Goal: Task Accomplishment & Management: Manage account settings

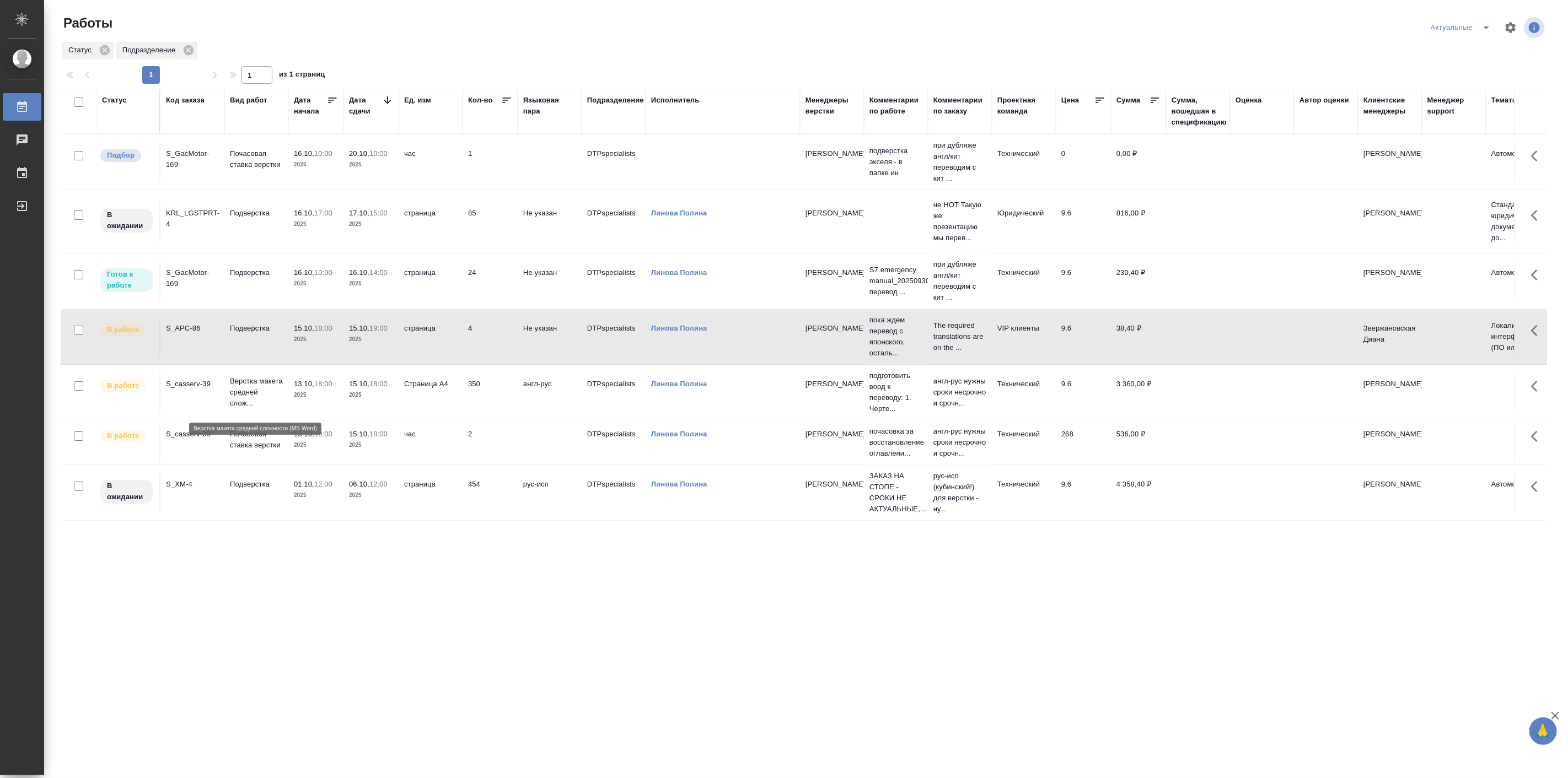
click at [256, 392] on p "Верстка макета средней слож..." at bounding box center [256, 392] width 53 height 33
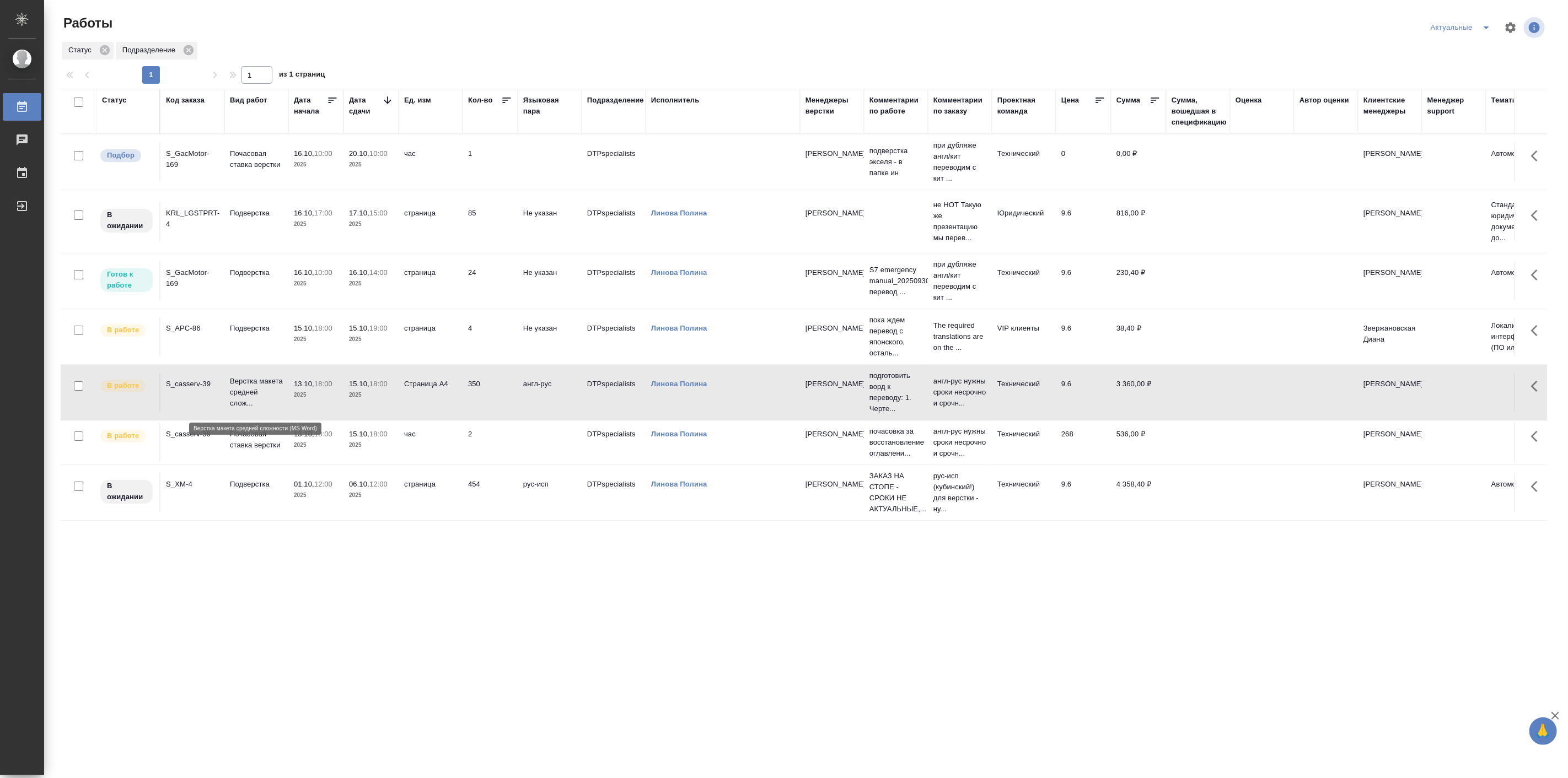
click at [256, 392] on p "Верстка макета средней слож..." at bounding box center [256, 392] width 53 height 33
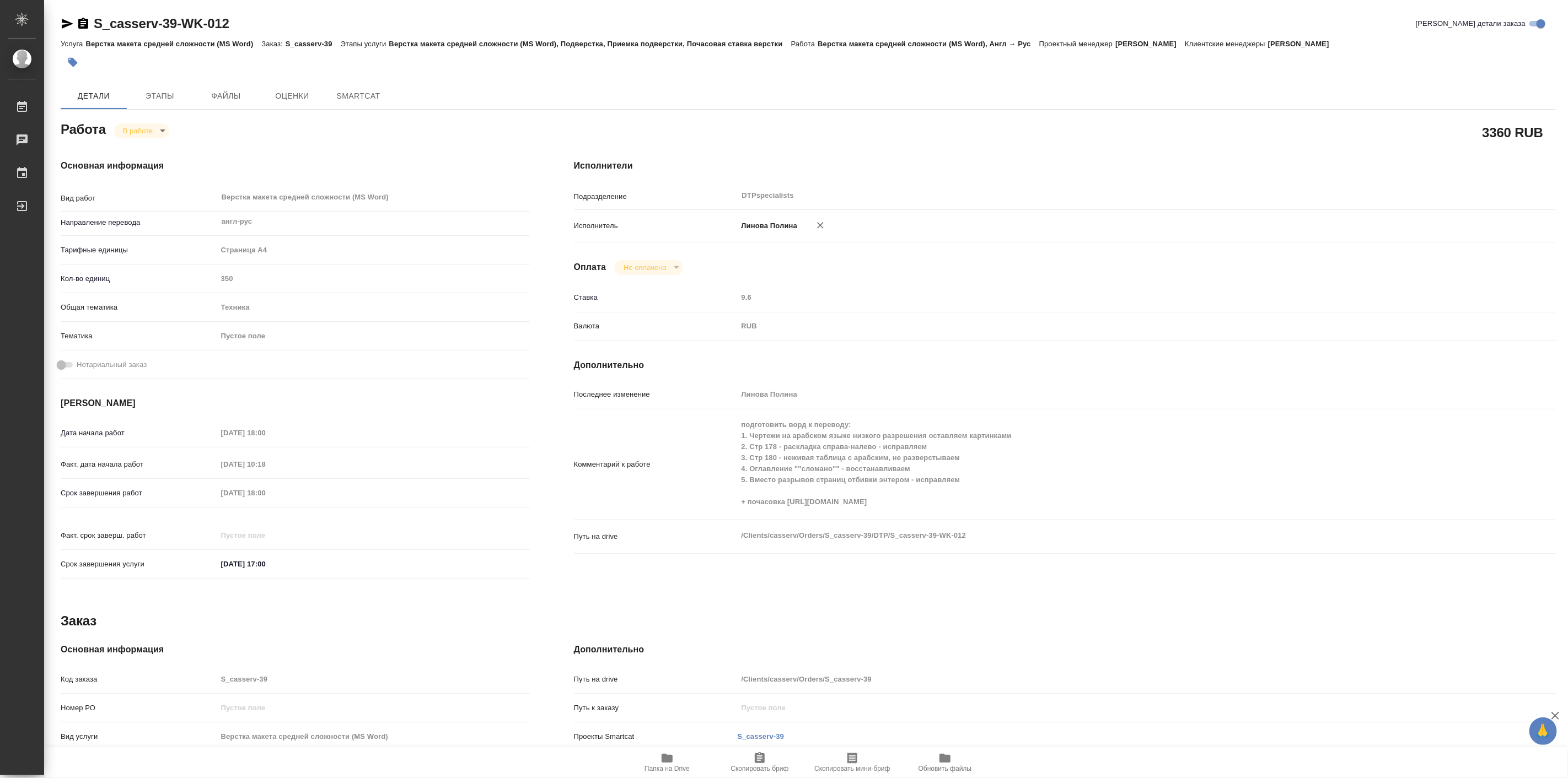
type textarea "x"
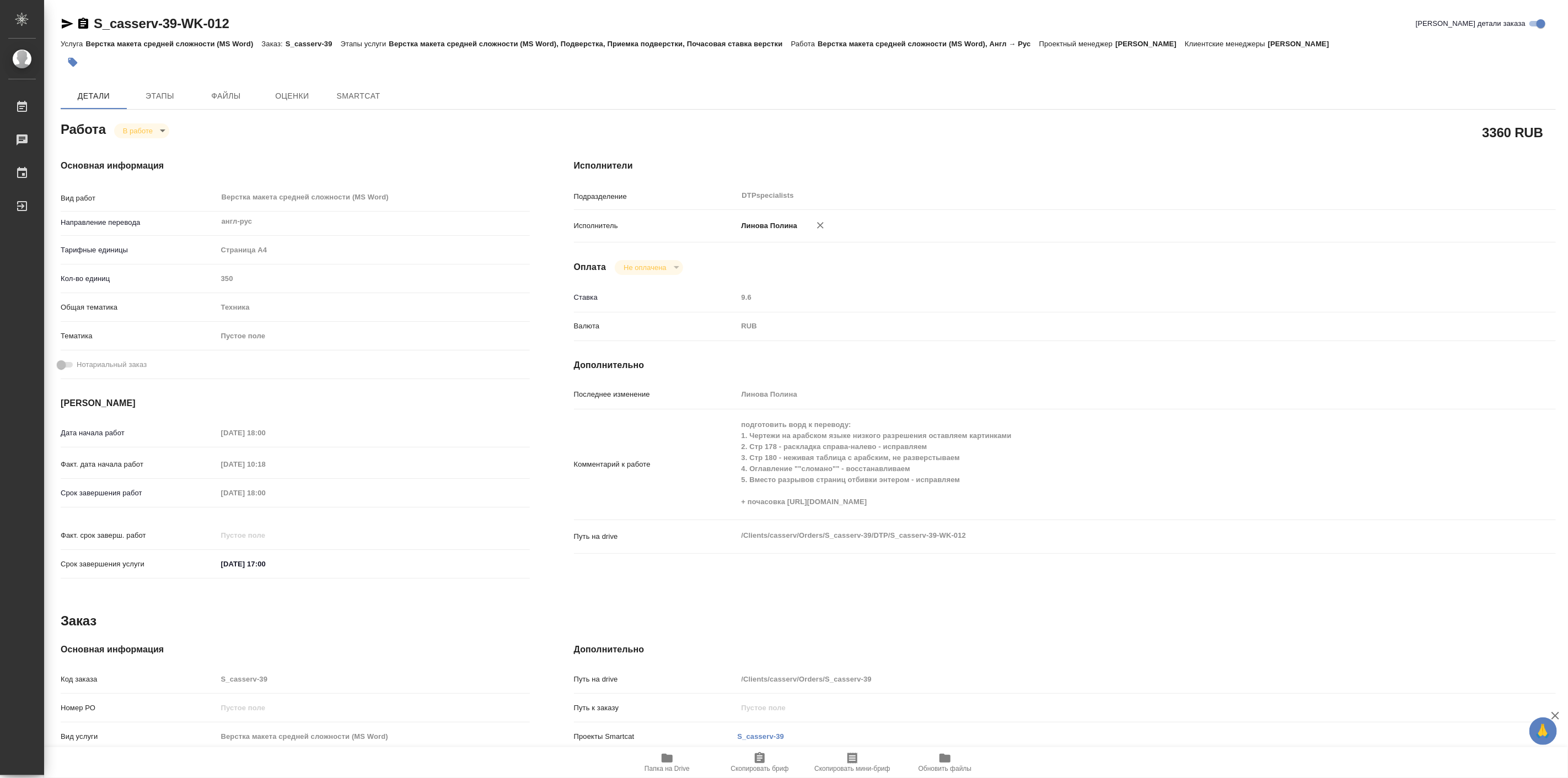
type textarea "x"
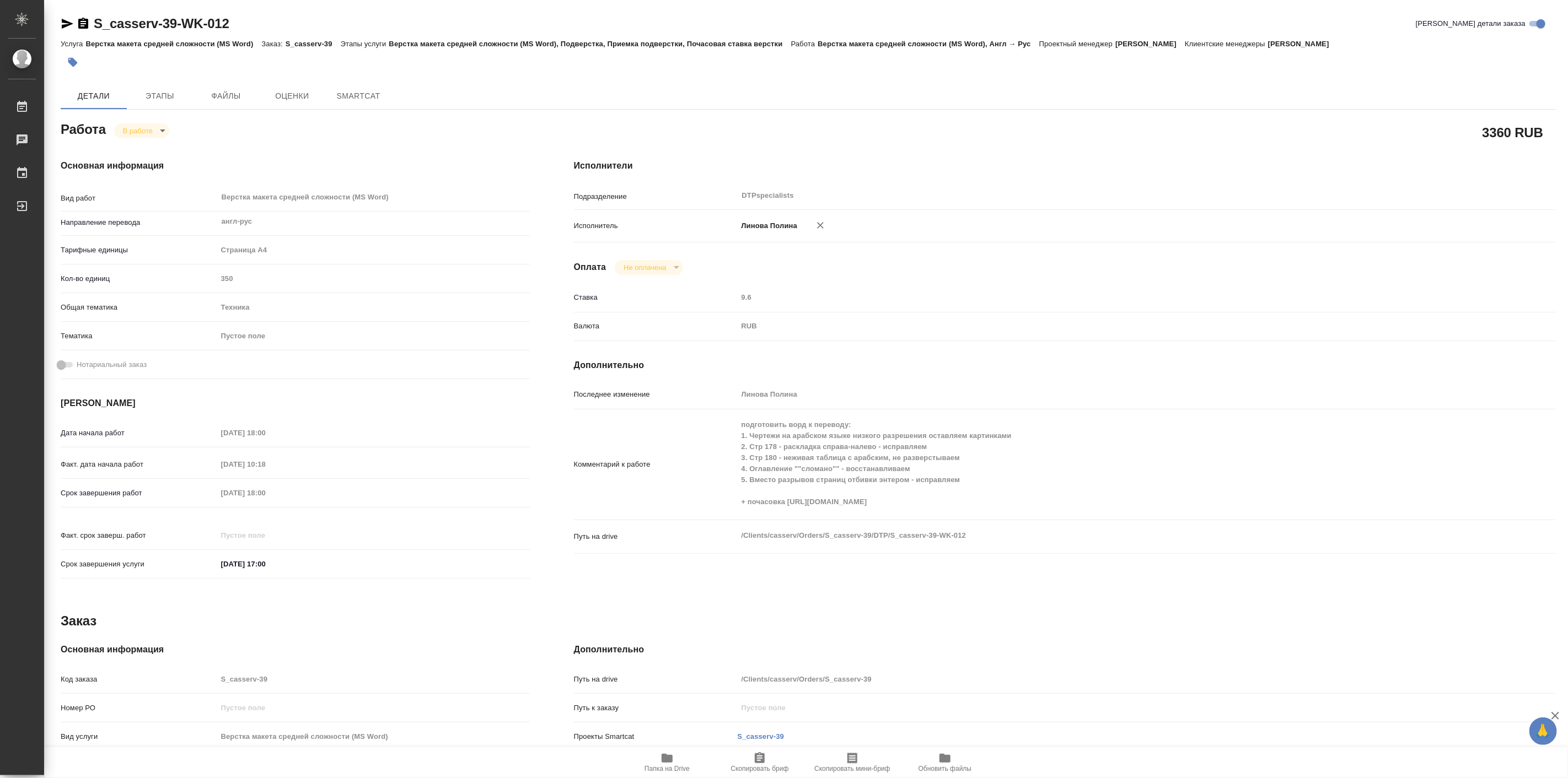
type textarea "x"
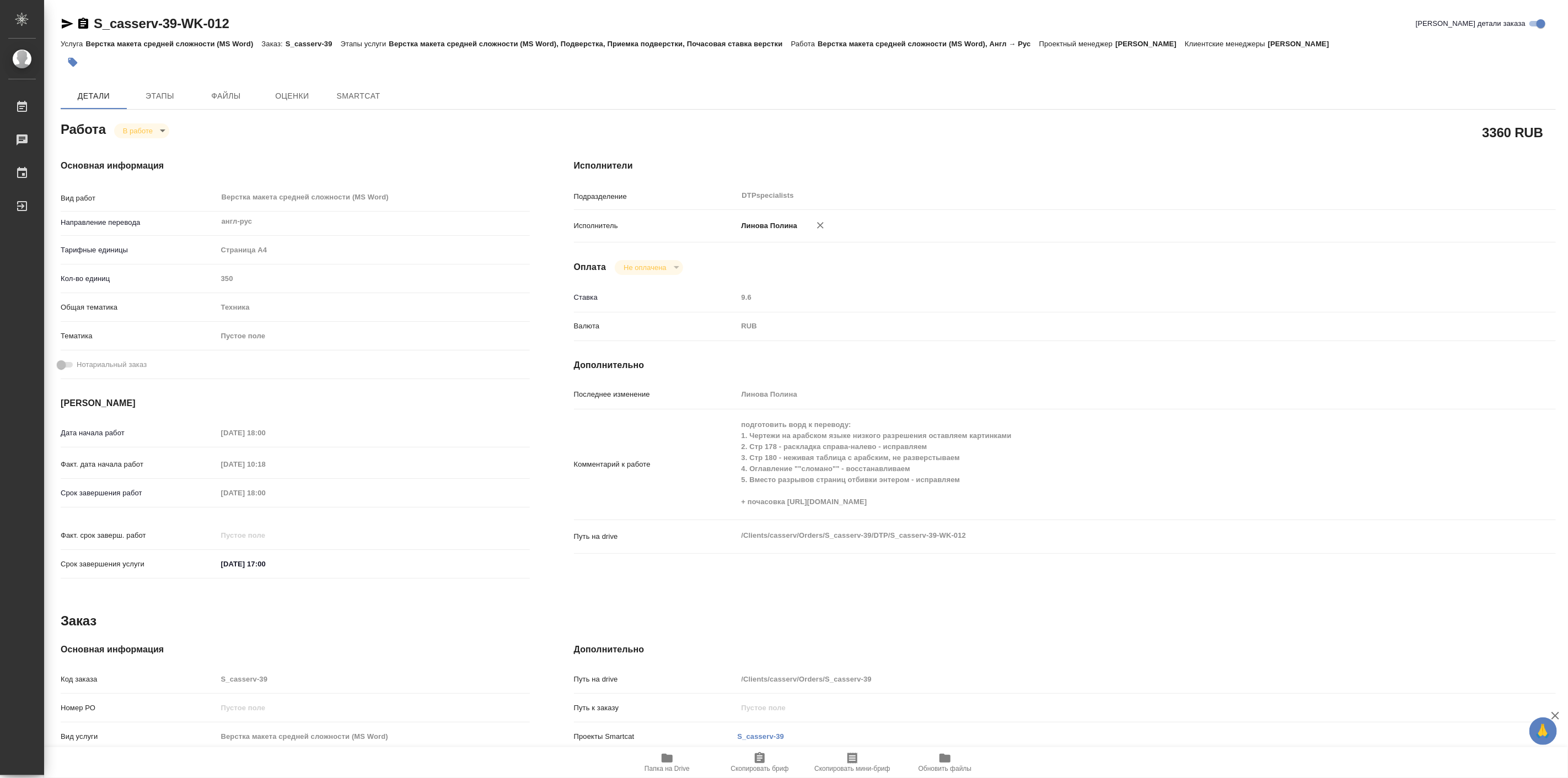
type textarea "x"
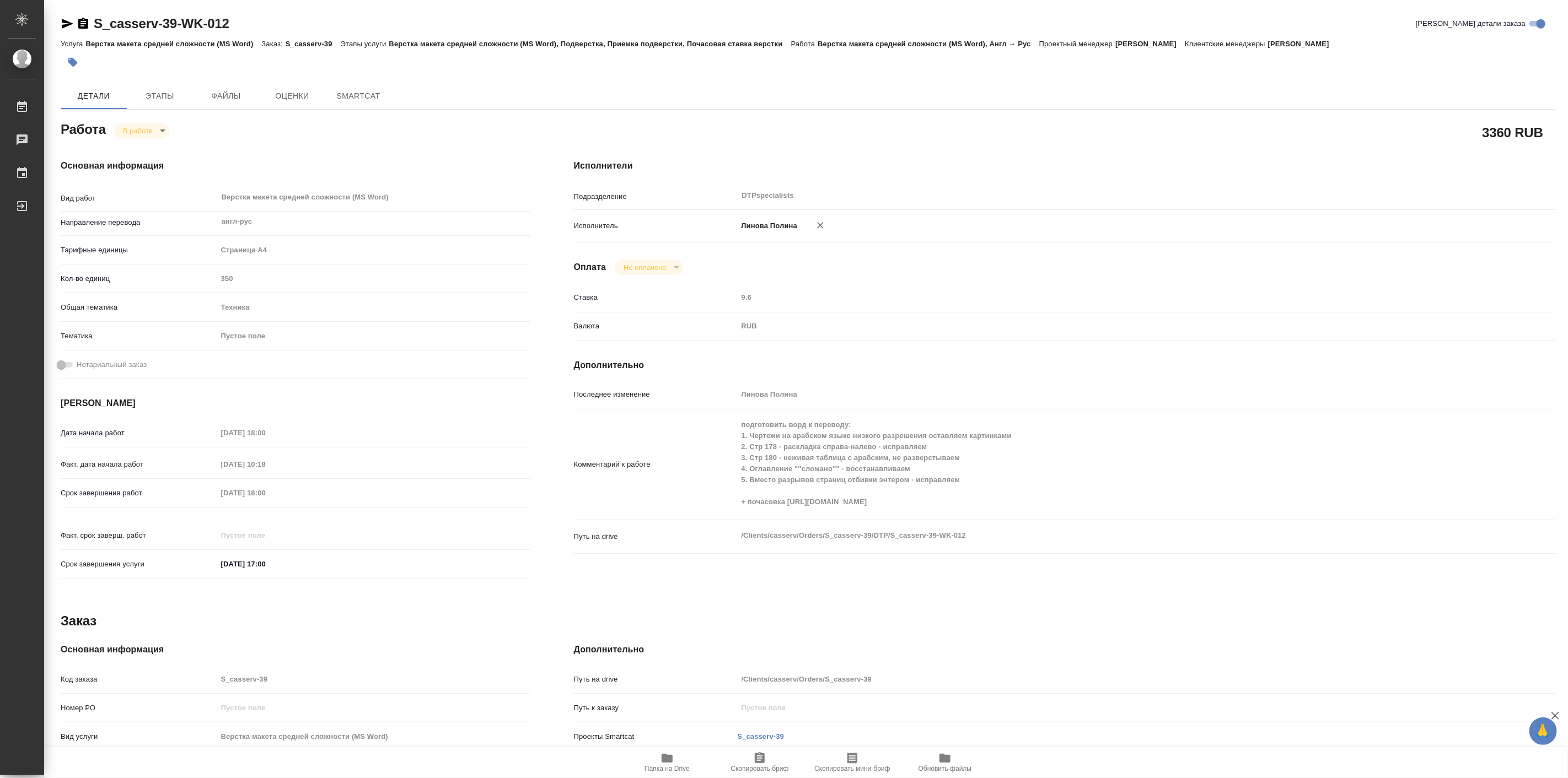
type textarea "x"
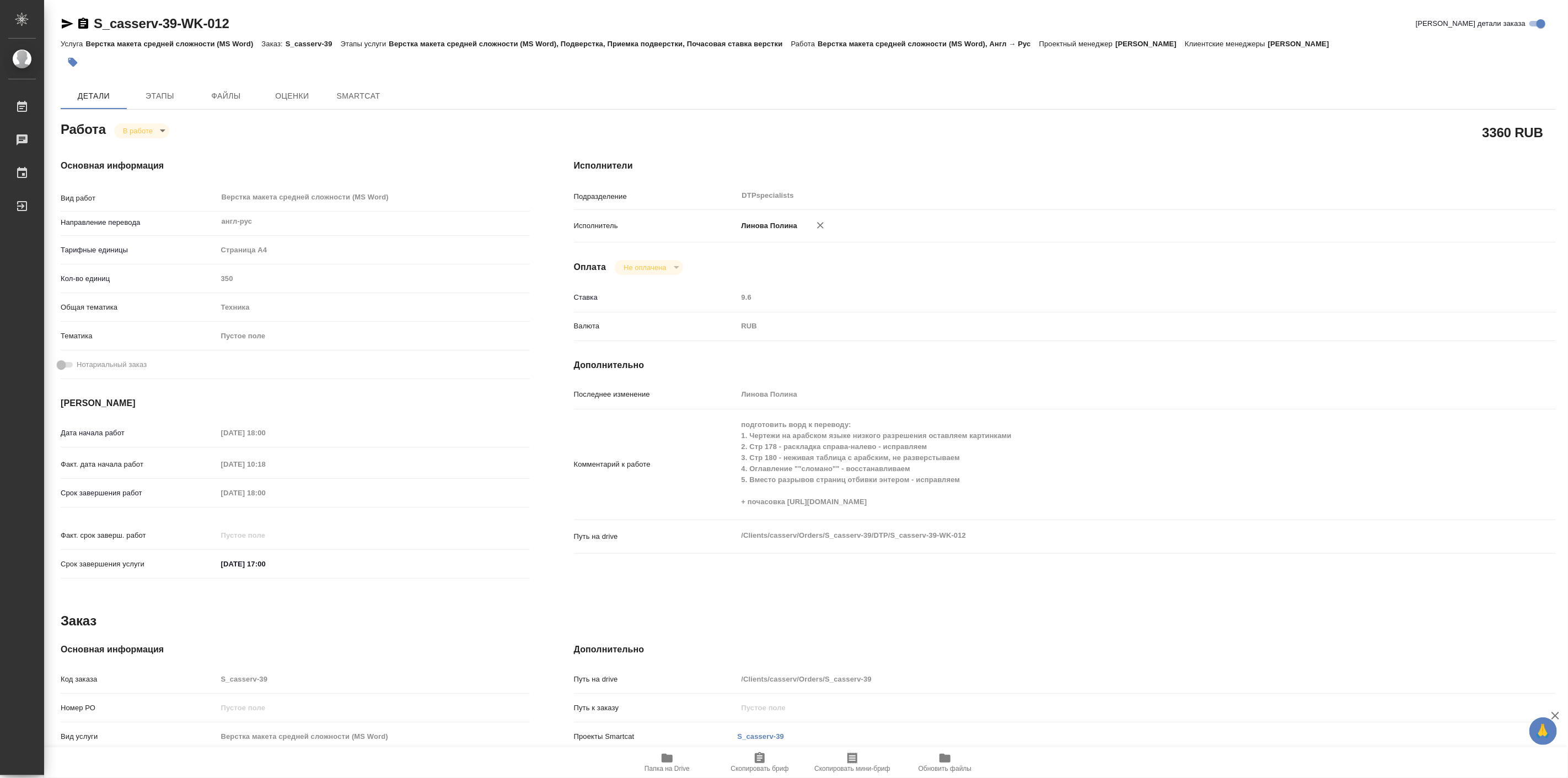
type textarea "x"
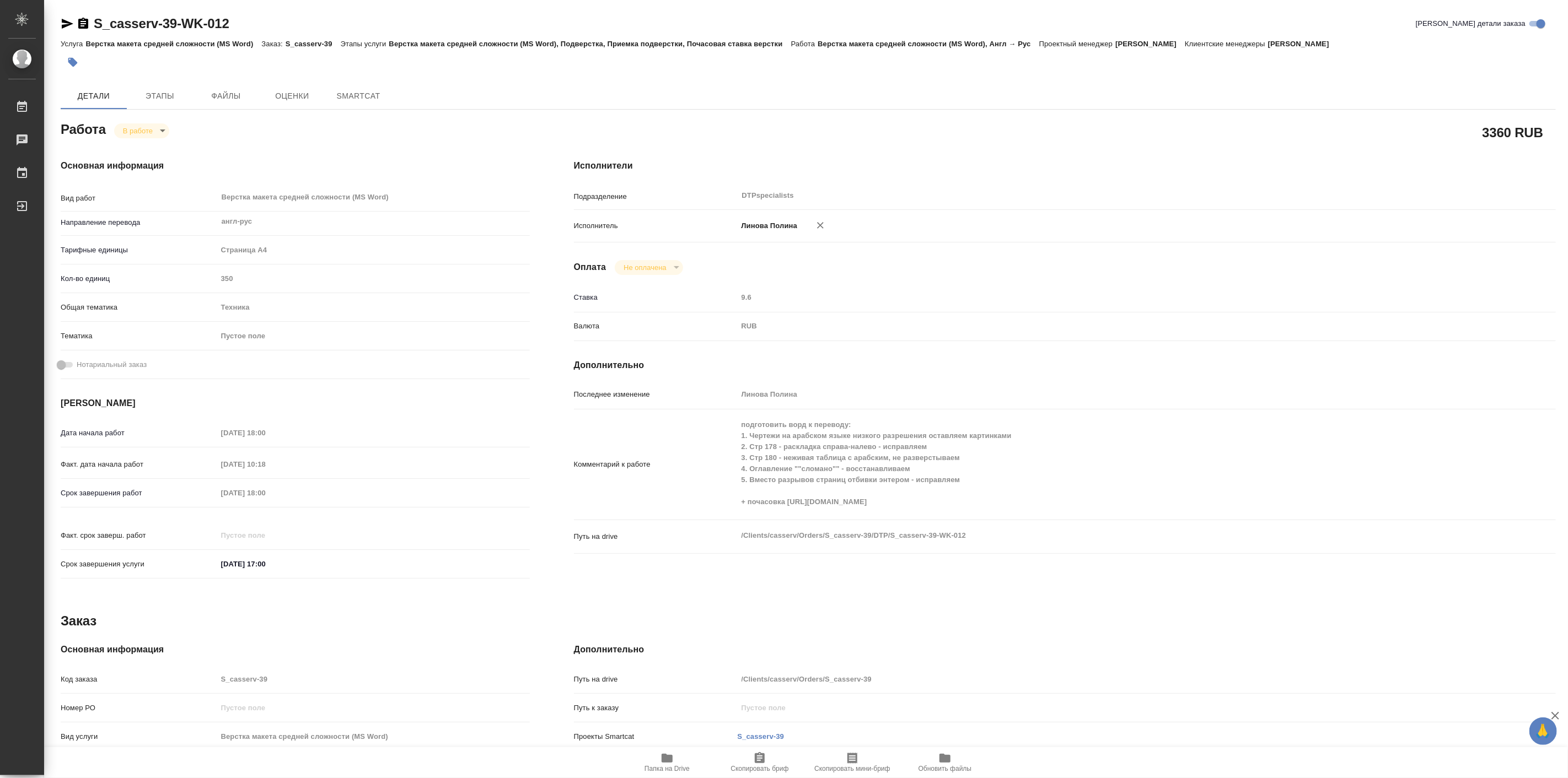
type textarea "x"
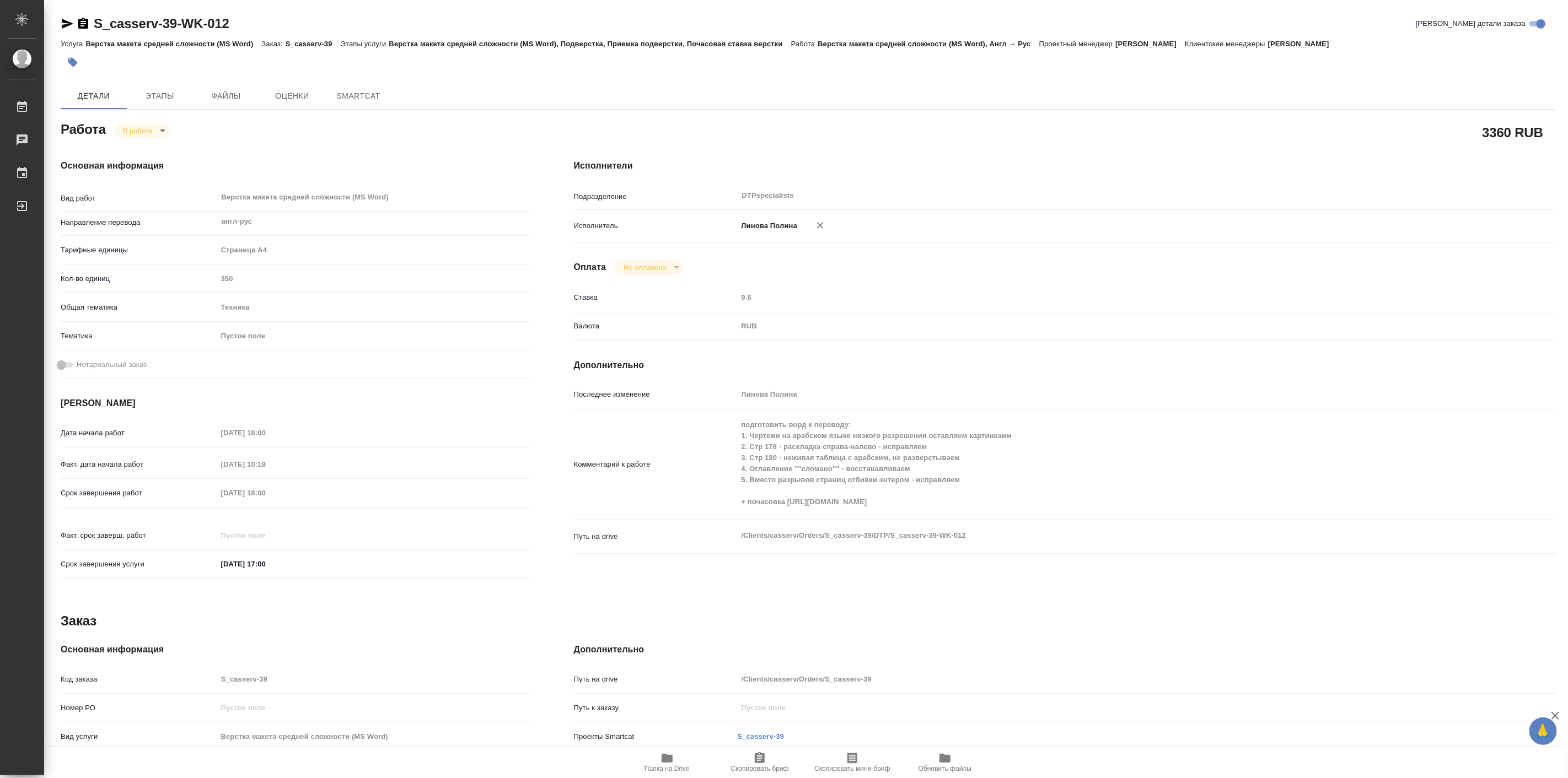
type textarea "x"
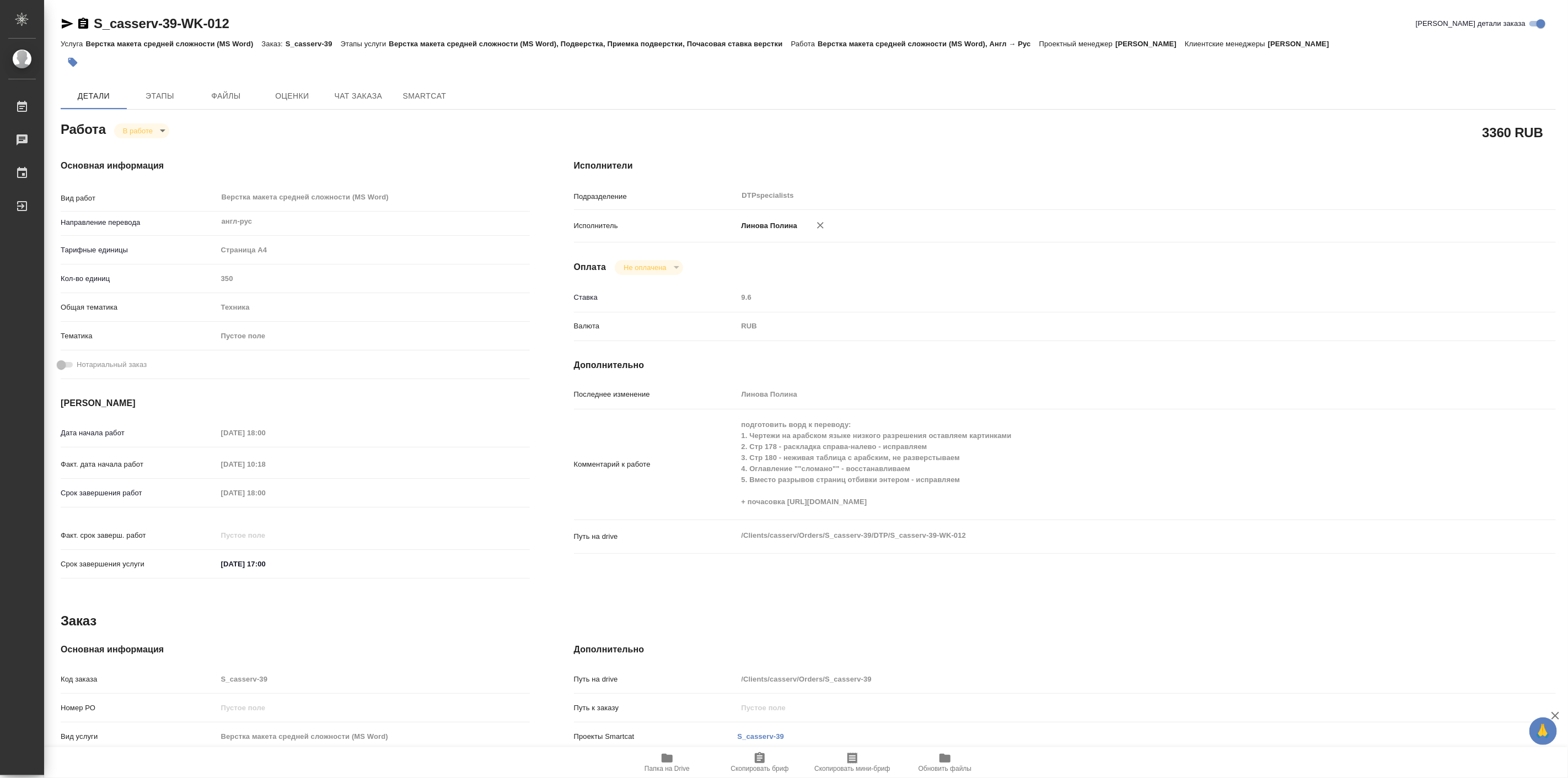
type textarea "x"
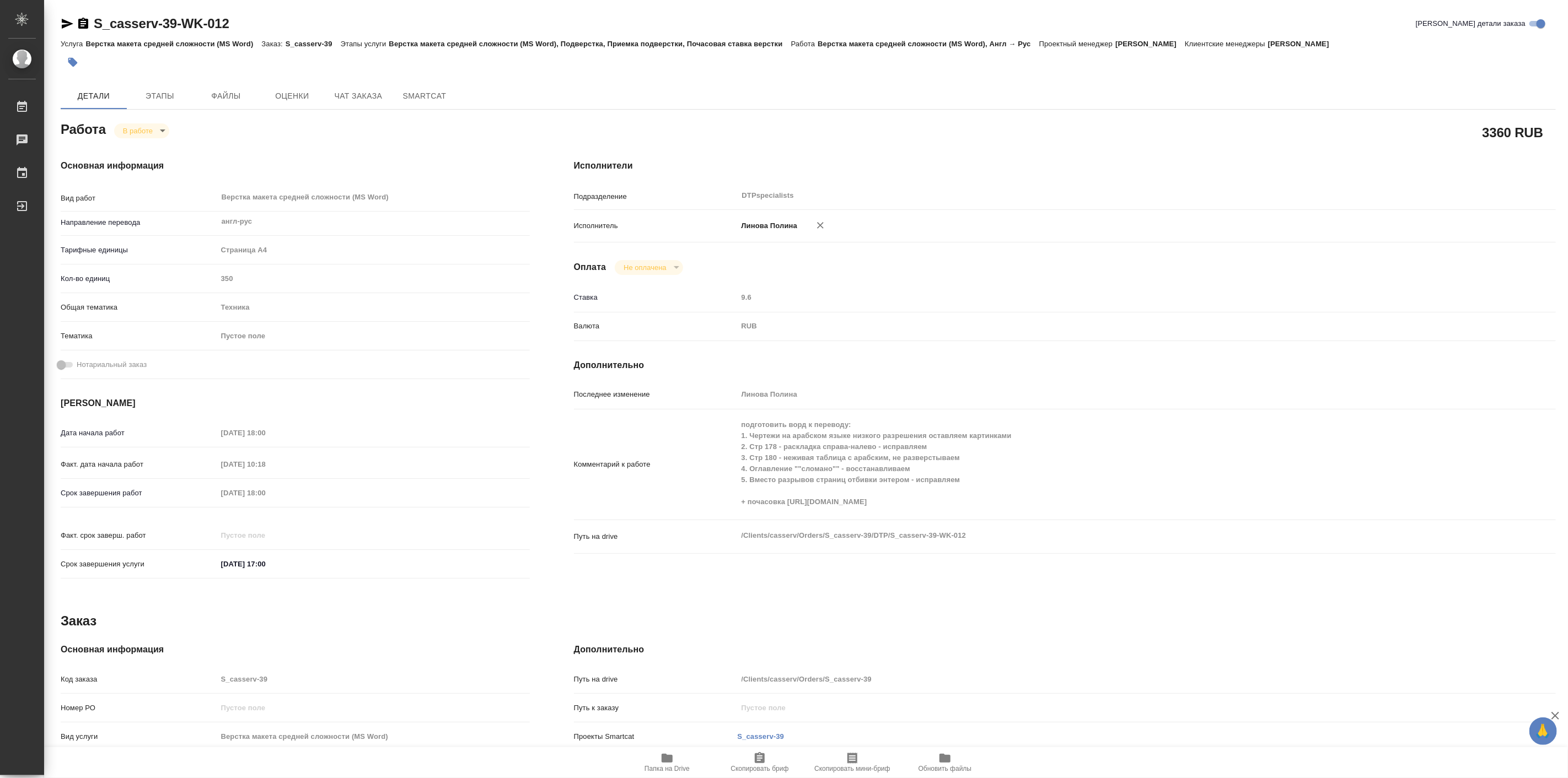
type textarea "x"
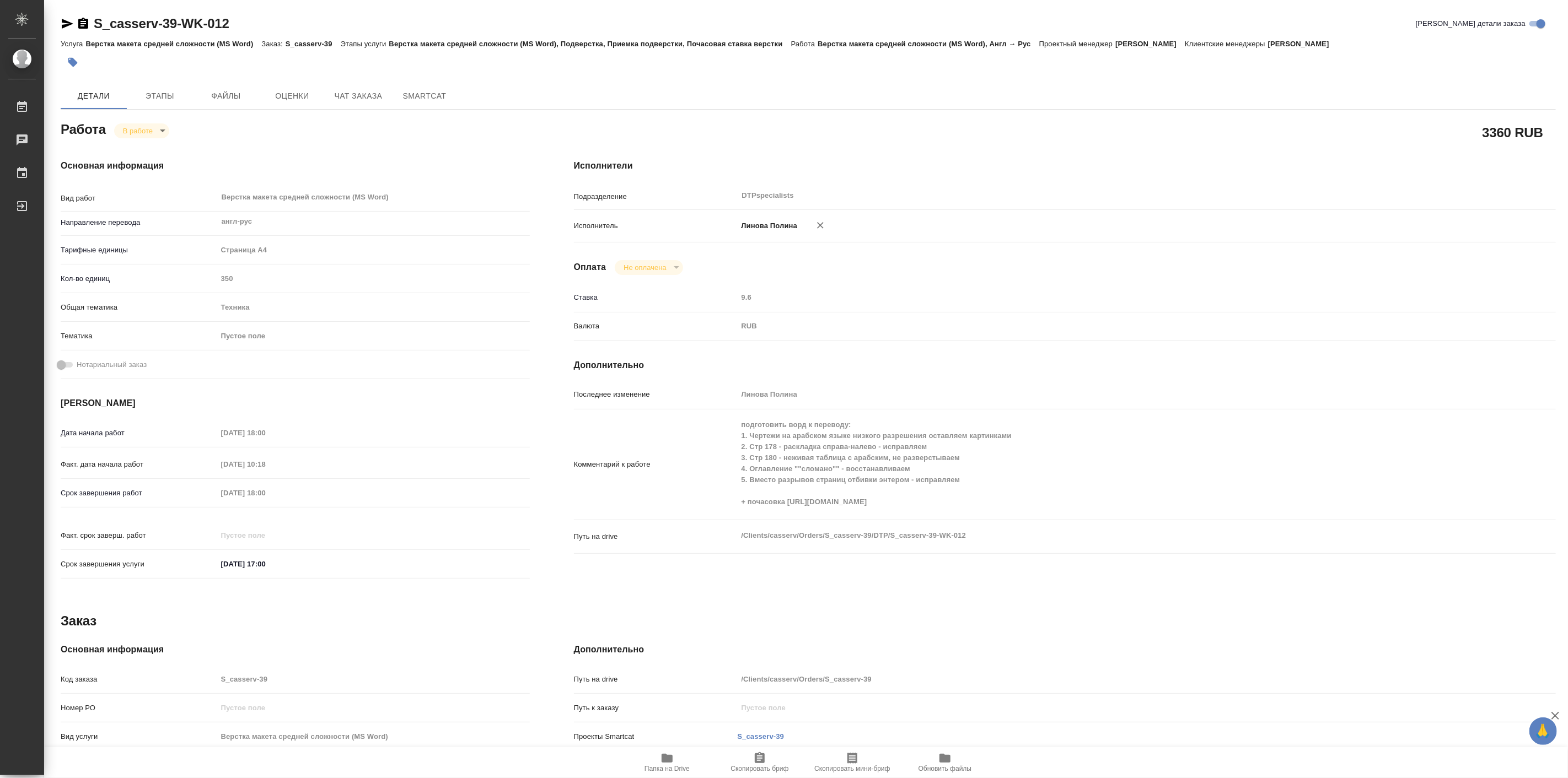
click at [143, 138] on div "Основная информация Вид работ Верстка макета средней сложности (MS Word) x ​ На…" at bounding box center [295, 373] width 513 height 471
click at [146, 130] on body "🙏 .cls-1 fill:#fff; AWATERA Linova Polina Работы 0 Чаты График Выйти S_casserv-…" at bounding box center [784, 389] width 1568 height 778
click at [158, 149] on button "Выполнен" at bounding box center [143, 149] width 40 height 12
type textarea "x"
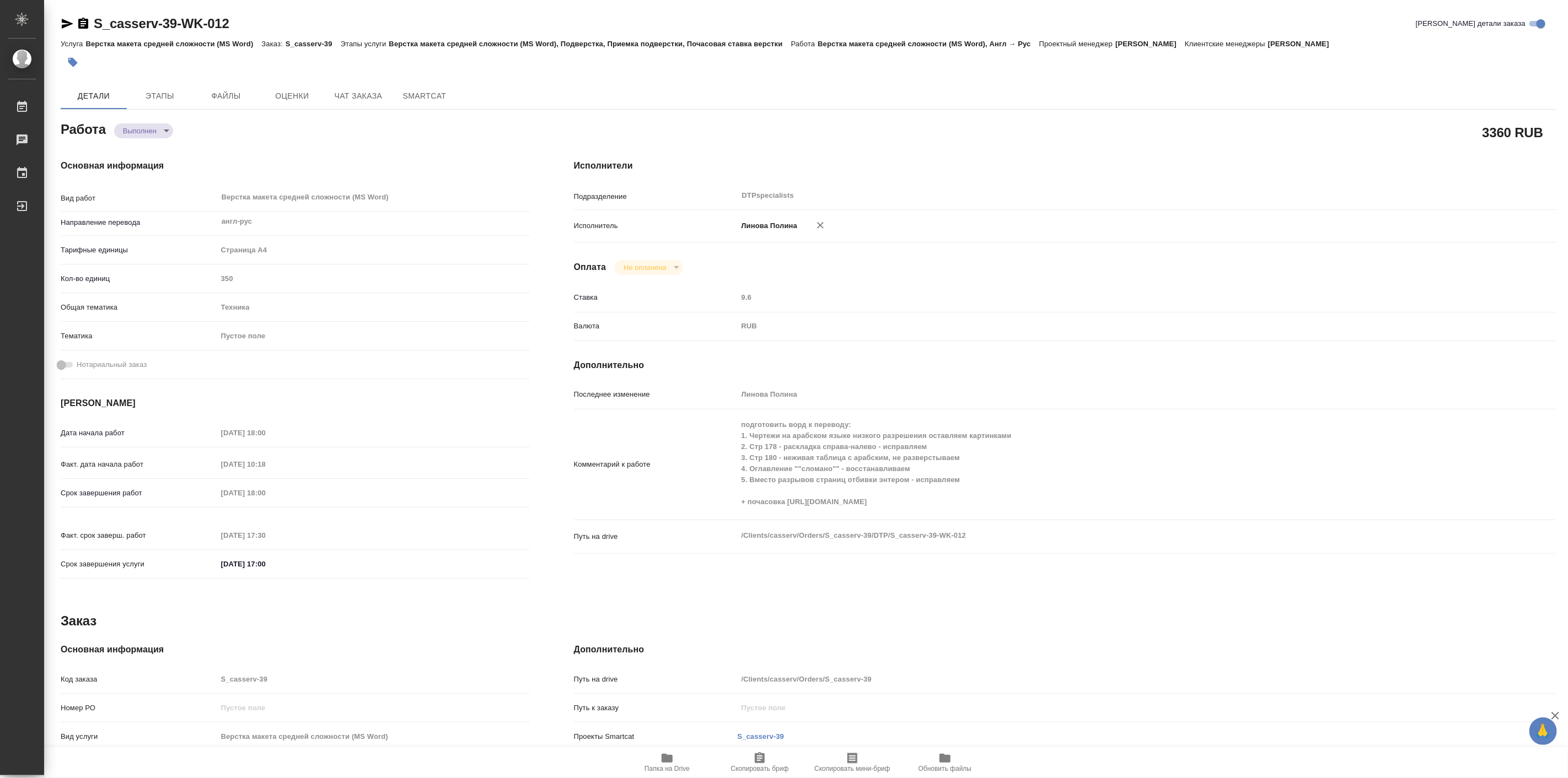
type textarea "x"
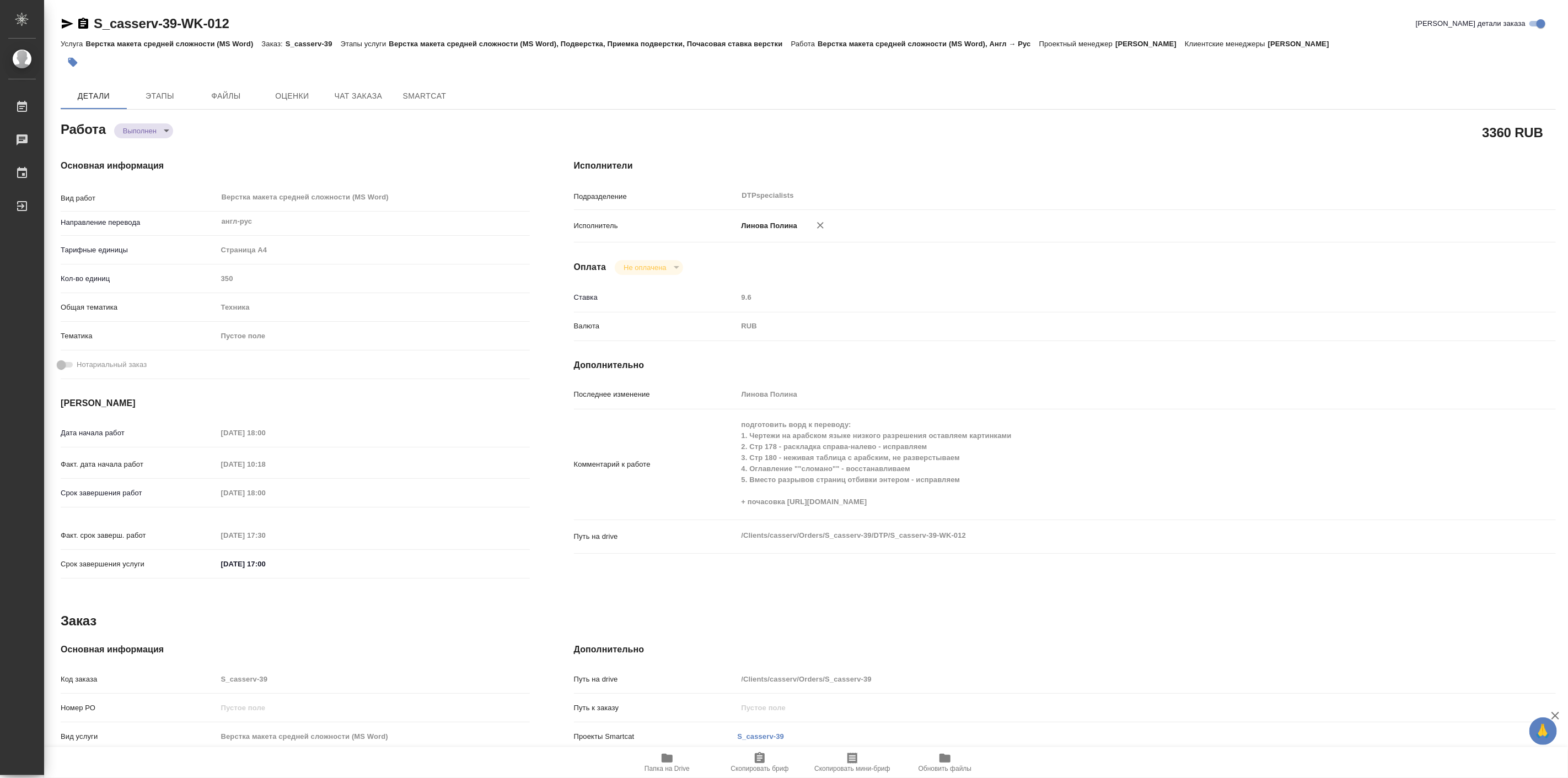
type textarea "x"
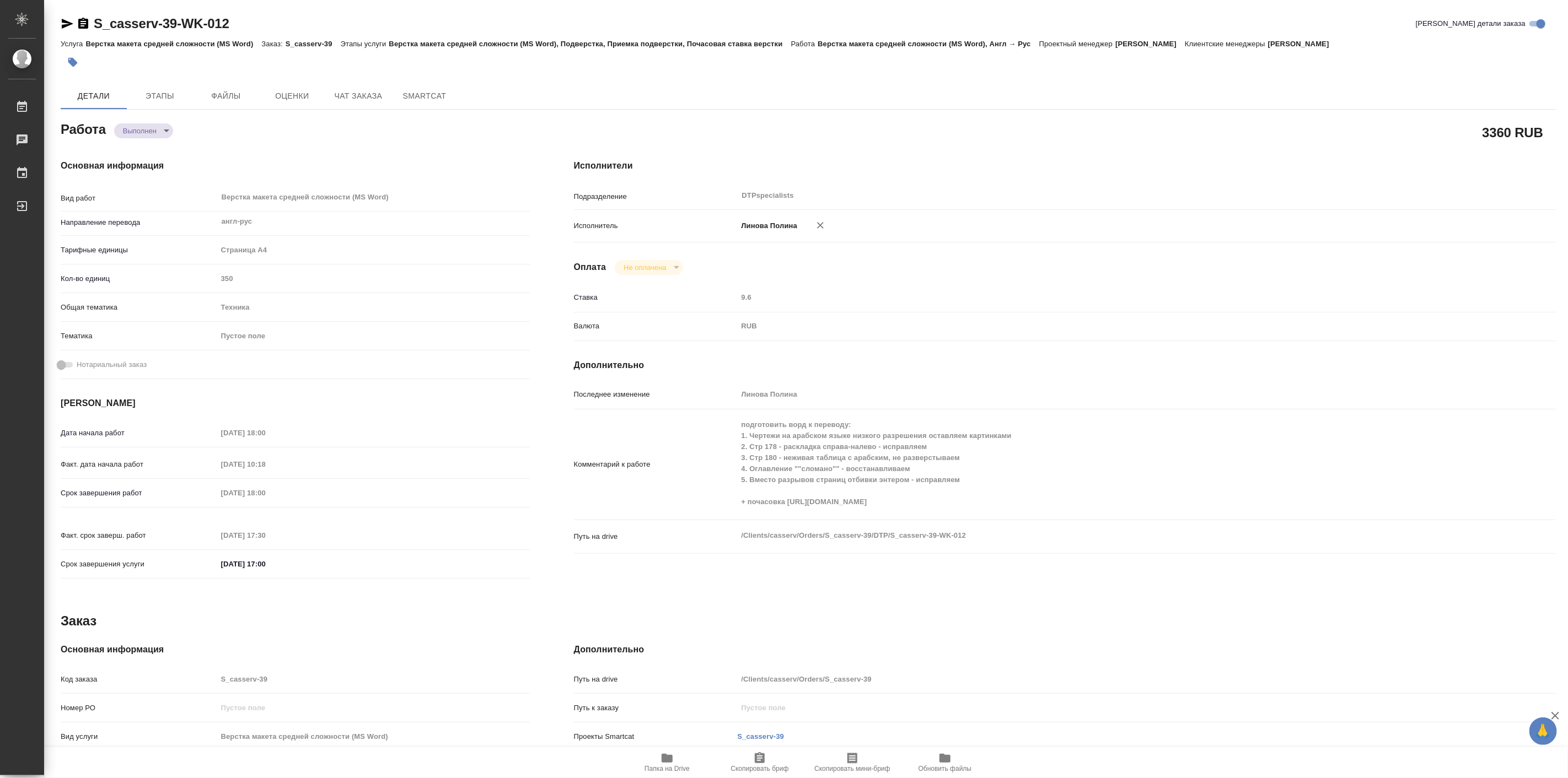
type textarea "x"
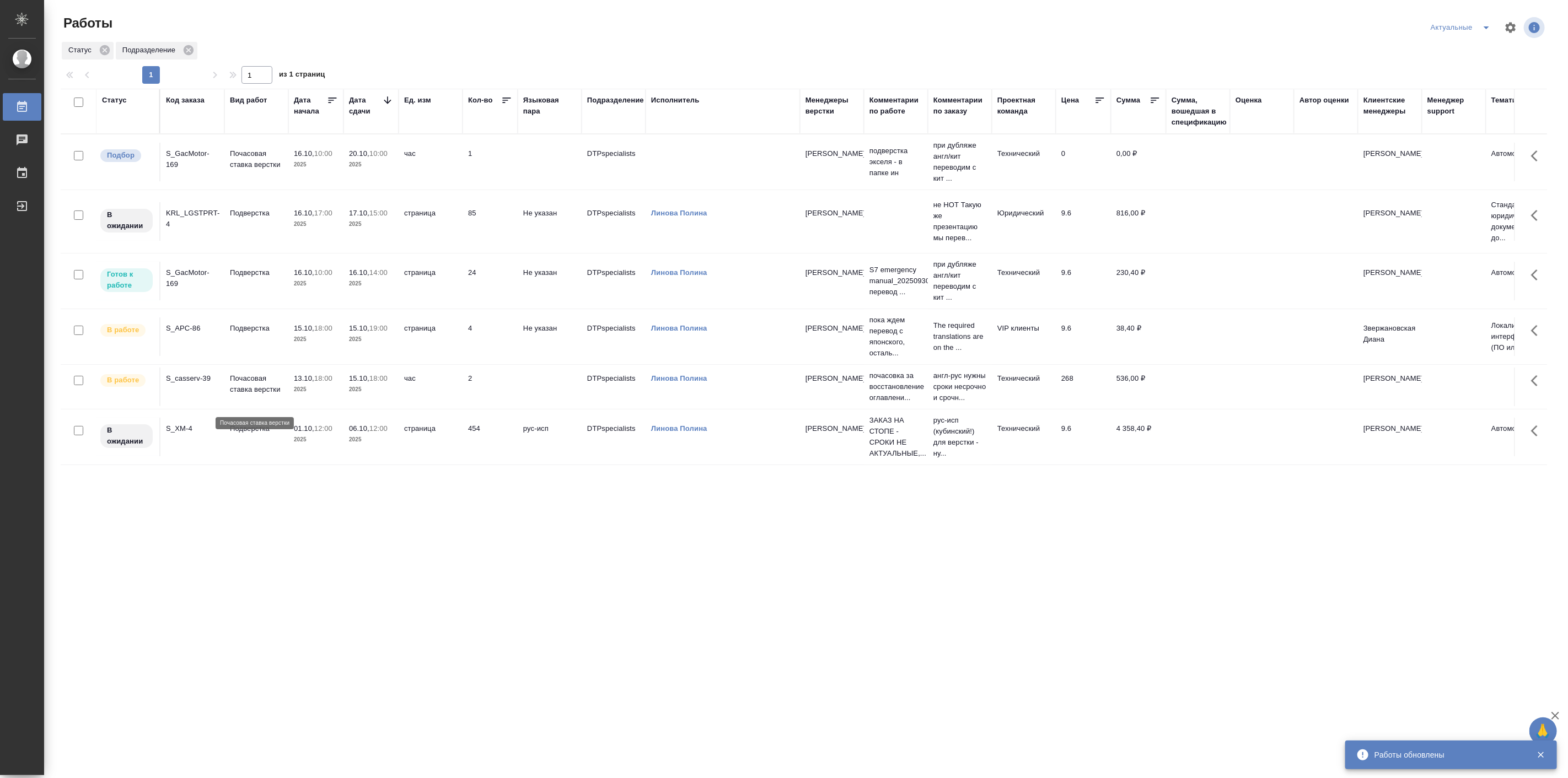
click at [263, 387] on p "Почасовая ставка верстки" at bounding box center [256, 384] width 53 height 22
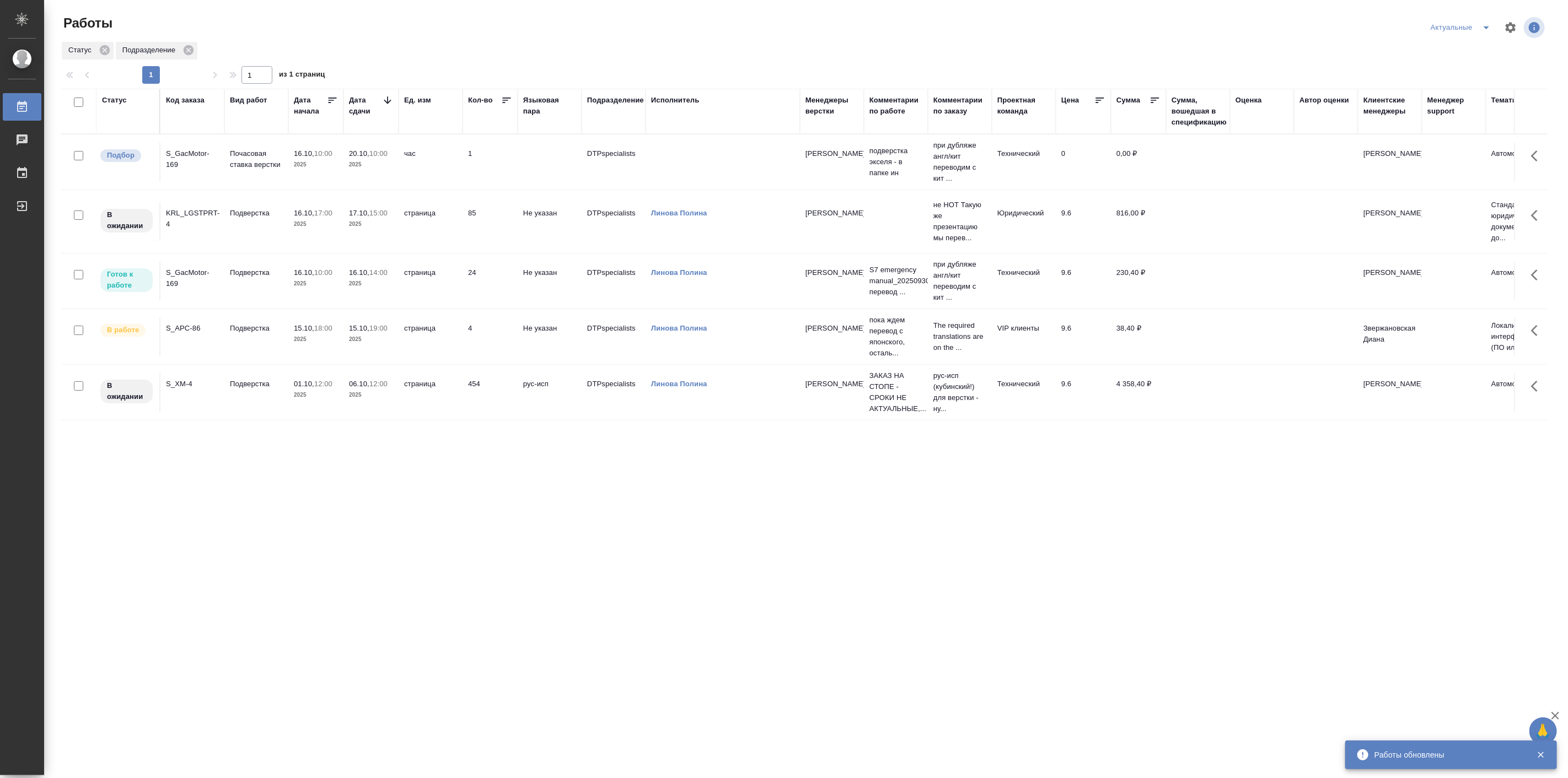
click at [1487, 29] on icon "split button" at bounding box center [1487, 28] width 5 height 3
click at [1445, 86] on li "Мои" at bounding box center [1461, 84] width 73 height 18
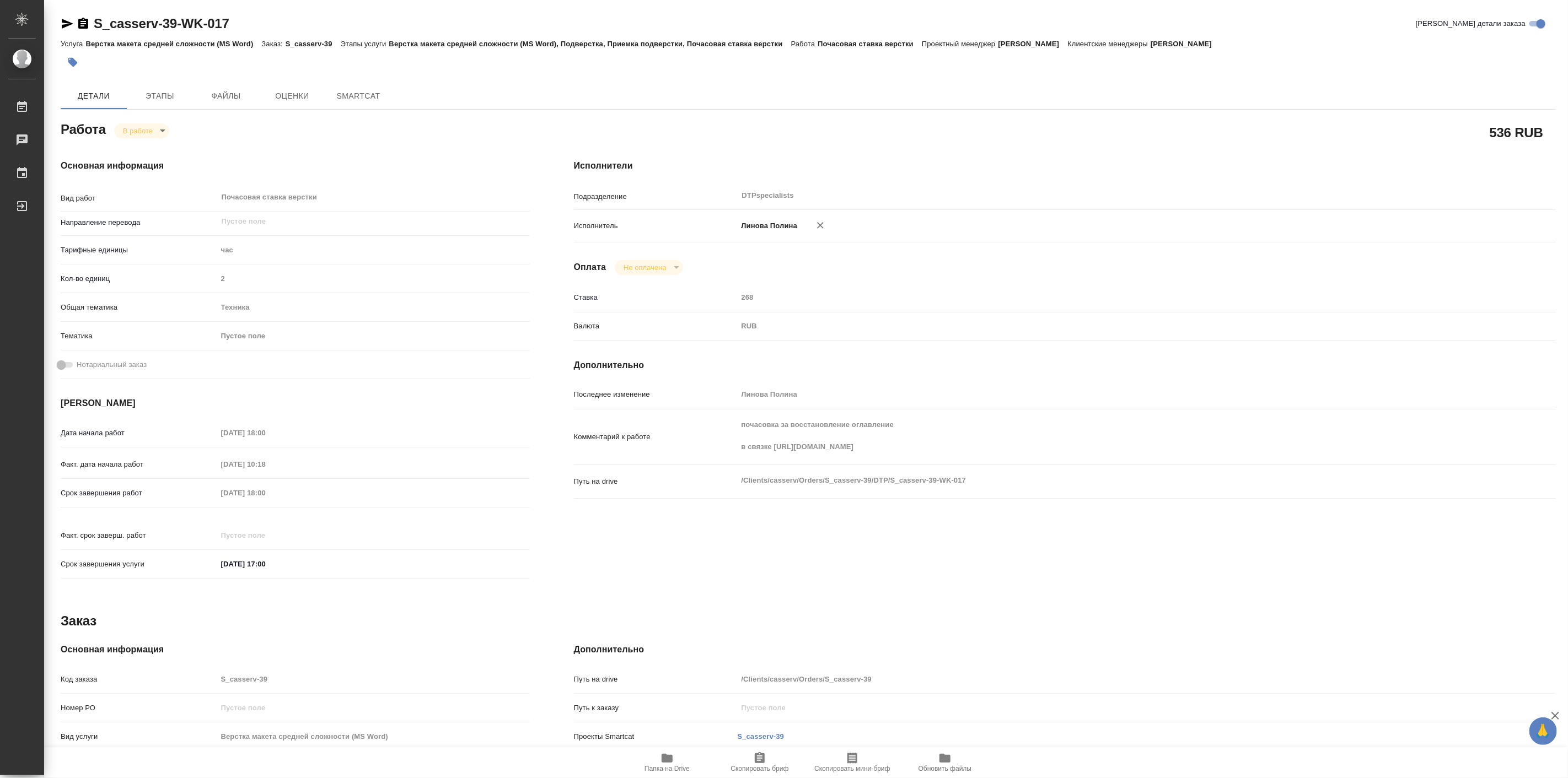
type textarea "x"
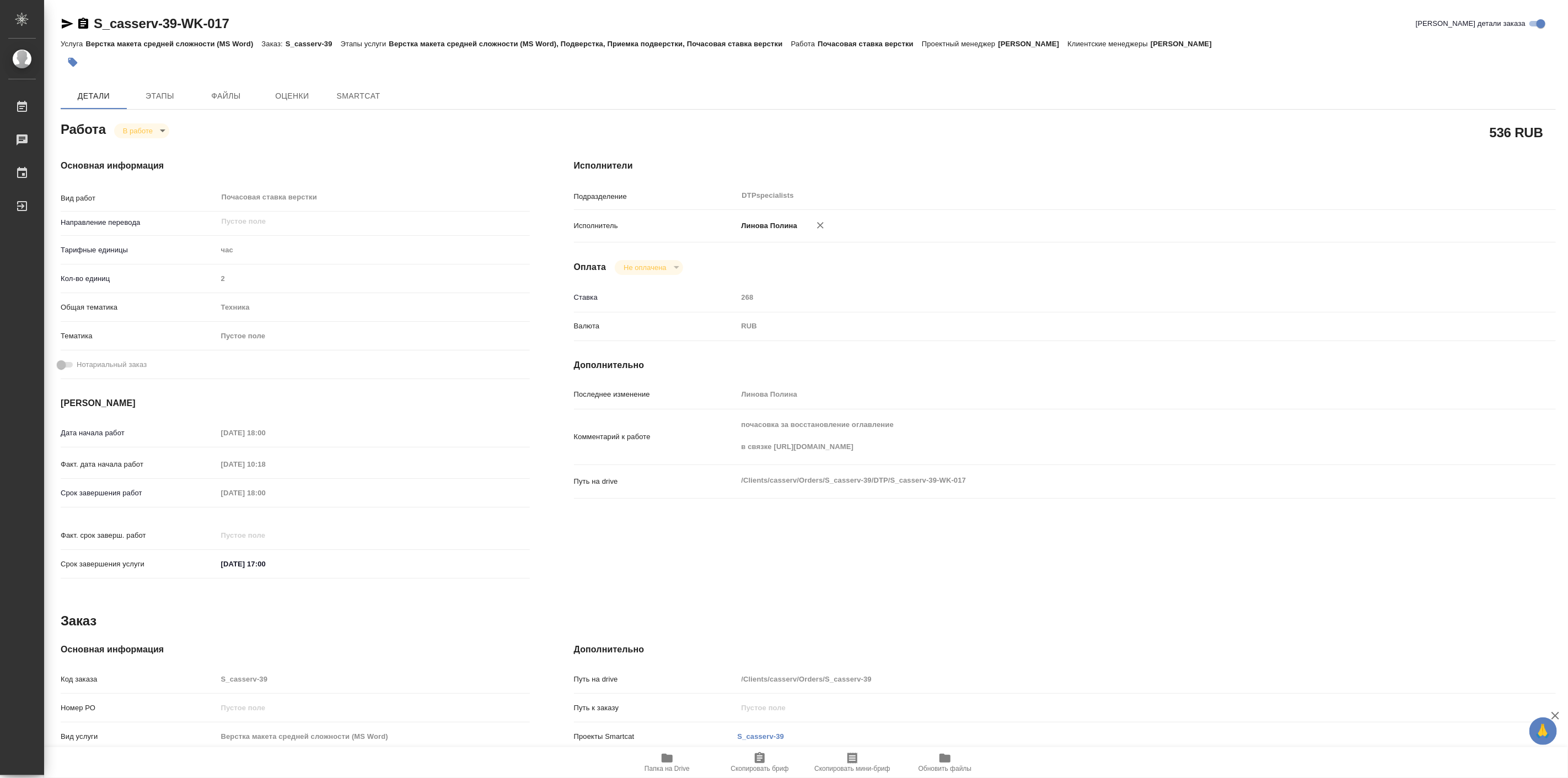
type textarea "x"
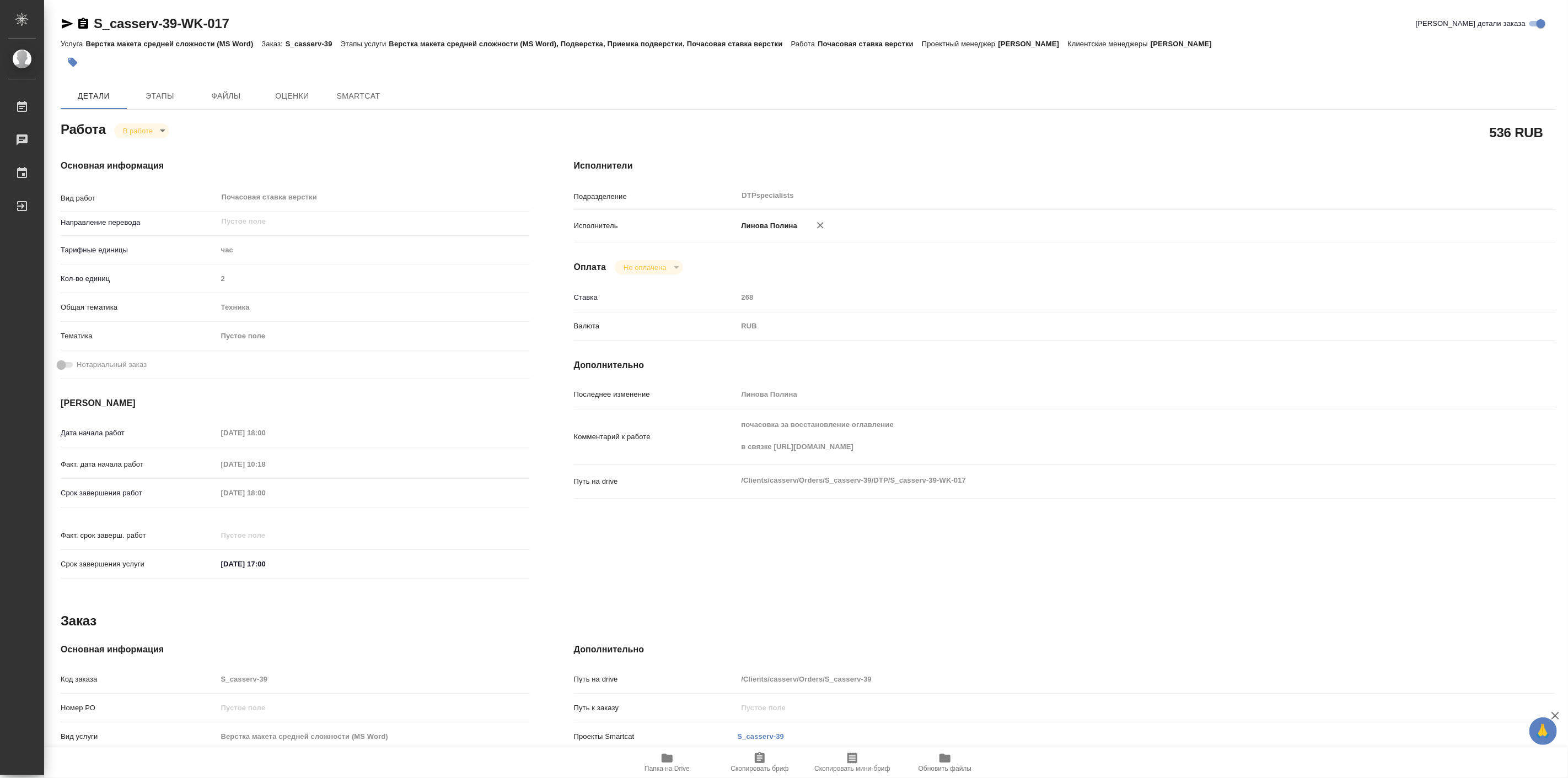
type textarea "x"
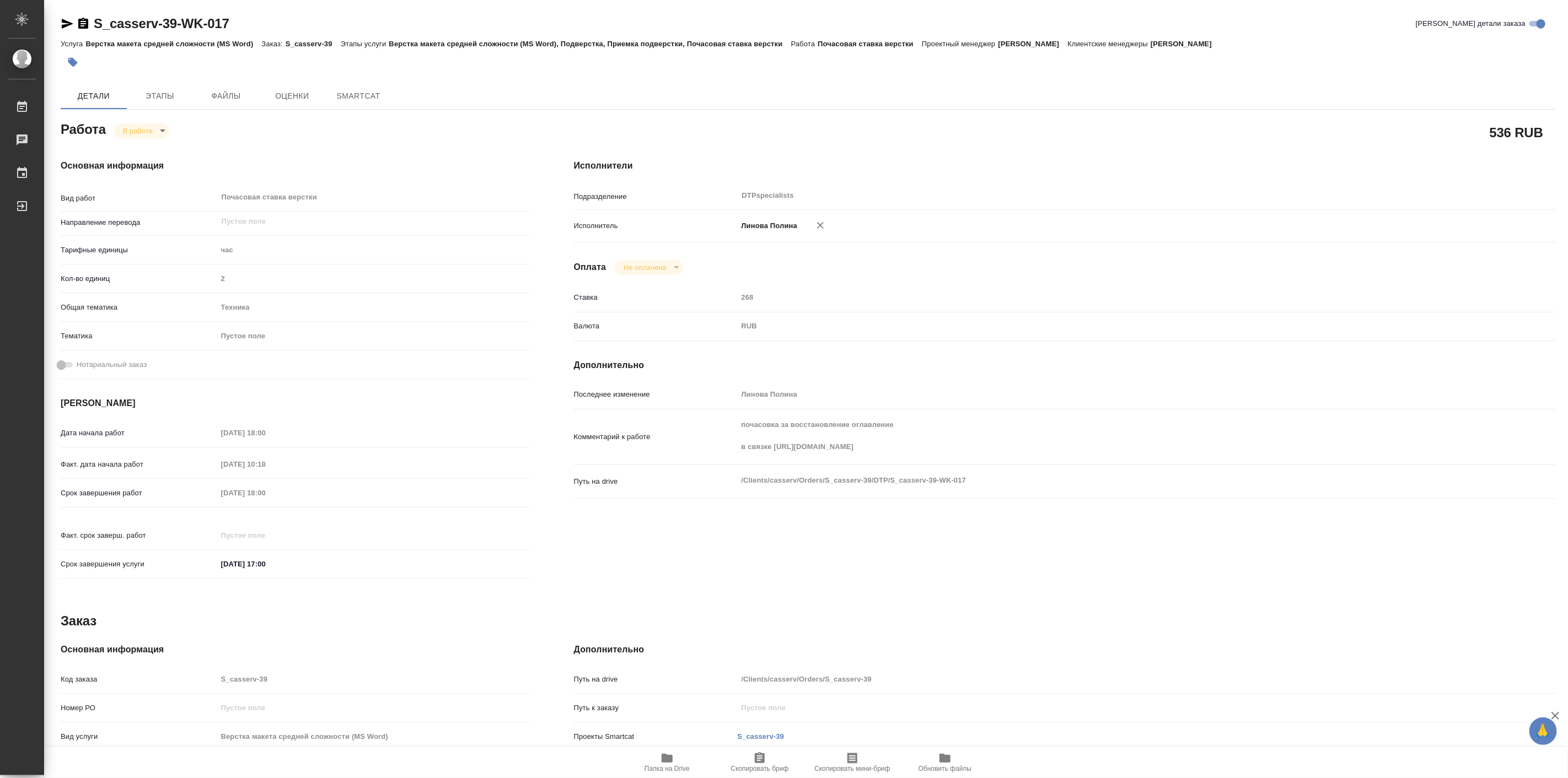
type textarea "x"
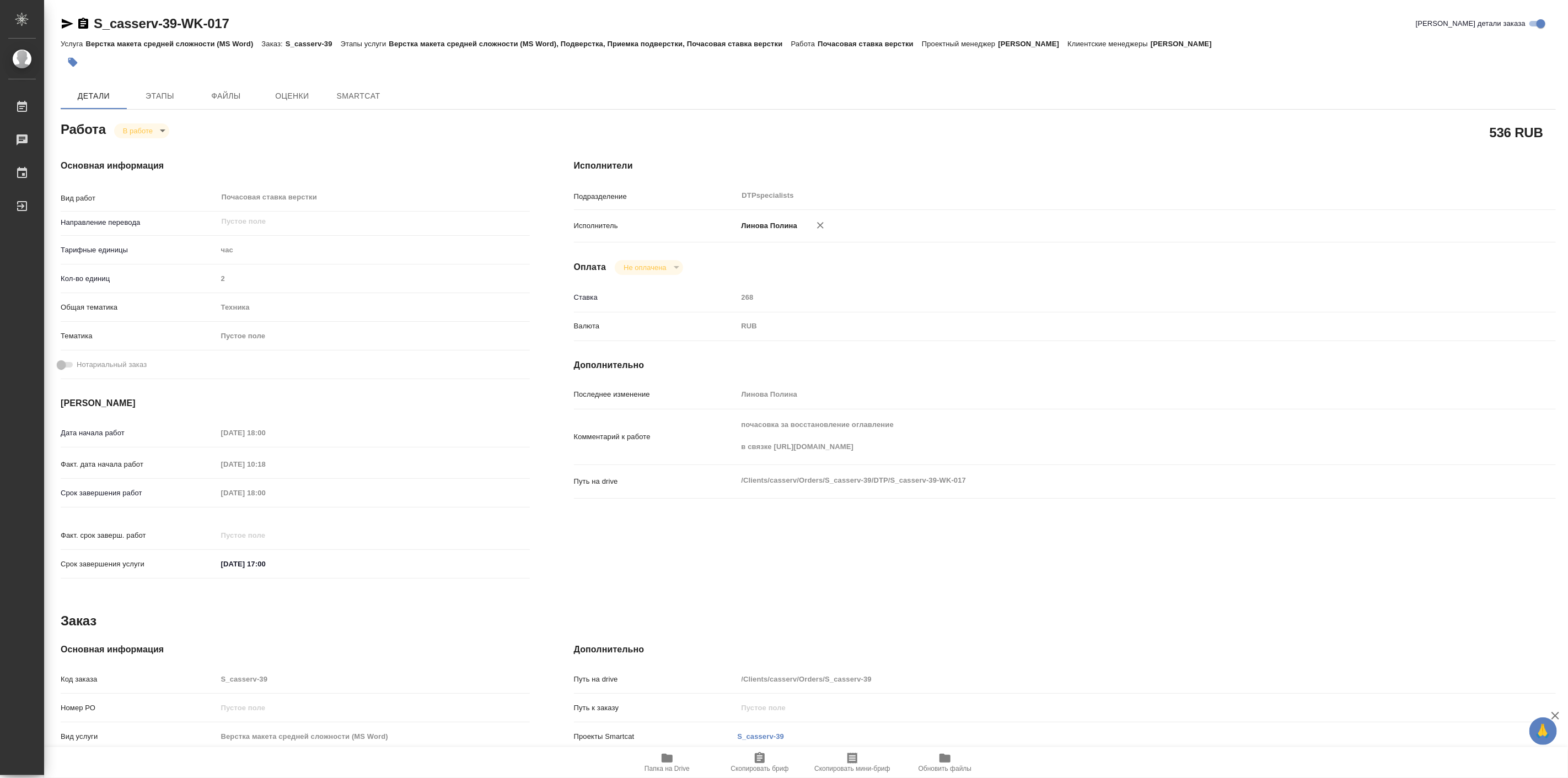
type textarea "x"
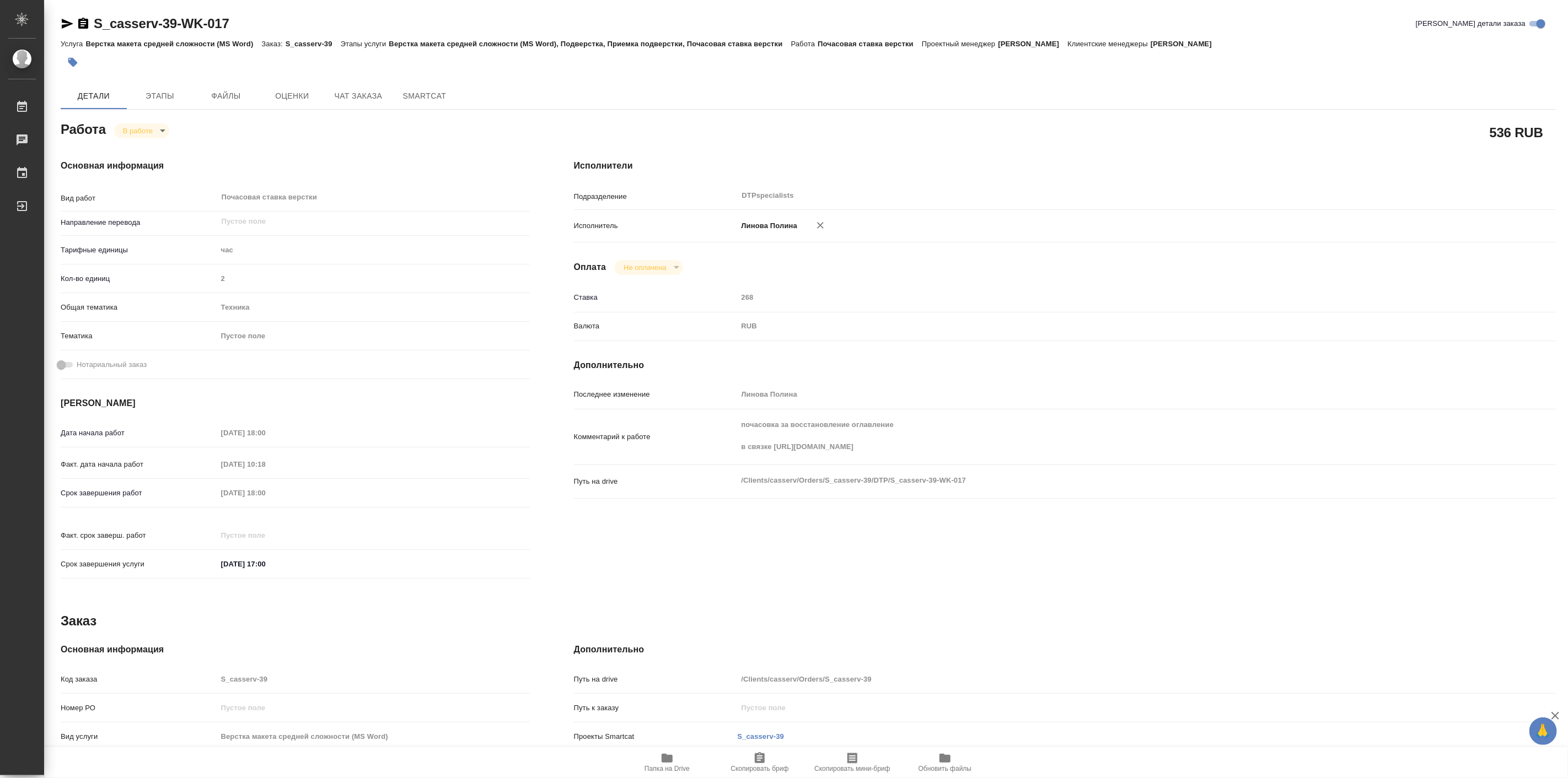
type textarea "x"
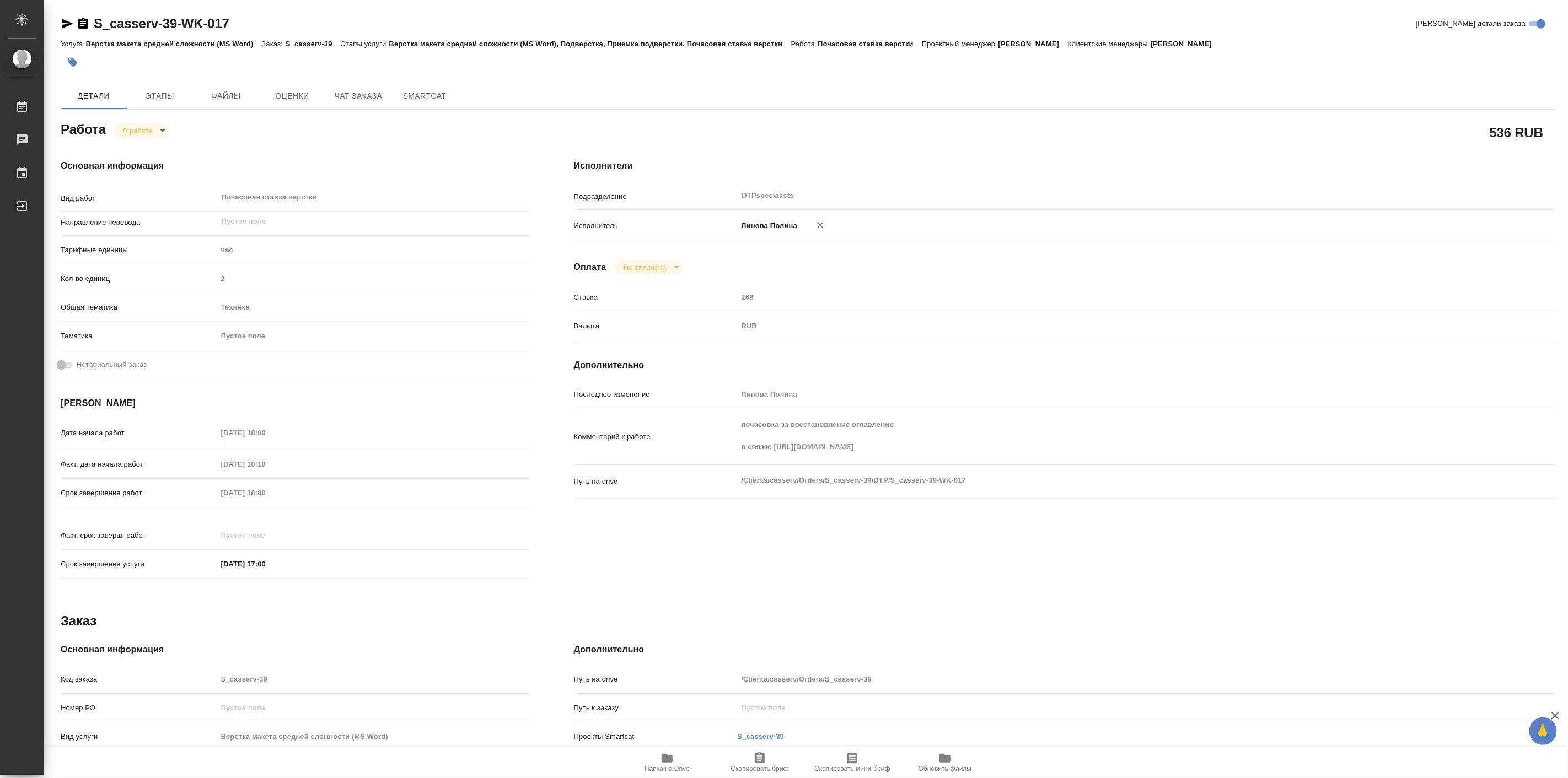
click at [166, 129] on body "🙏 .cls-1 fill:#fff; AWATERA Linova Polina Работы Чаты График Выйти S_casserv-39…" at bounding box center [784, 389] width 1568 height 778
type textarea "x"
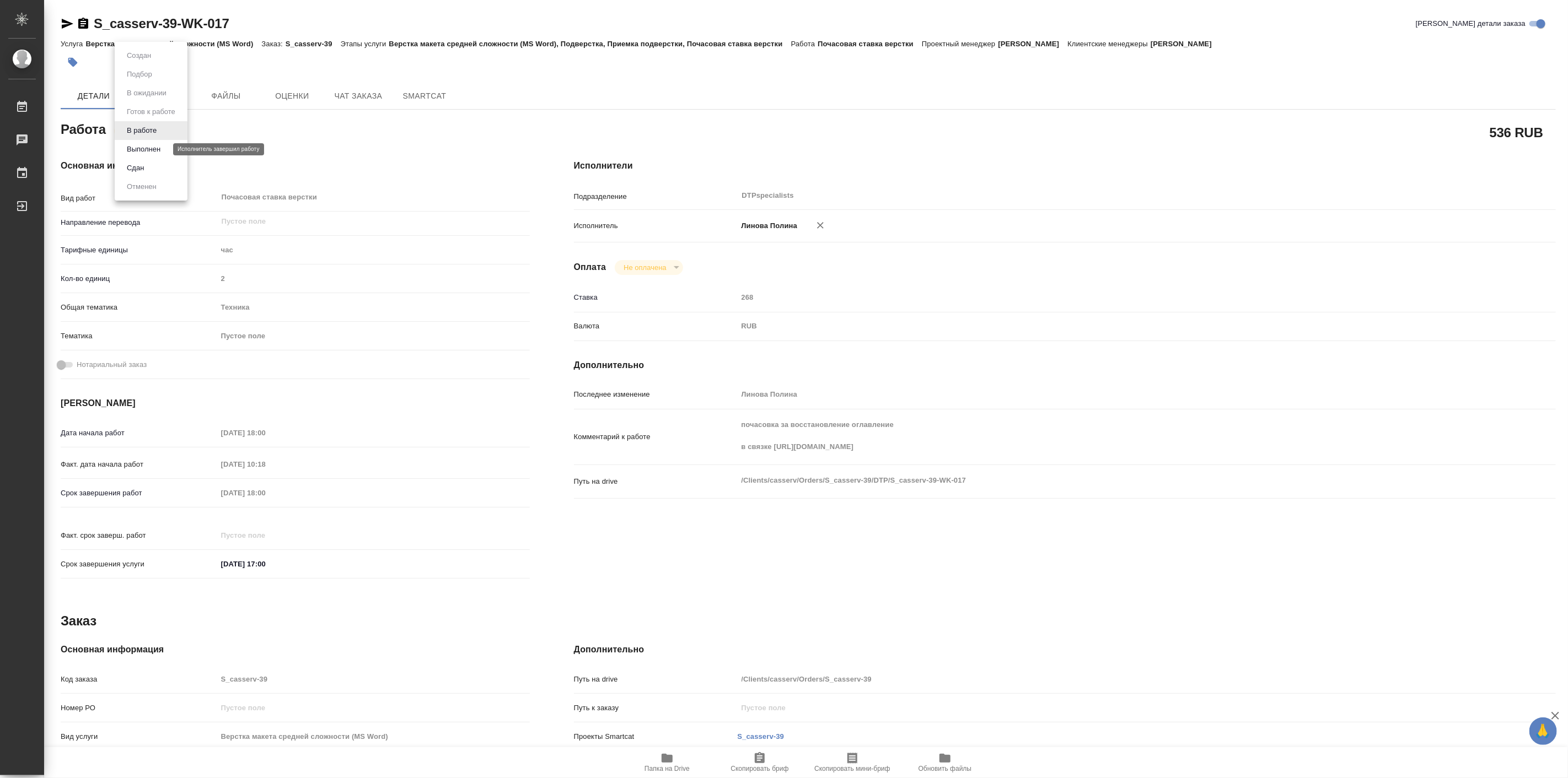
type textarea "x"
click at [161, 149] on button "Выполнен" at bounding box center [143, 149] width 40 height 12
type textarea "x"
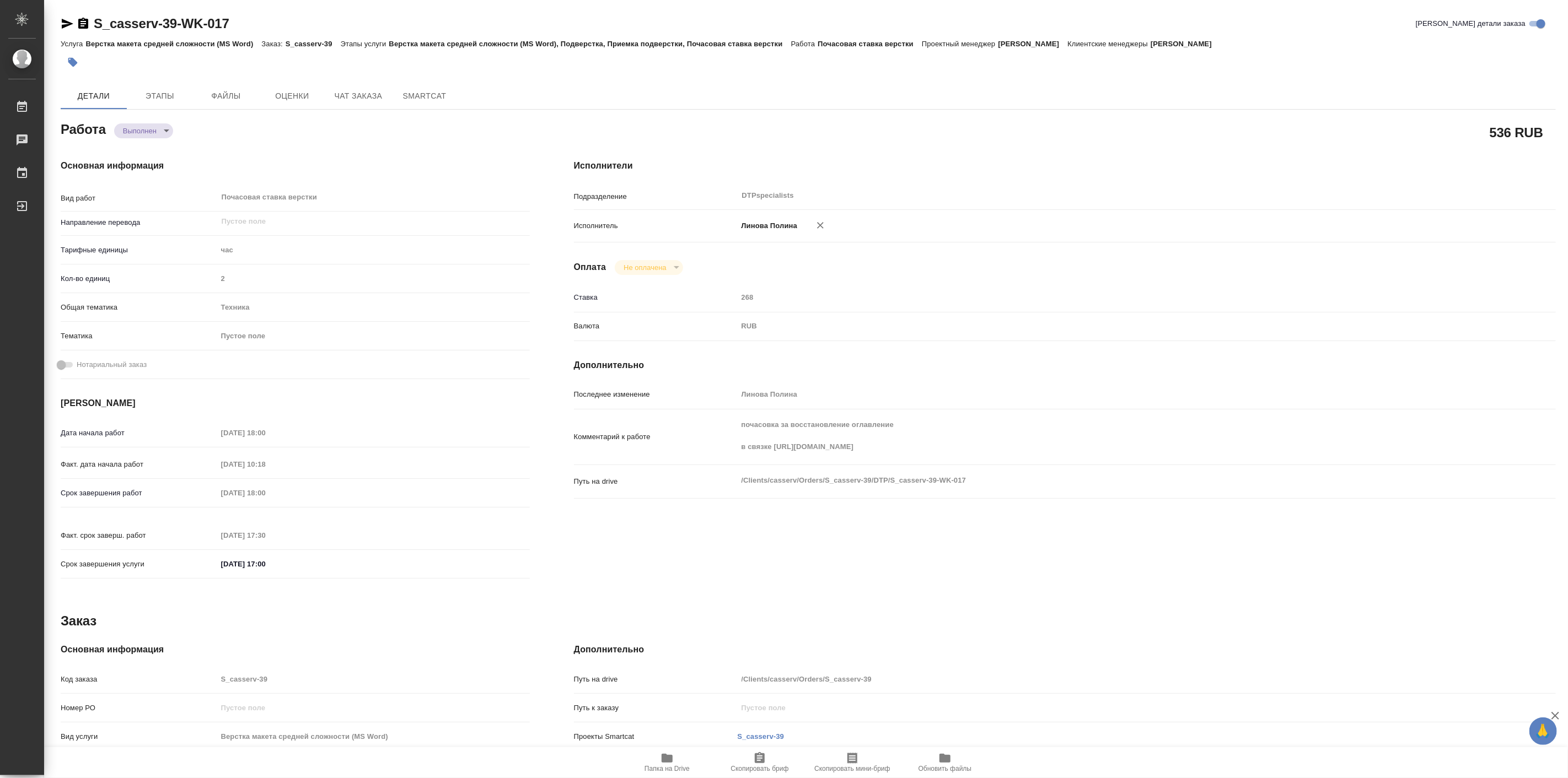
type textarea "x"
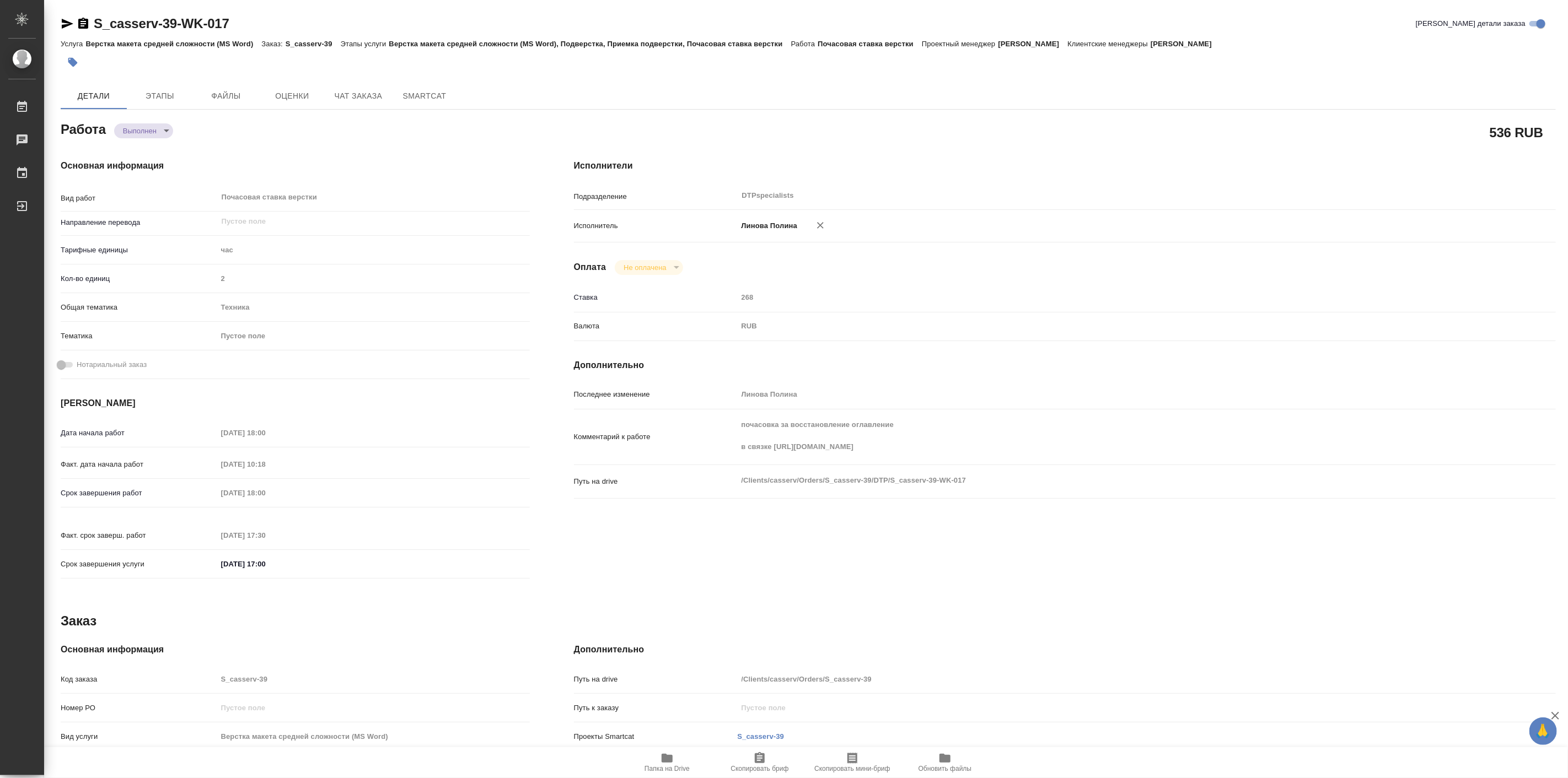
type textarea "x"
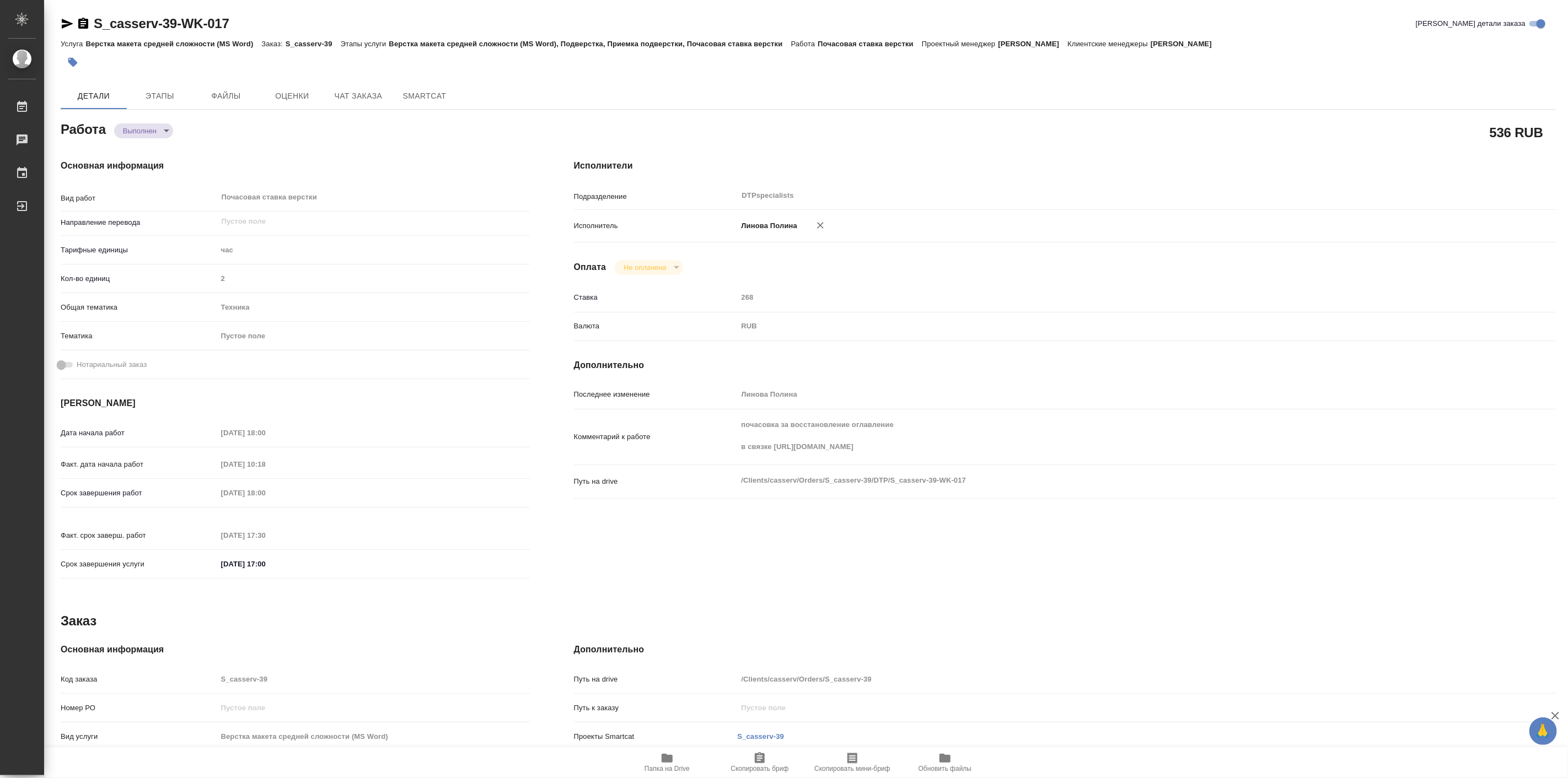
type textarea "x"
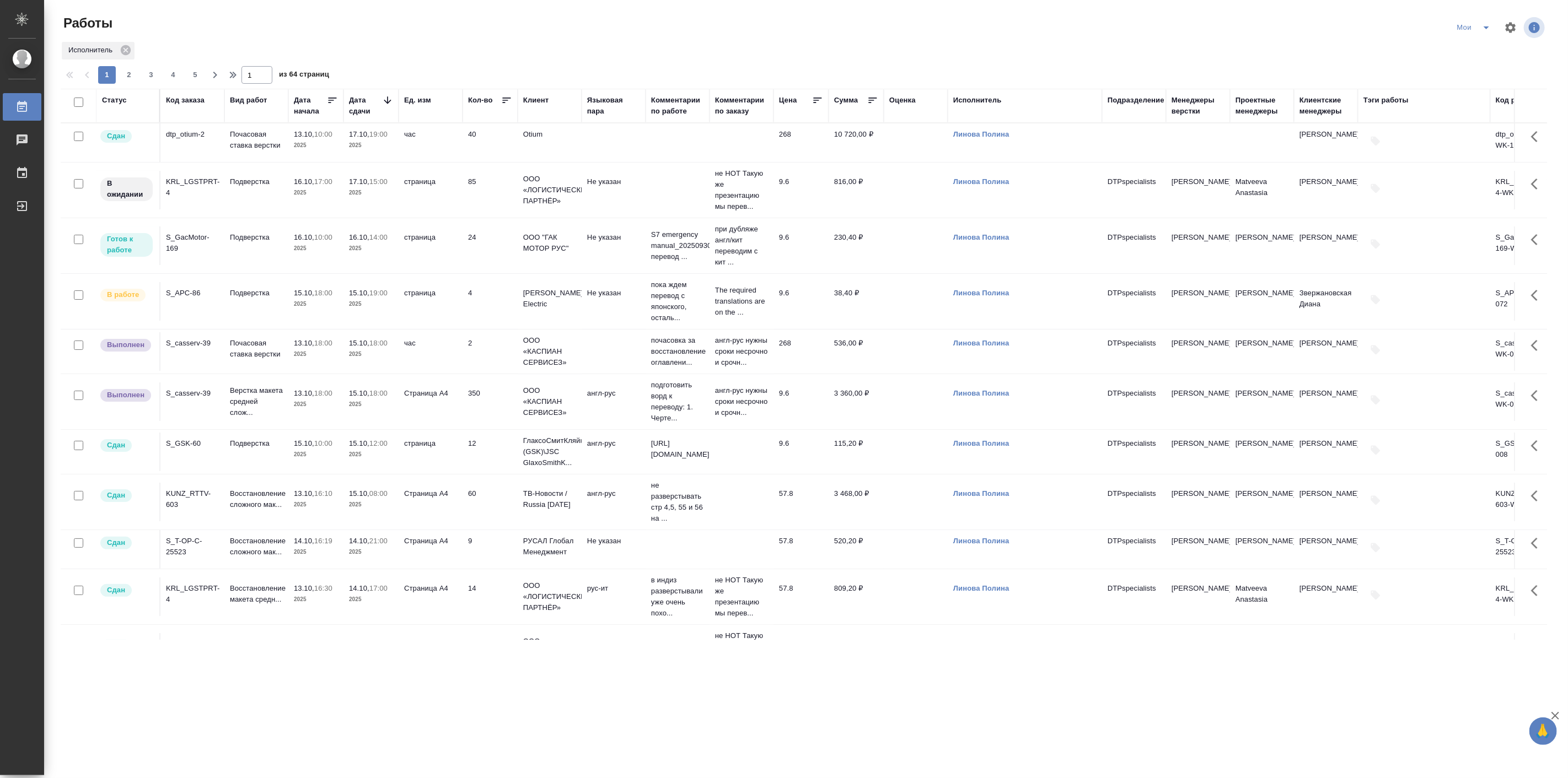
click at [278, 395] on td "Верстка макета средней слож..." at bounding box center [256, 401] width 64 height 44
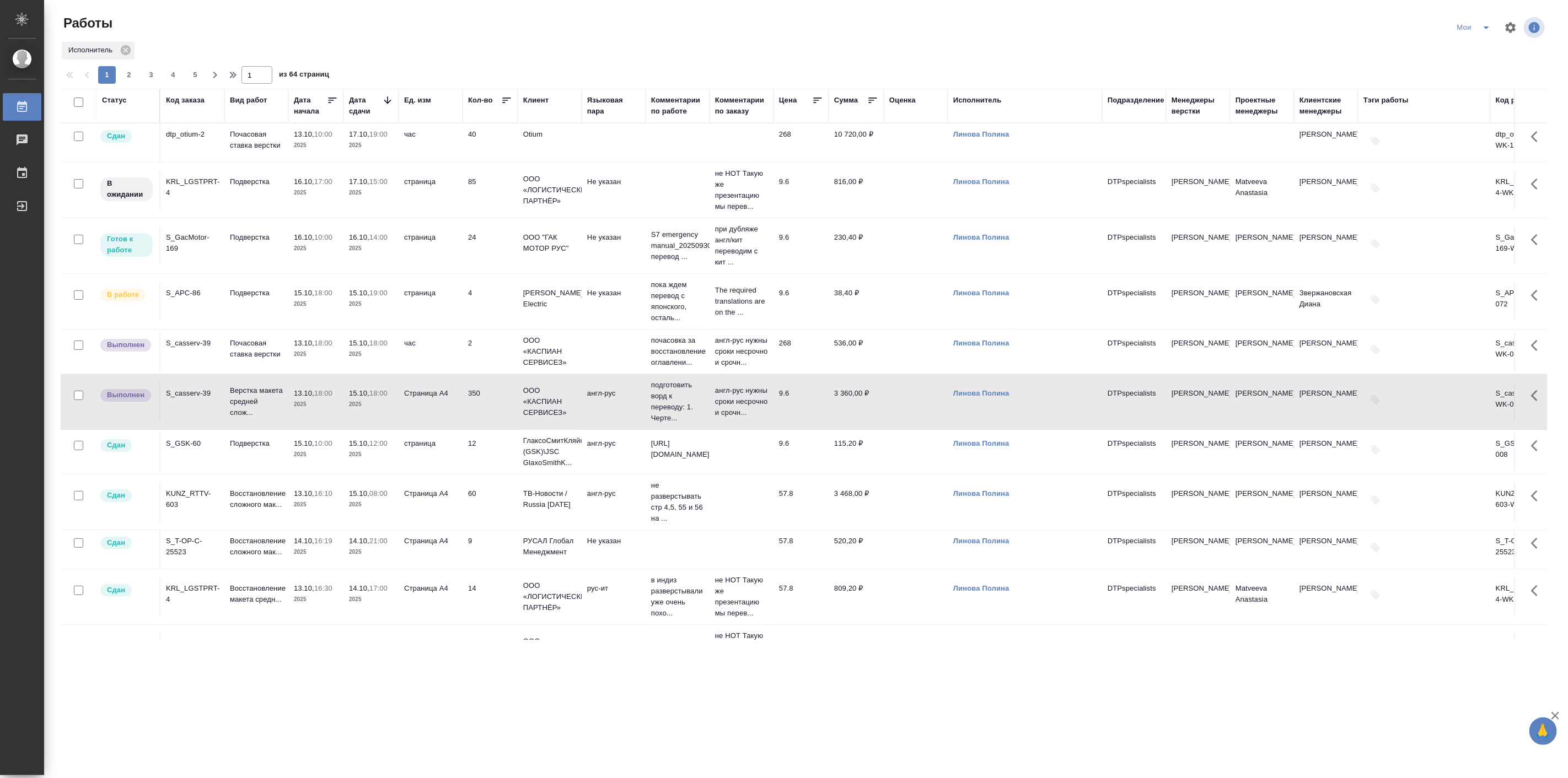
click at [278, 395] on td "Верстка макета средней слож..." at bounding box center [256, 401] width 64 height 44
click at [342, 294] on td "15.10, 18:00 2025" at bounding box center [316, 301] width 55 height 39
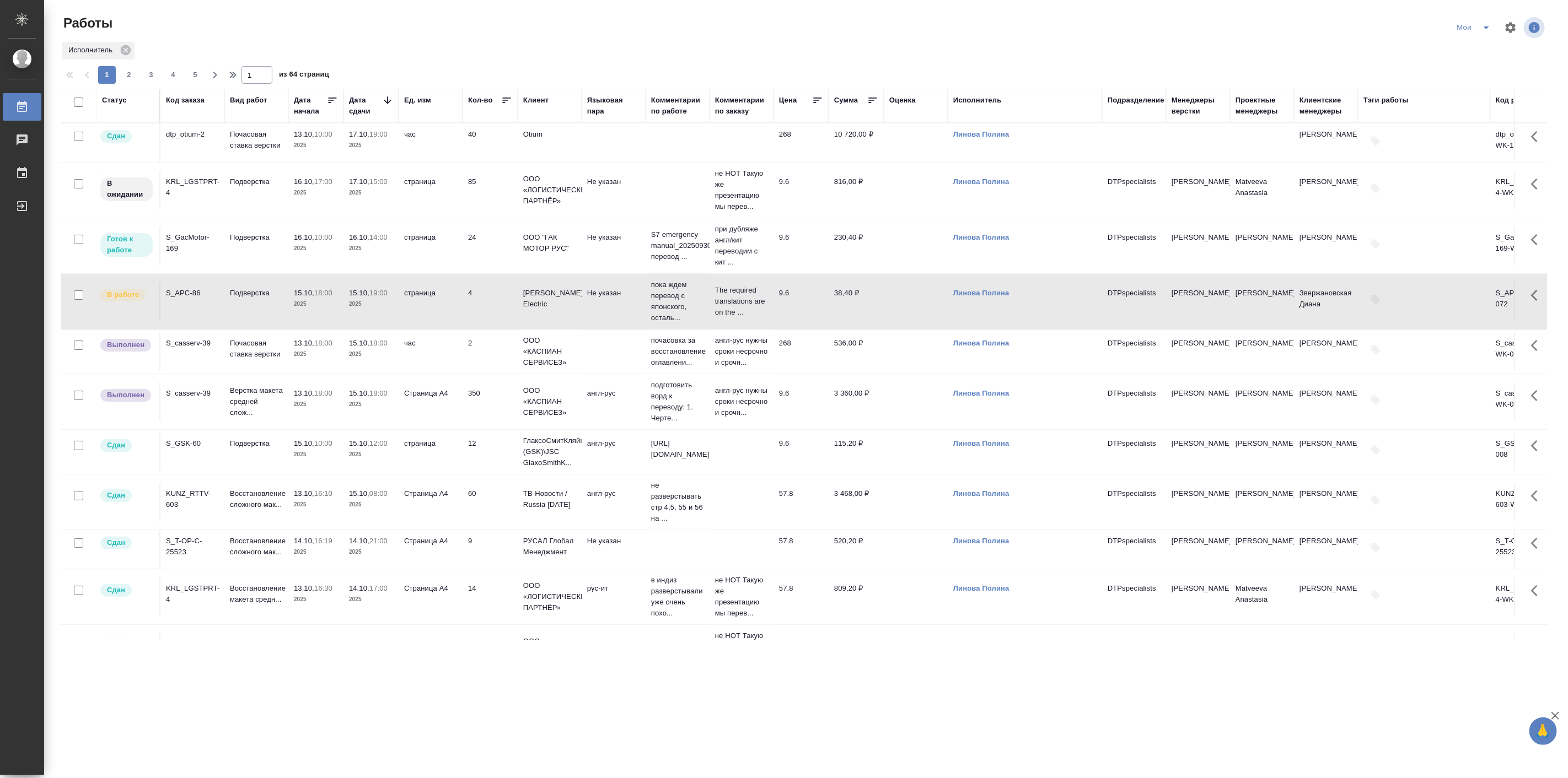
click at [342, 294] on td "15.10, 18:00 2025" at bounding box center [316, 301] width 55 height 39
click at [329, 410] on p "2025" at bounding box center [316, 404] width 44 height 11
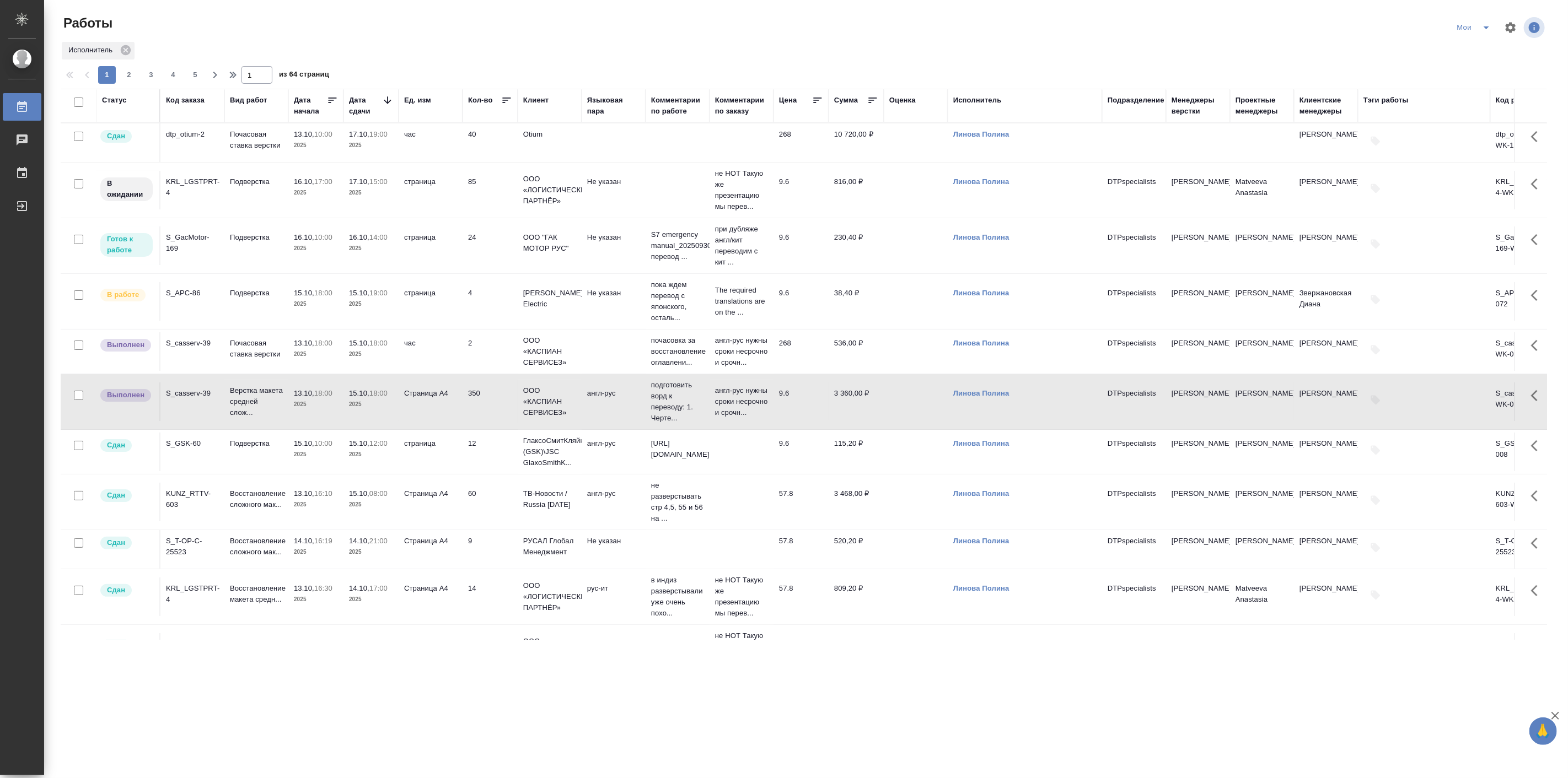
click at [329, 410] on p "2025" at bounding box center [316, 404] width 44 height 11
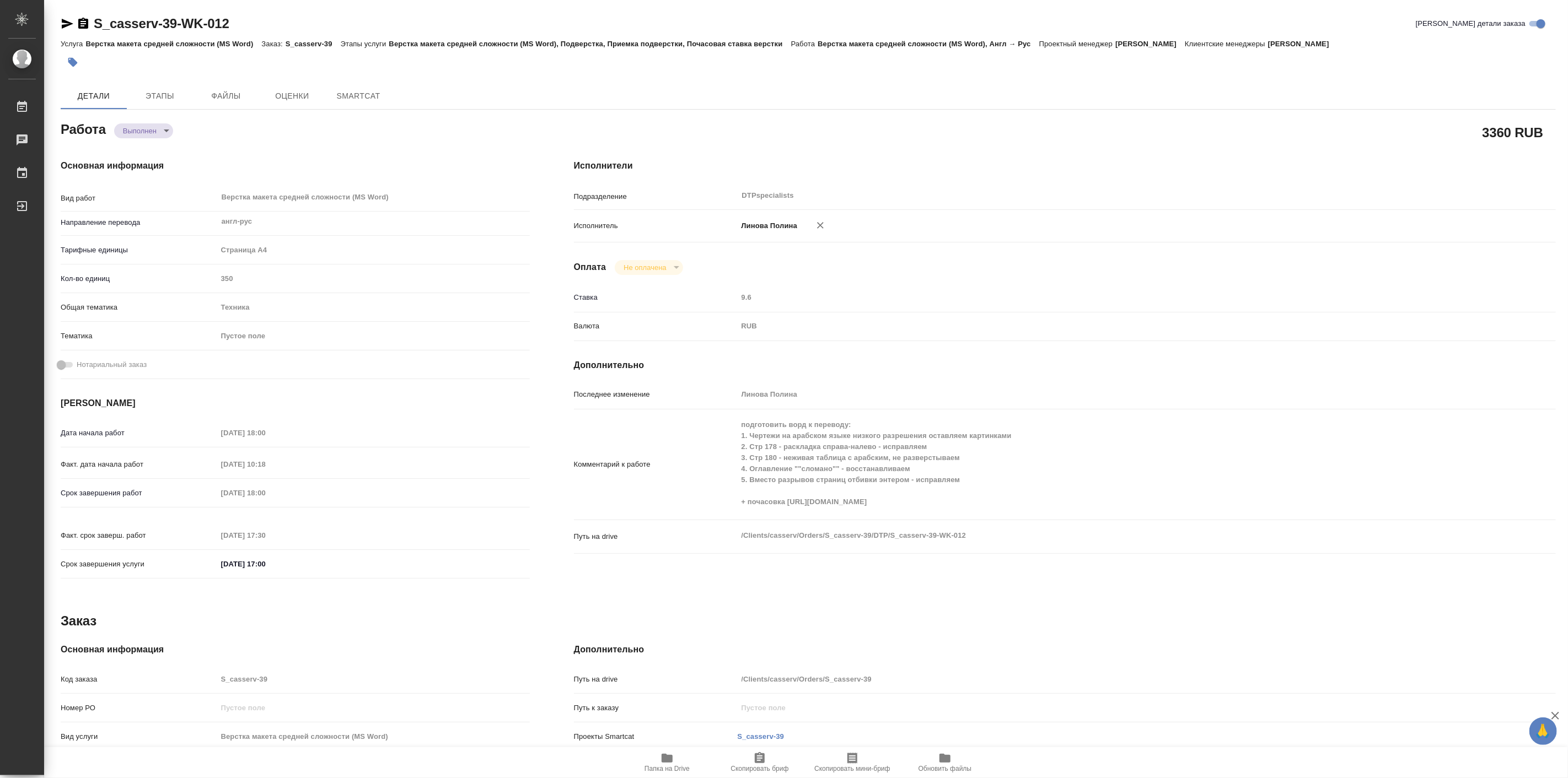
type textarea "x"
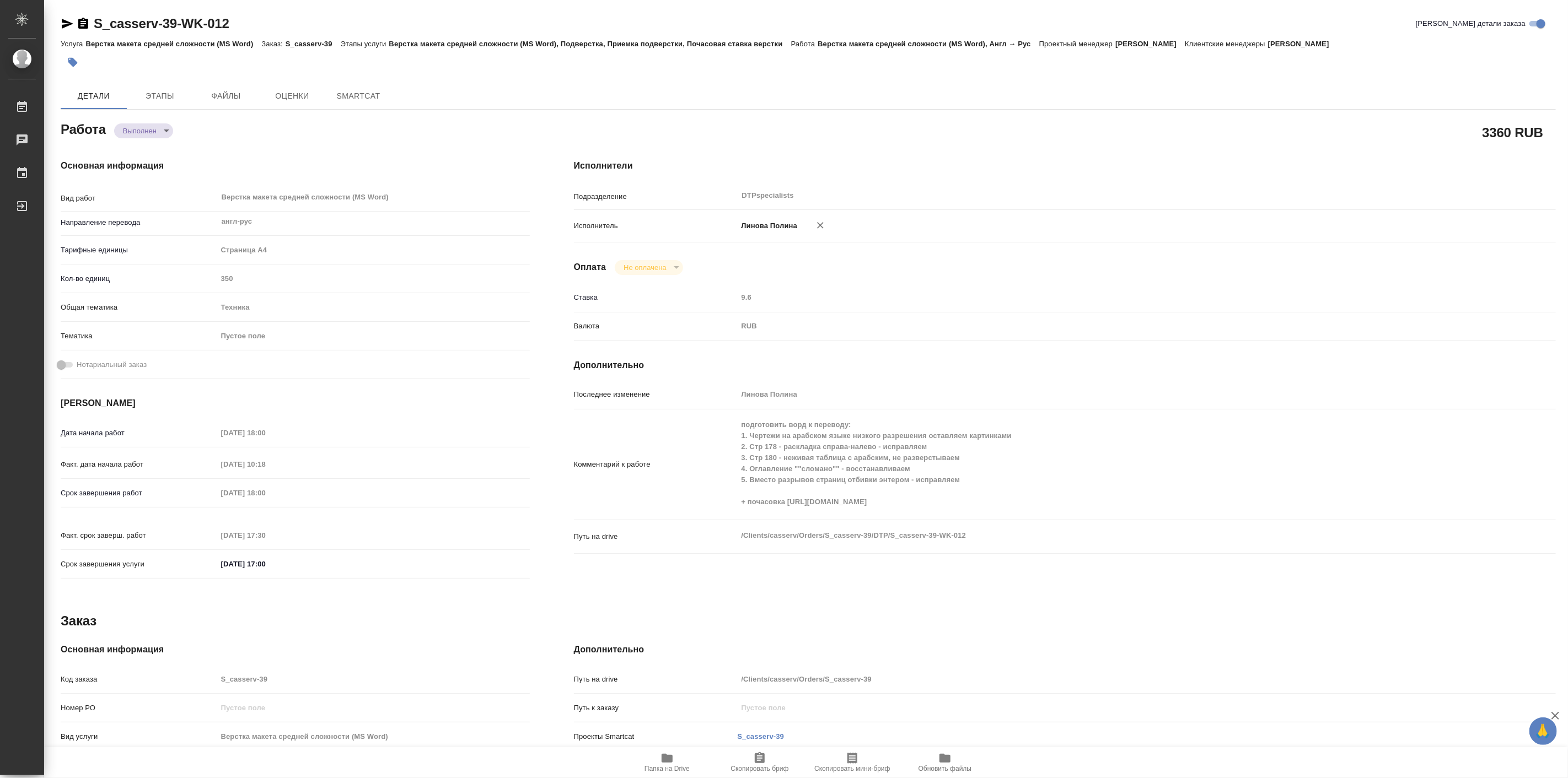
type textarea "x"
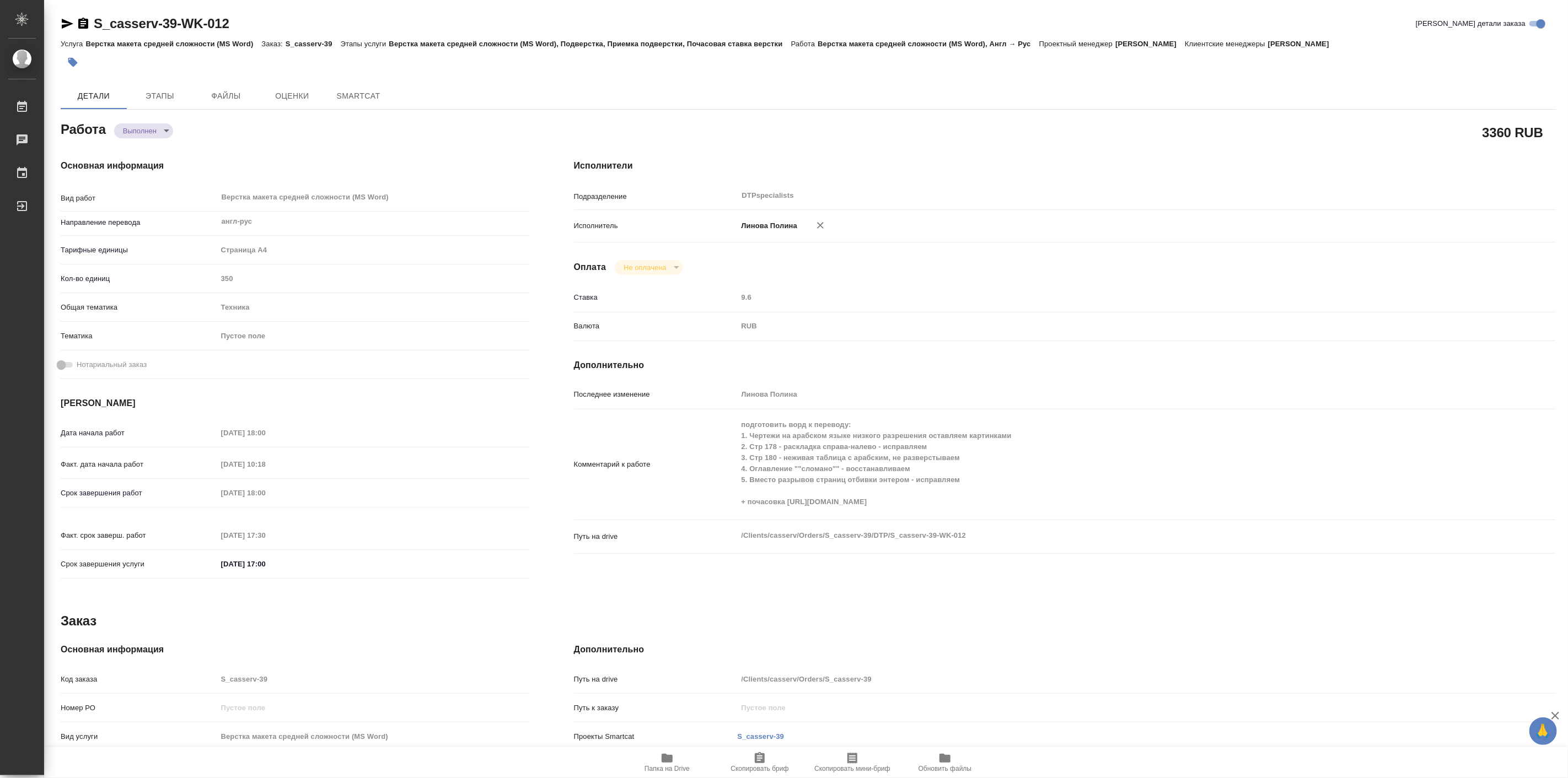
type textarea "x"
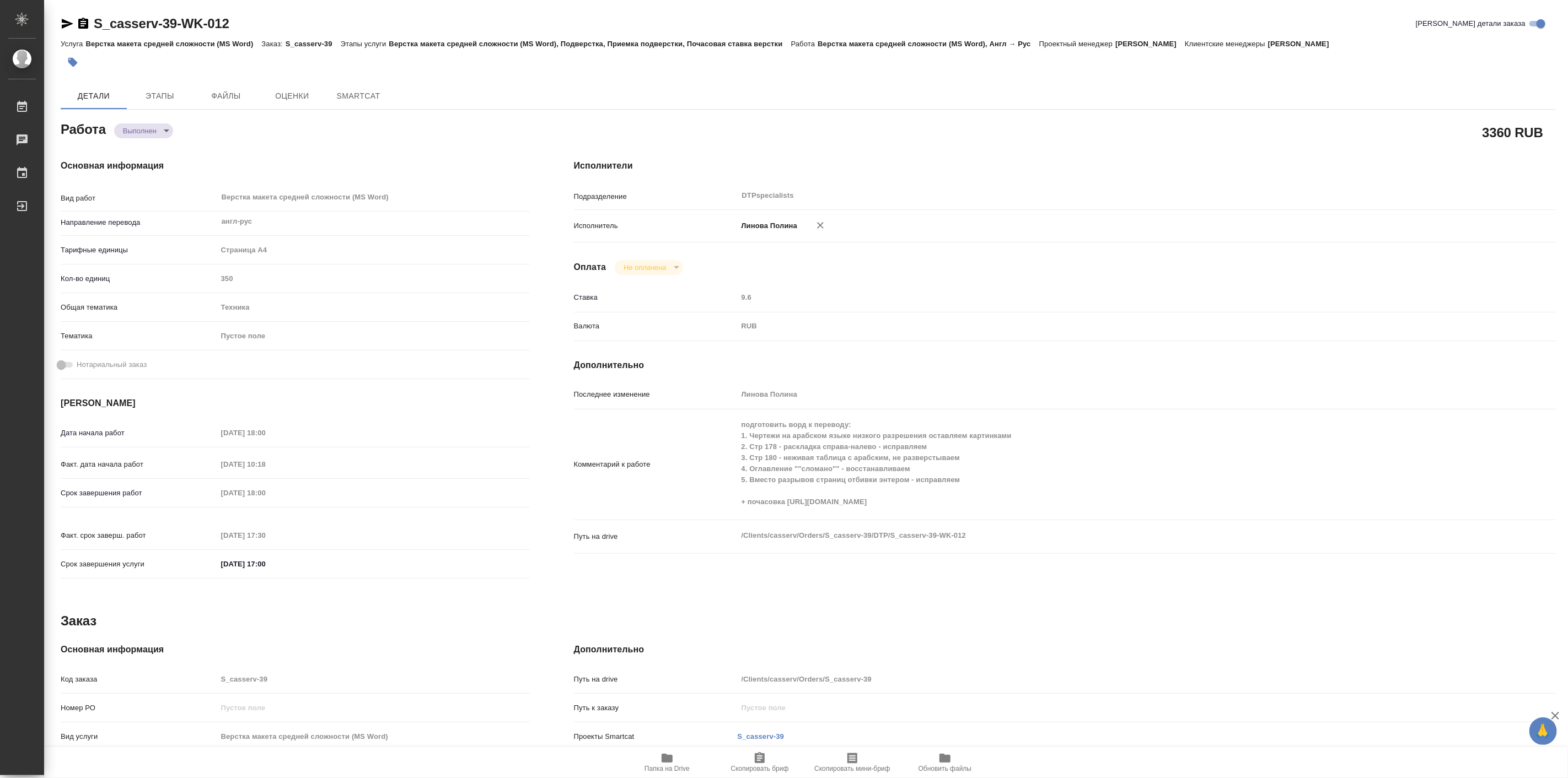
type textarea "x"
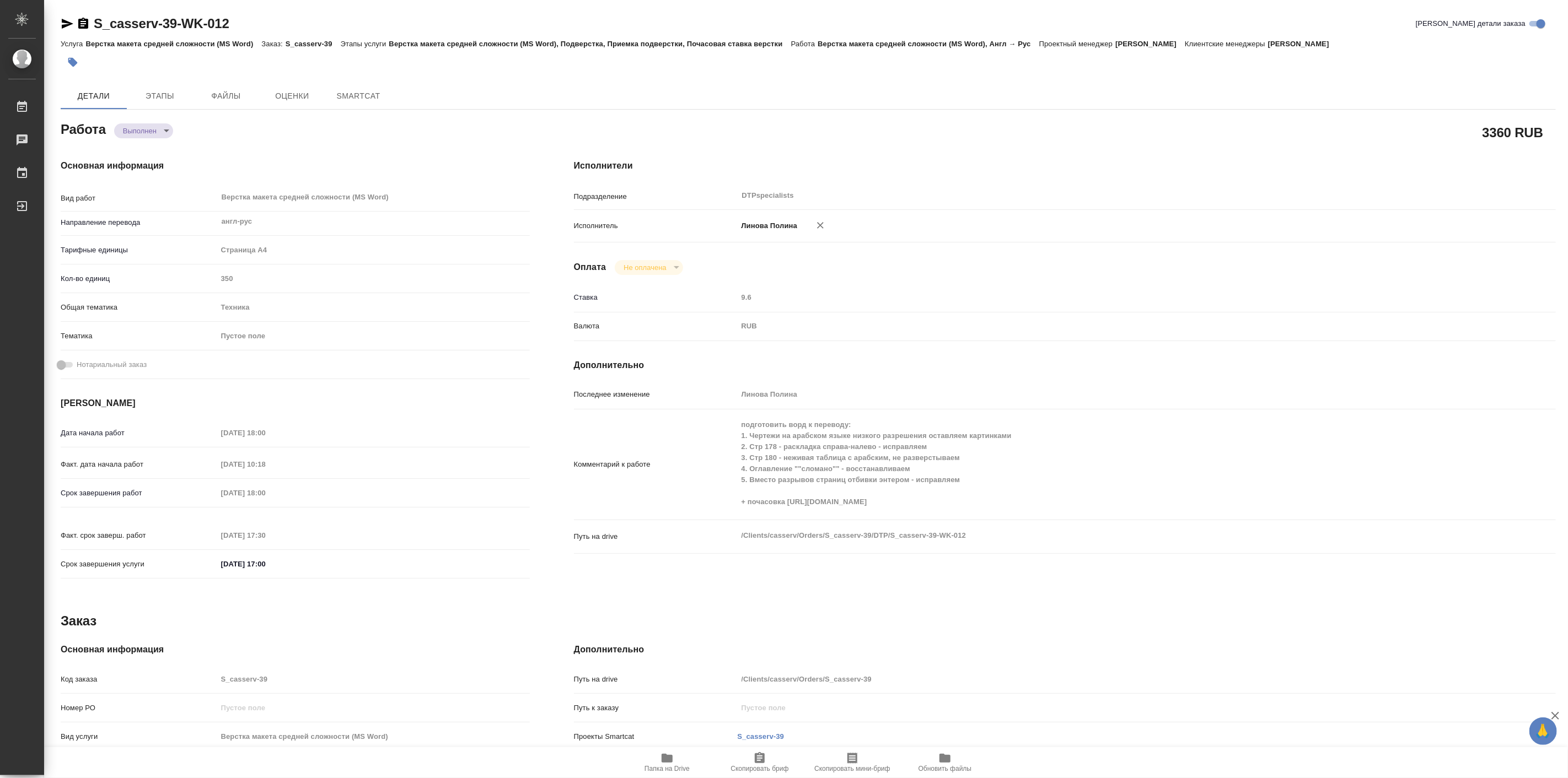
type textarea "x"
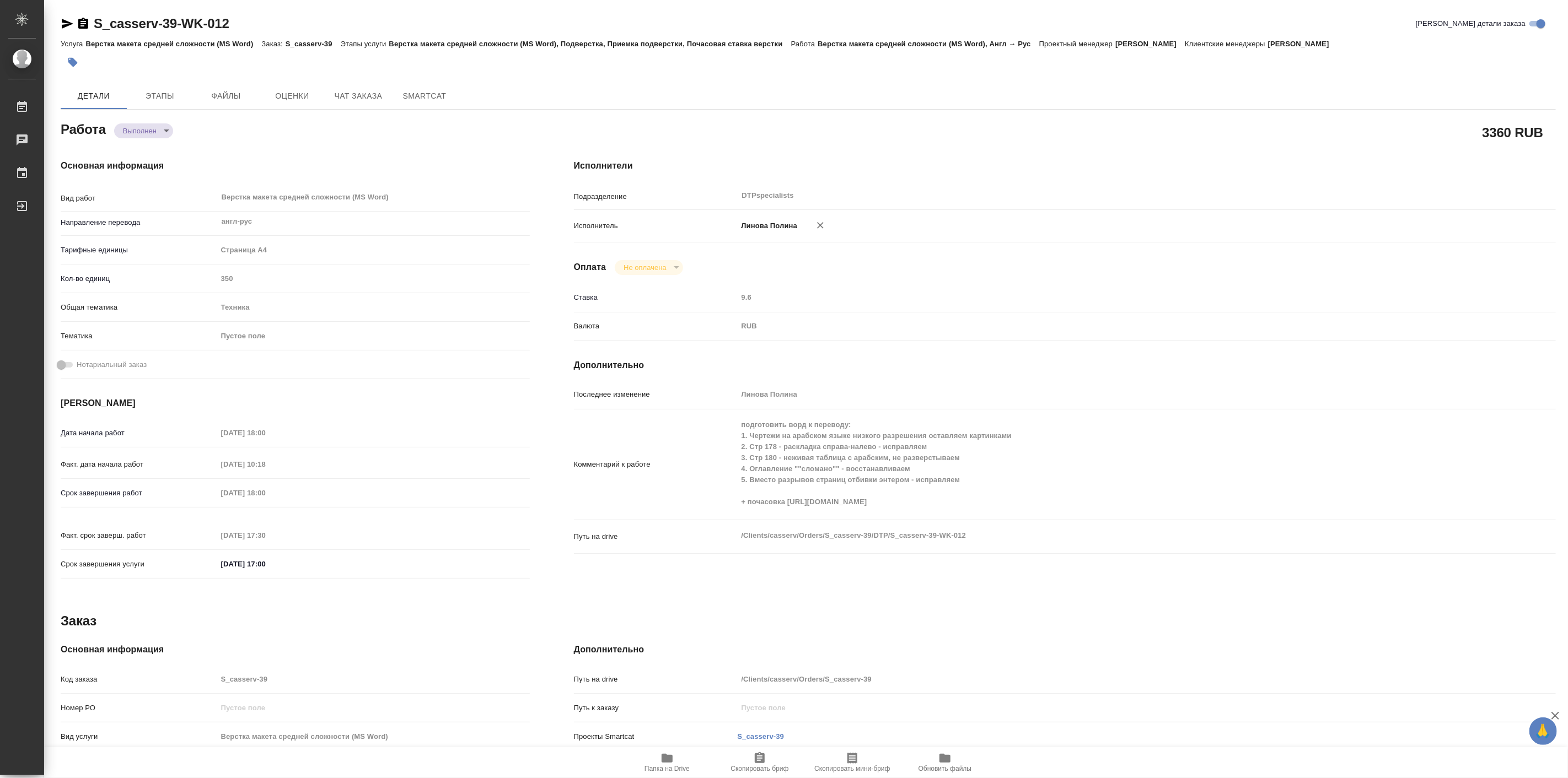
click at [668, 757] on icon "button" at bounding box center [667, 758] width 11 height 9
type textarea "x"
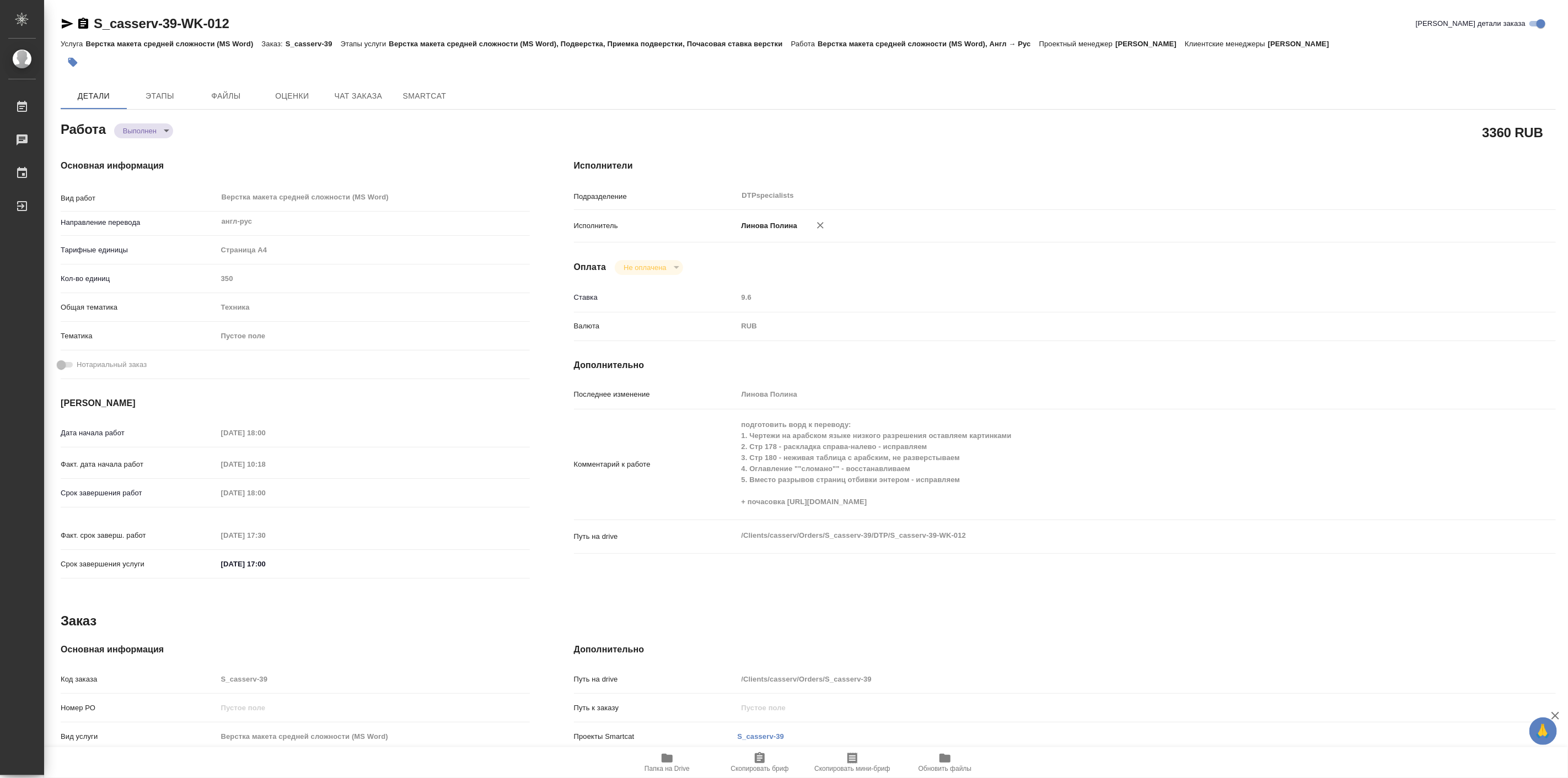
type textarea "x"
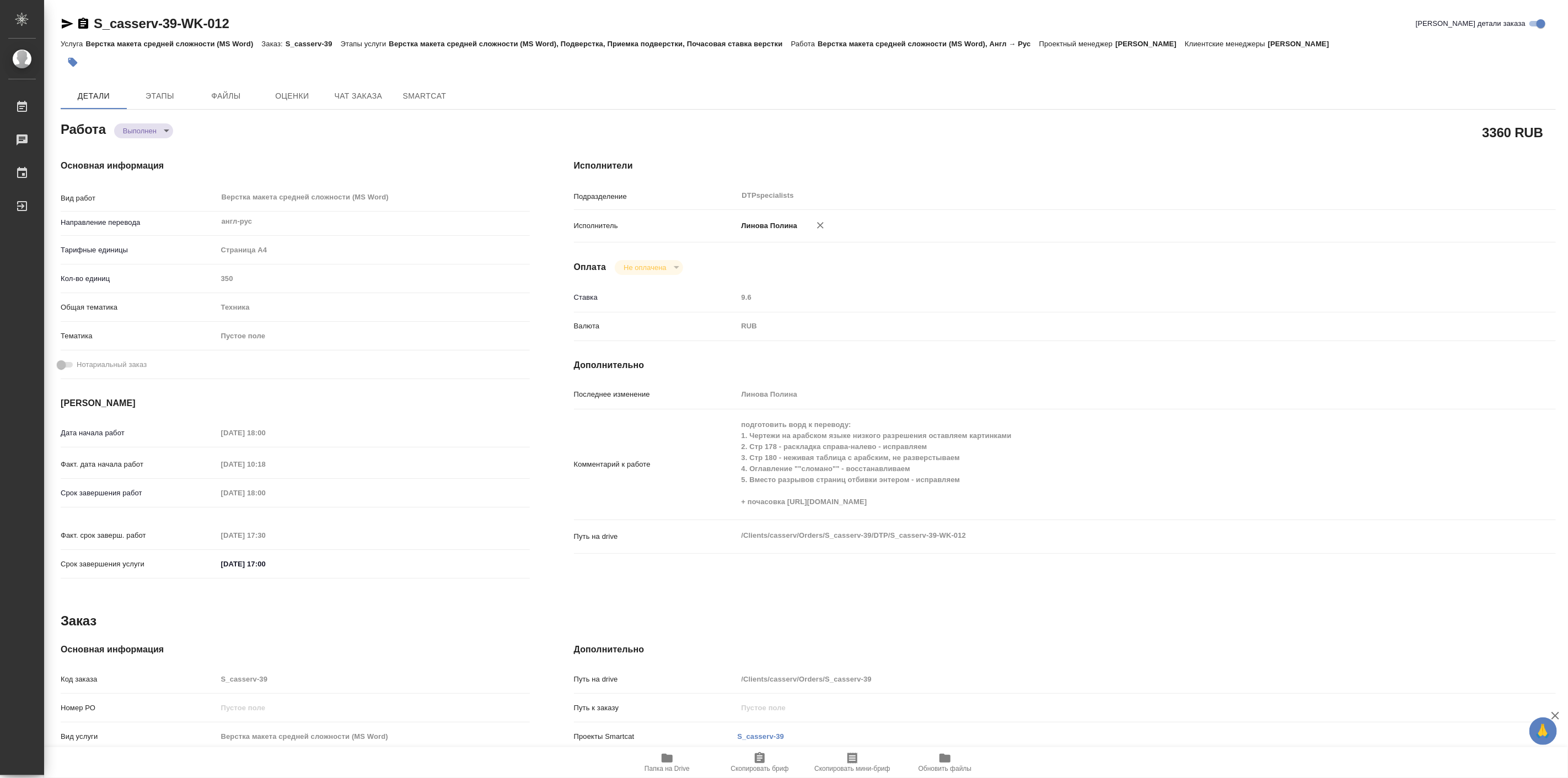
type textarea "x"
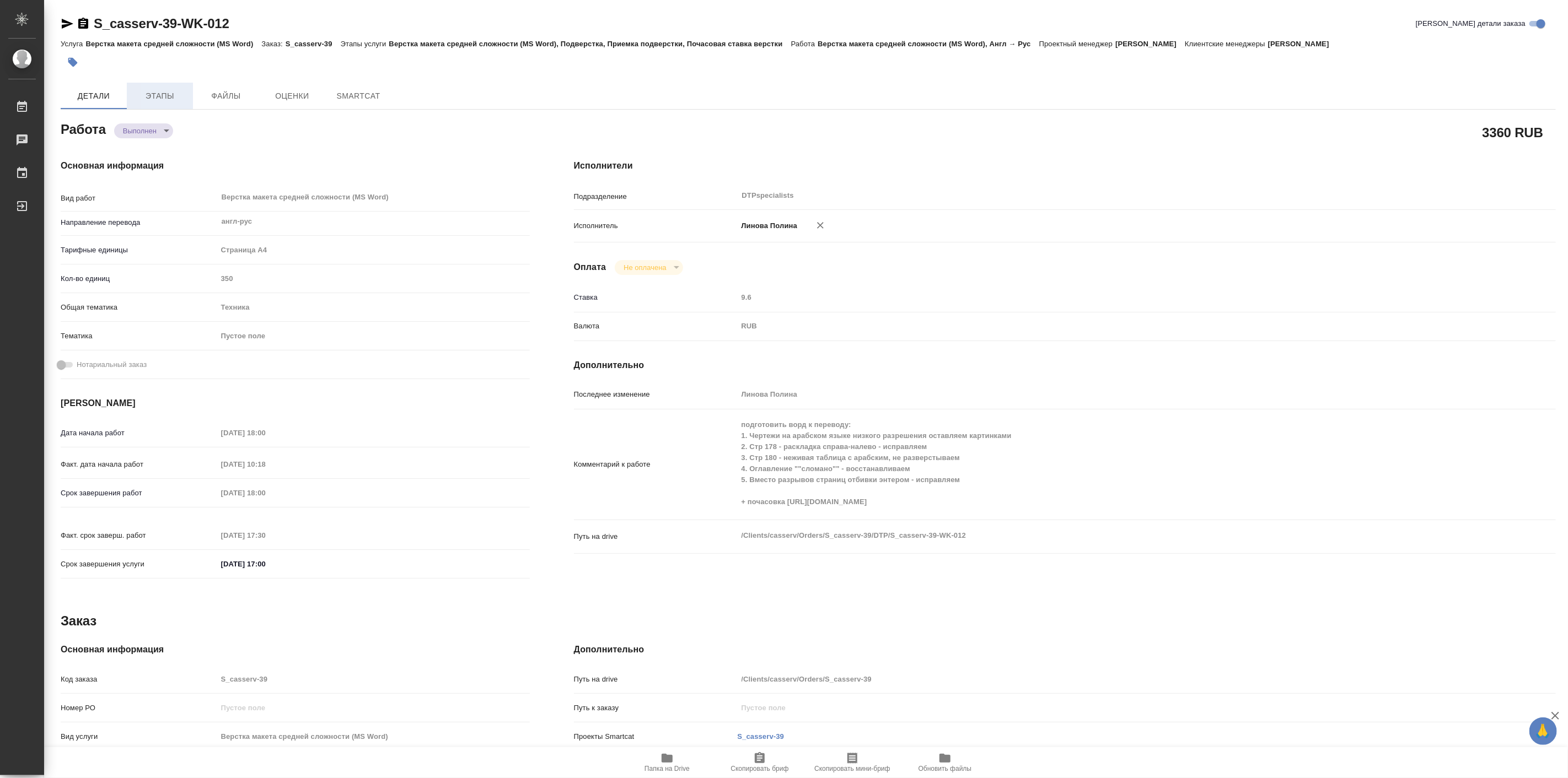
type textarea "x"
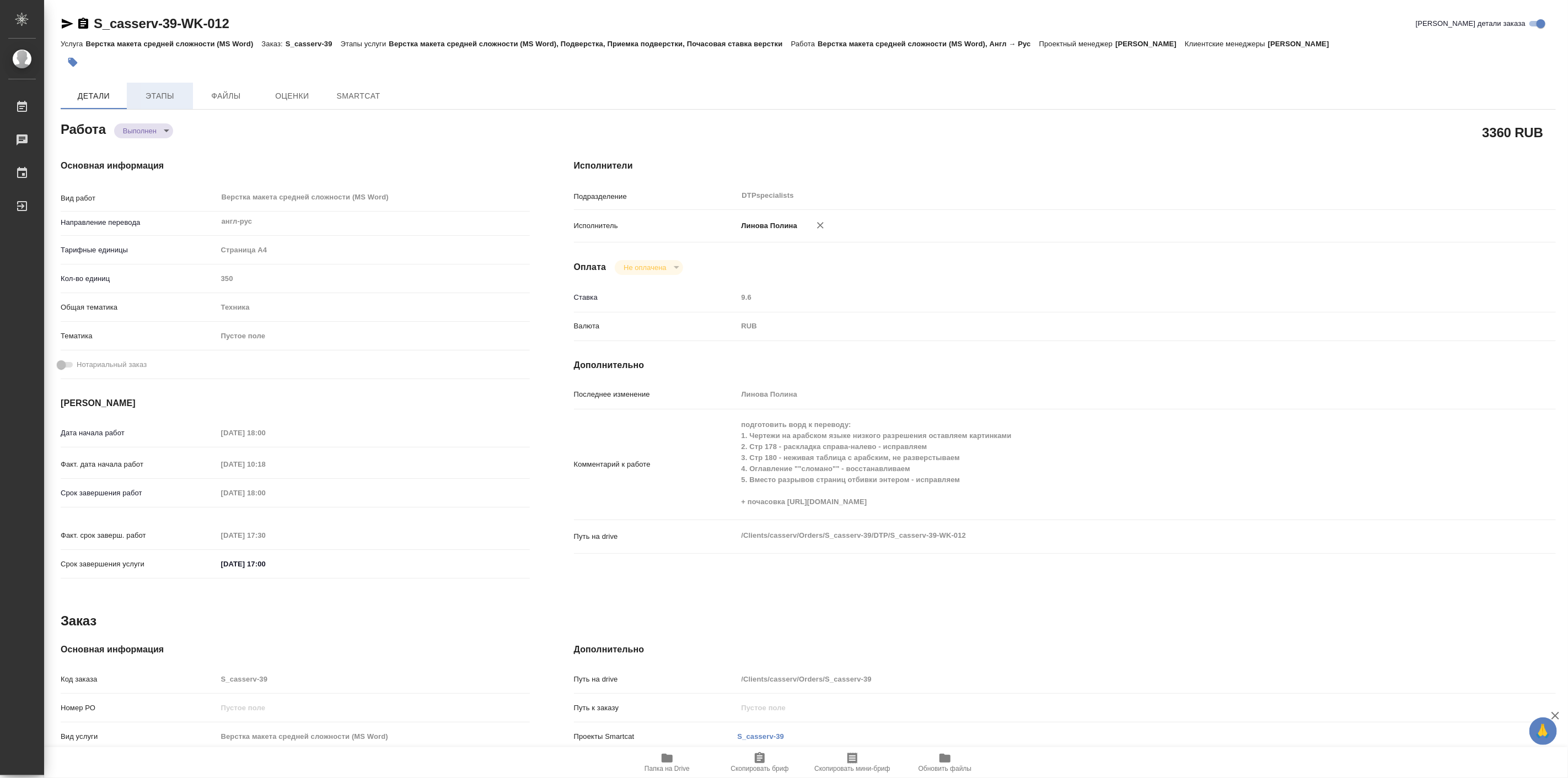
type textarea "x"
click at [176, 95] on span "Этапы" at bounding box center [160, 96] width 53 height 14
type textarea "x"
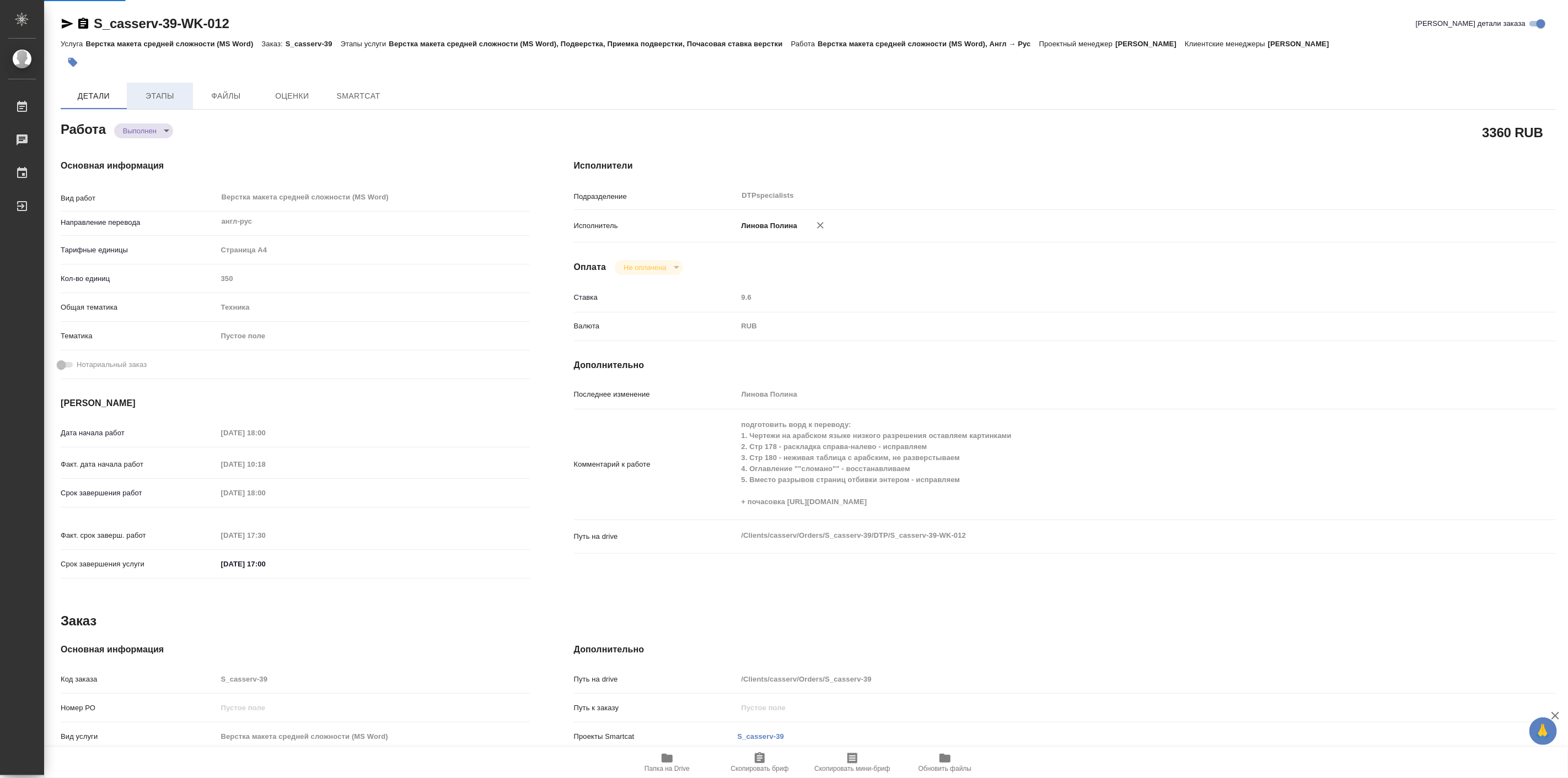
type textarea "x"
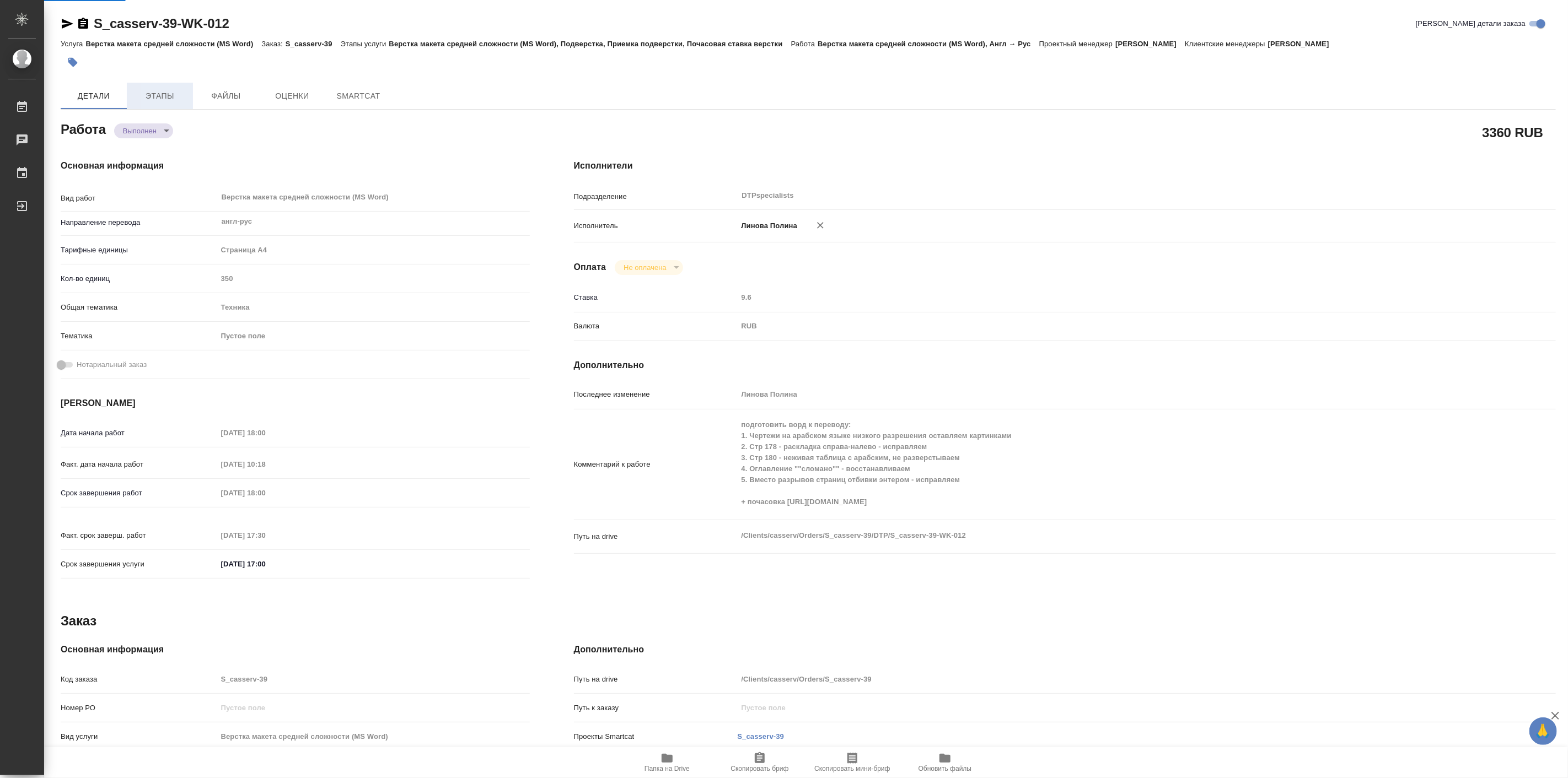
type textarea "x"
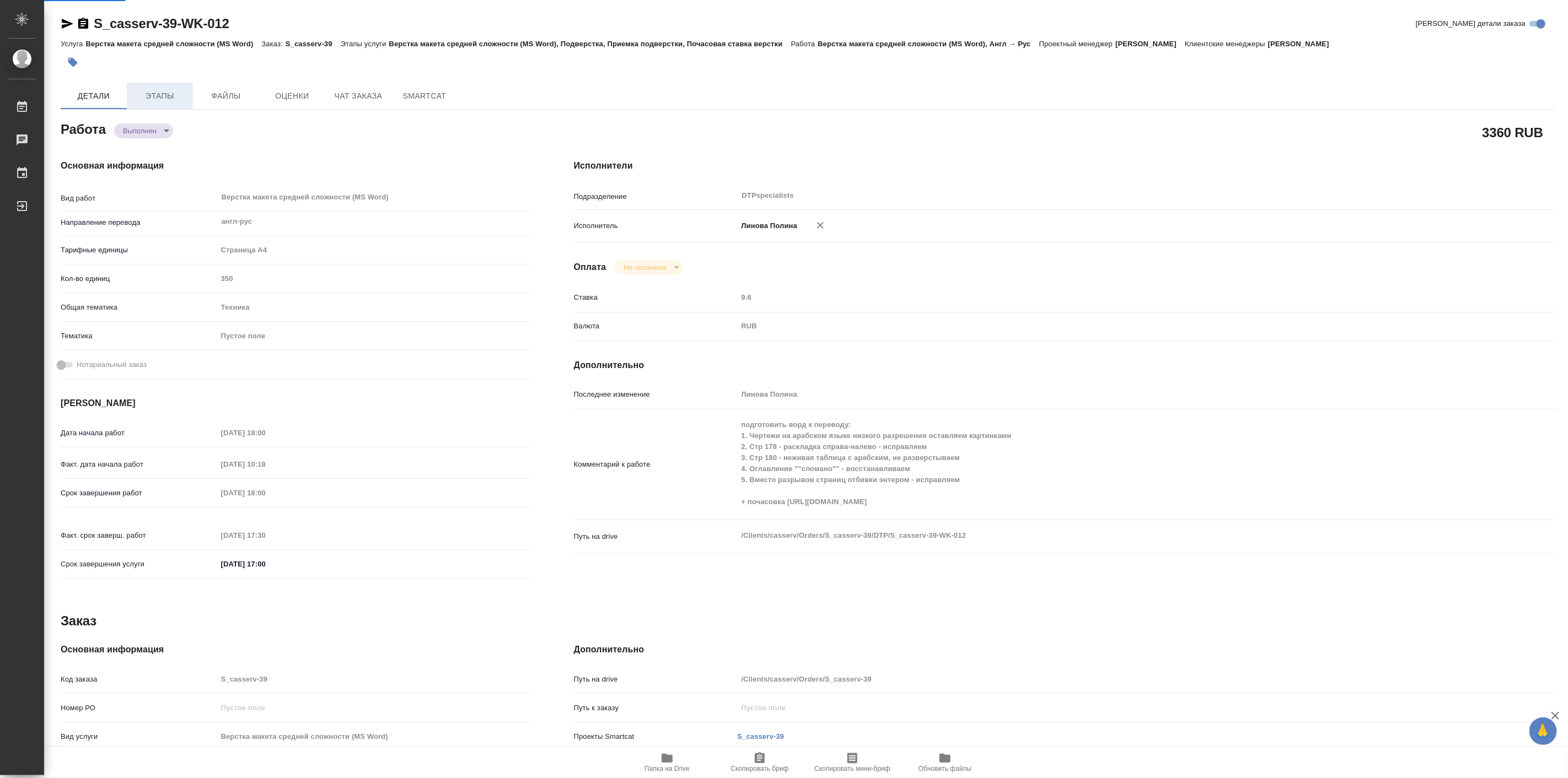
type textarea "x"
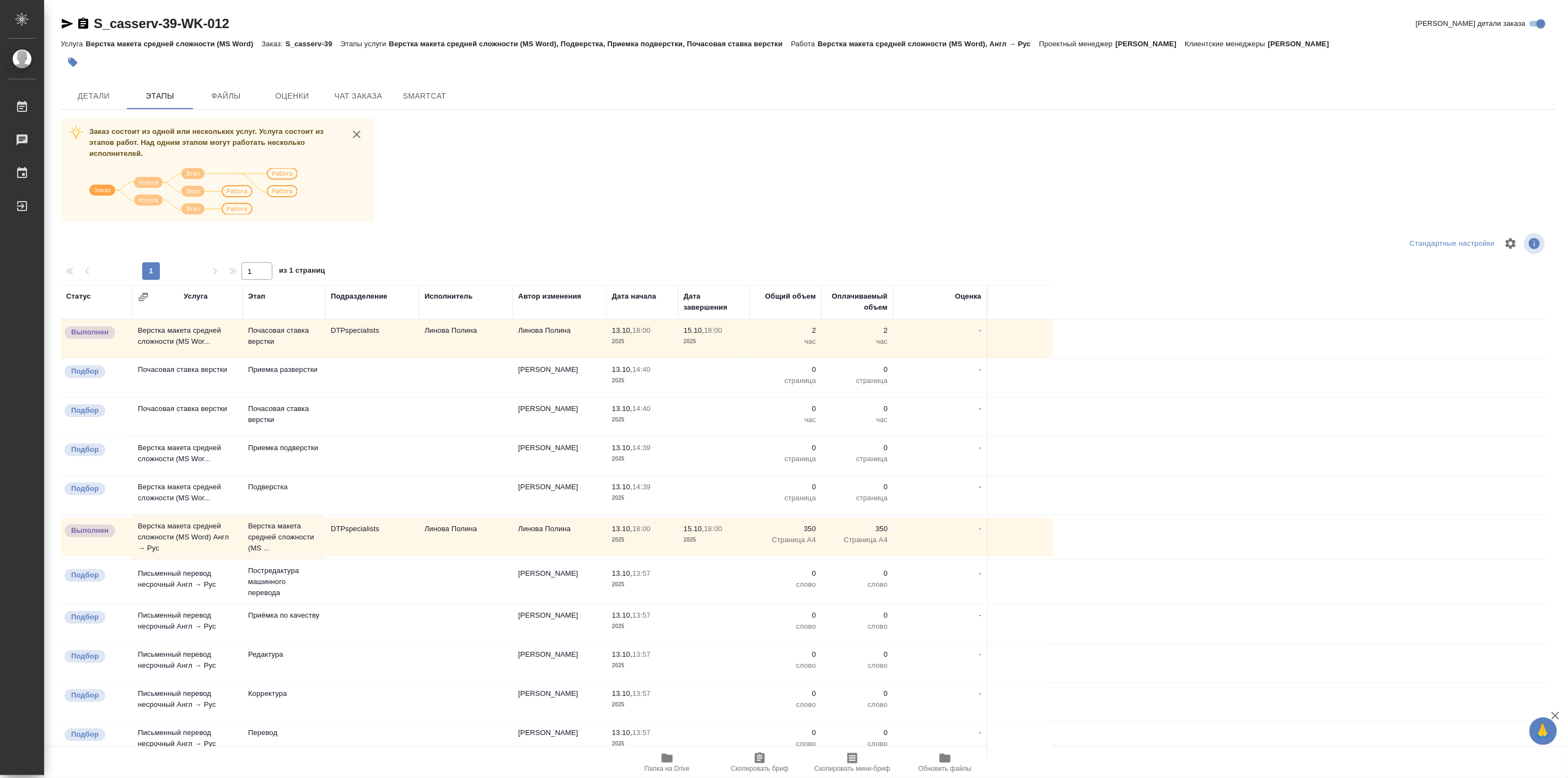
scroll to position [85, 0]
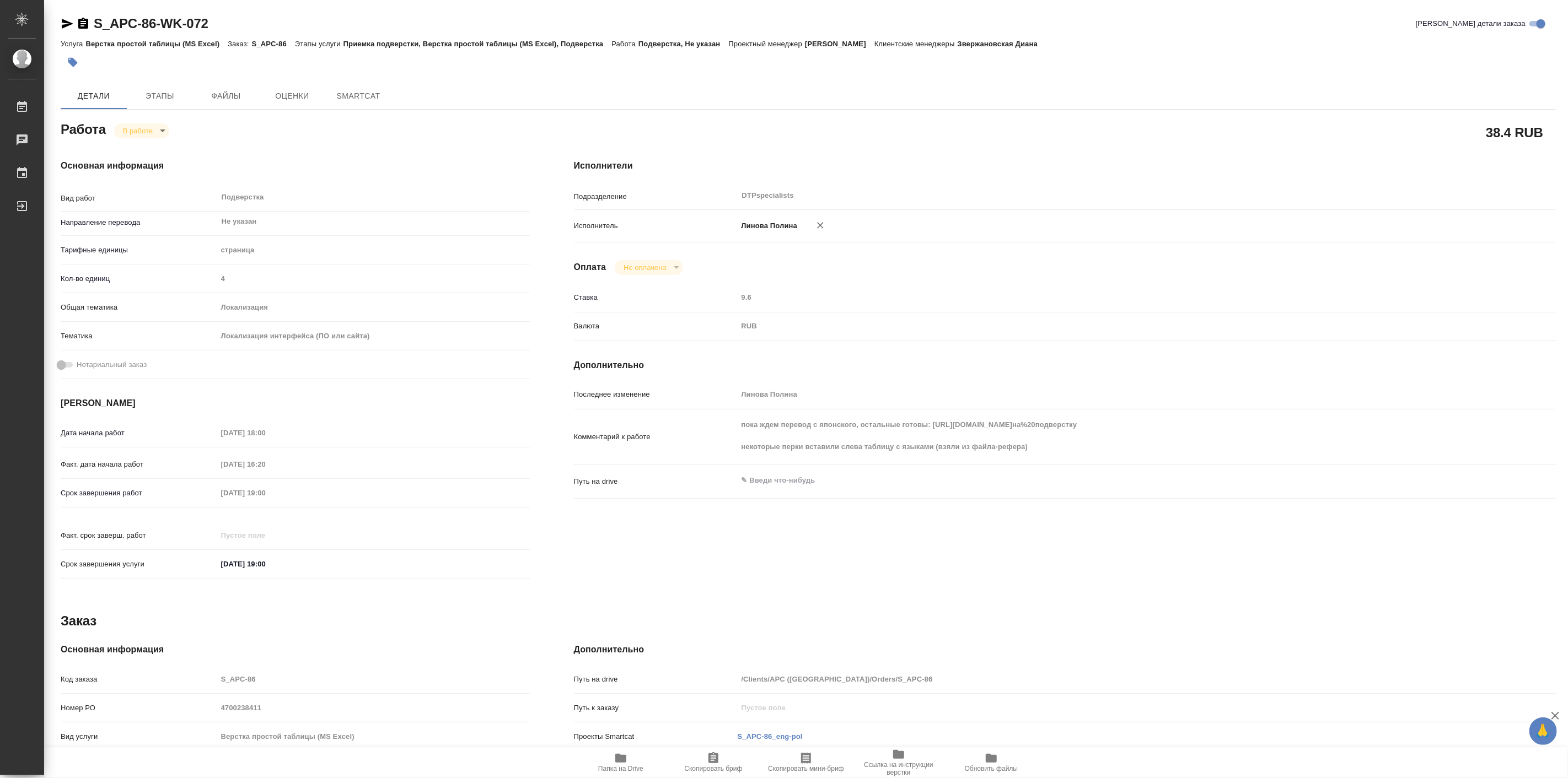
type textarea "x"
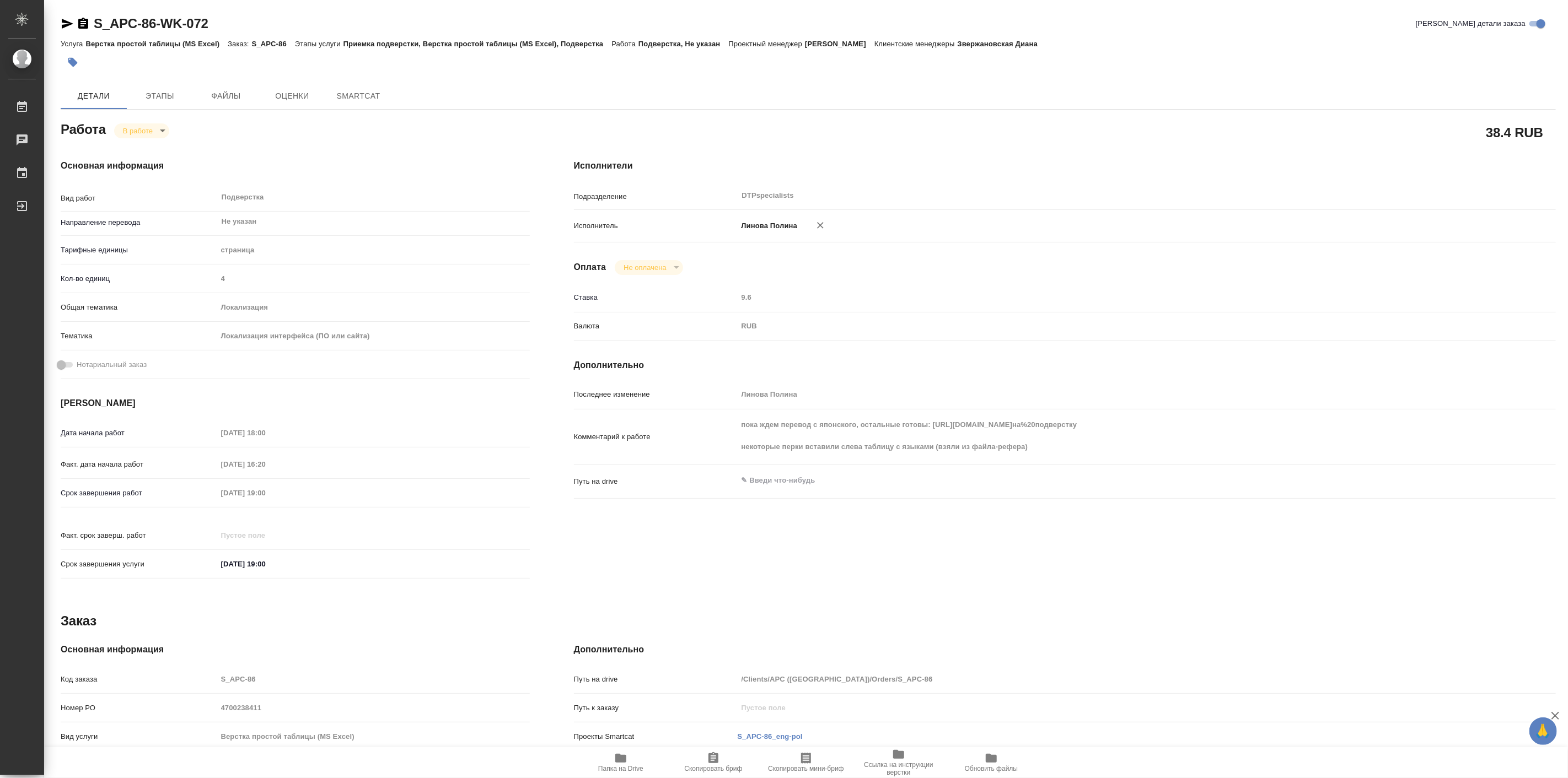
type textarea "x"
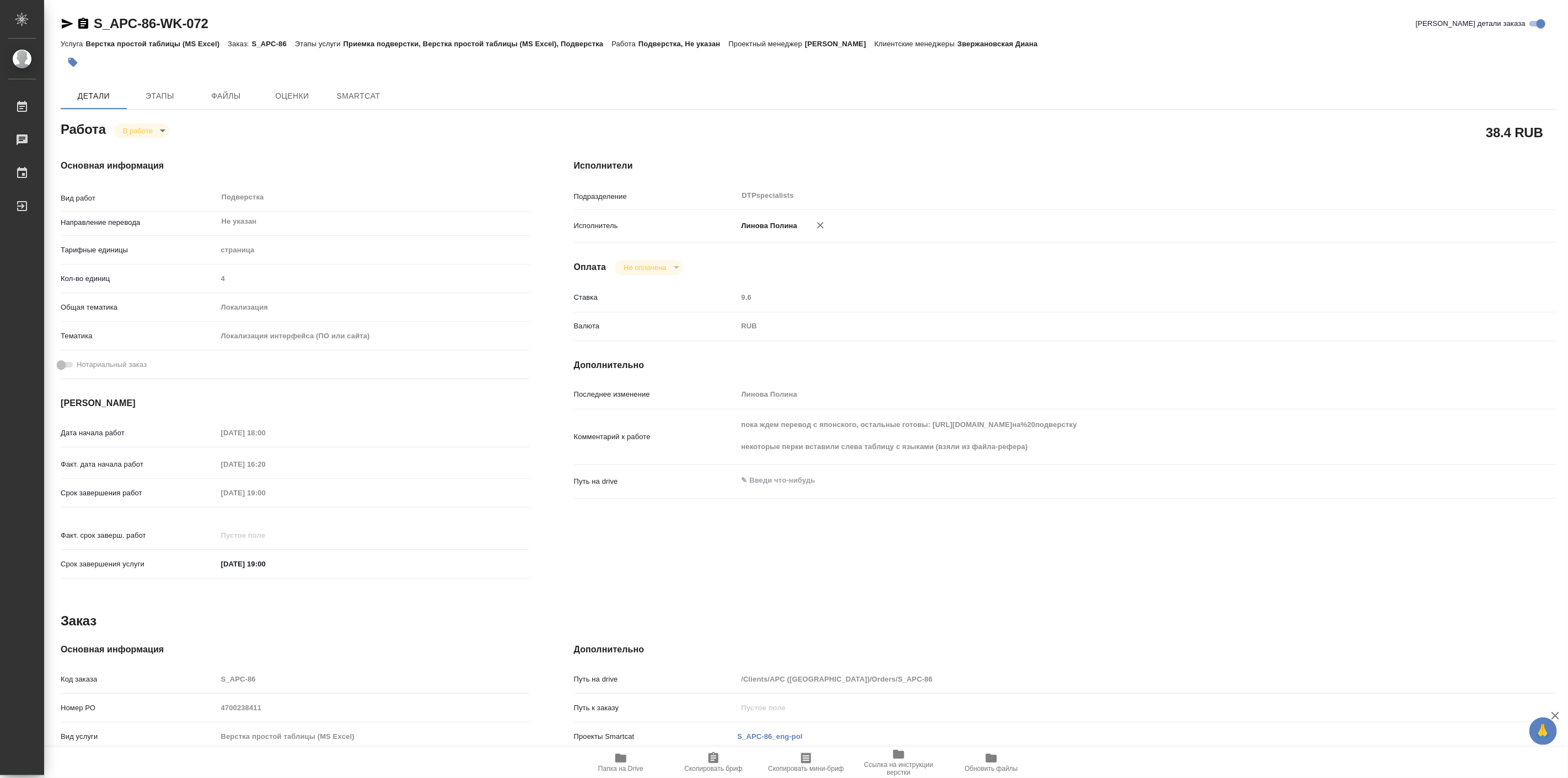
type textarea "x"
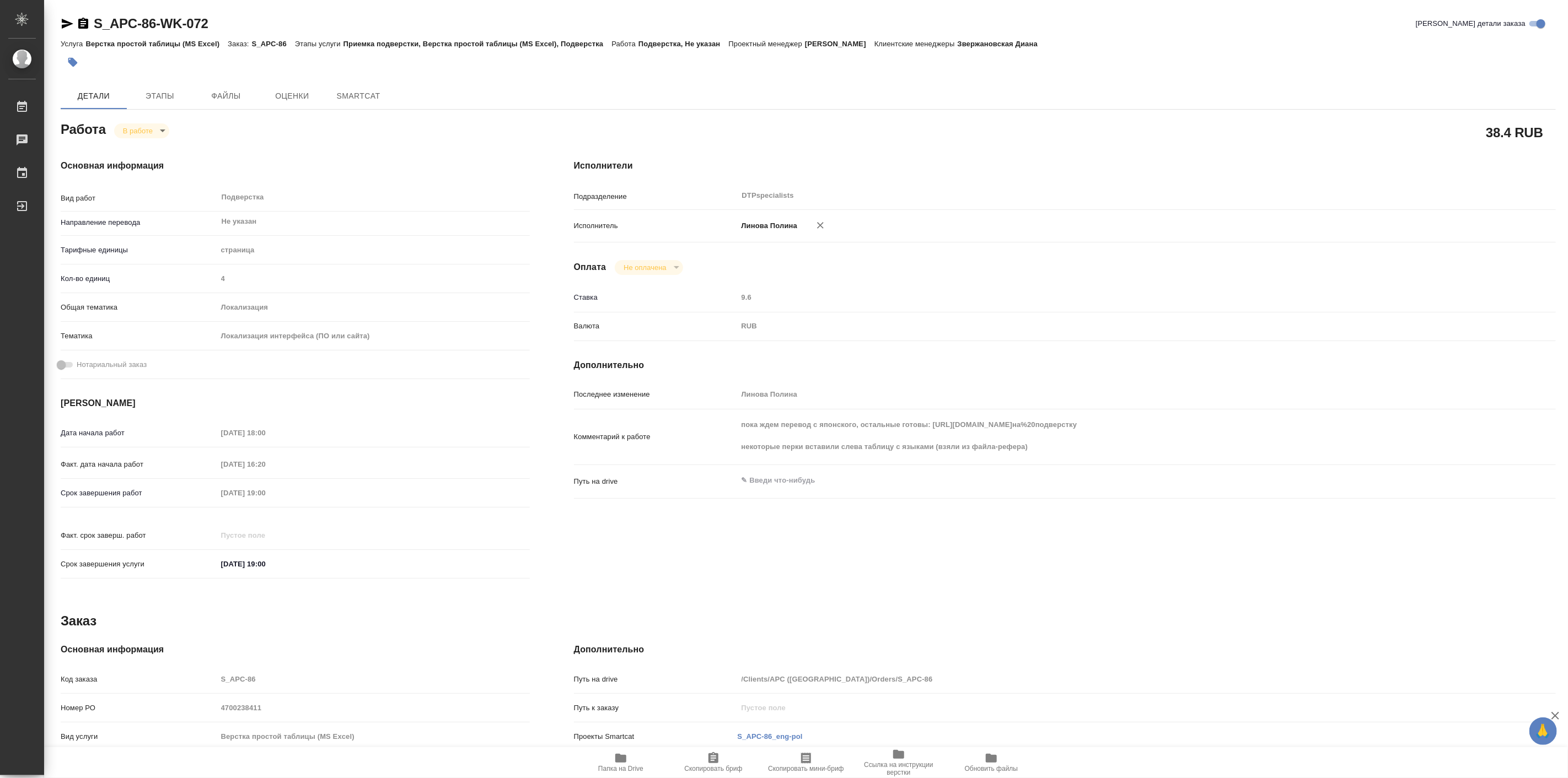
type textarea "x"
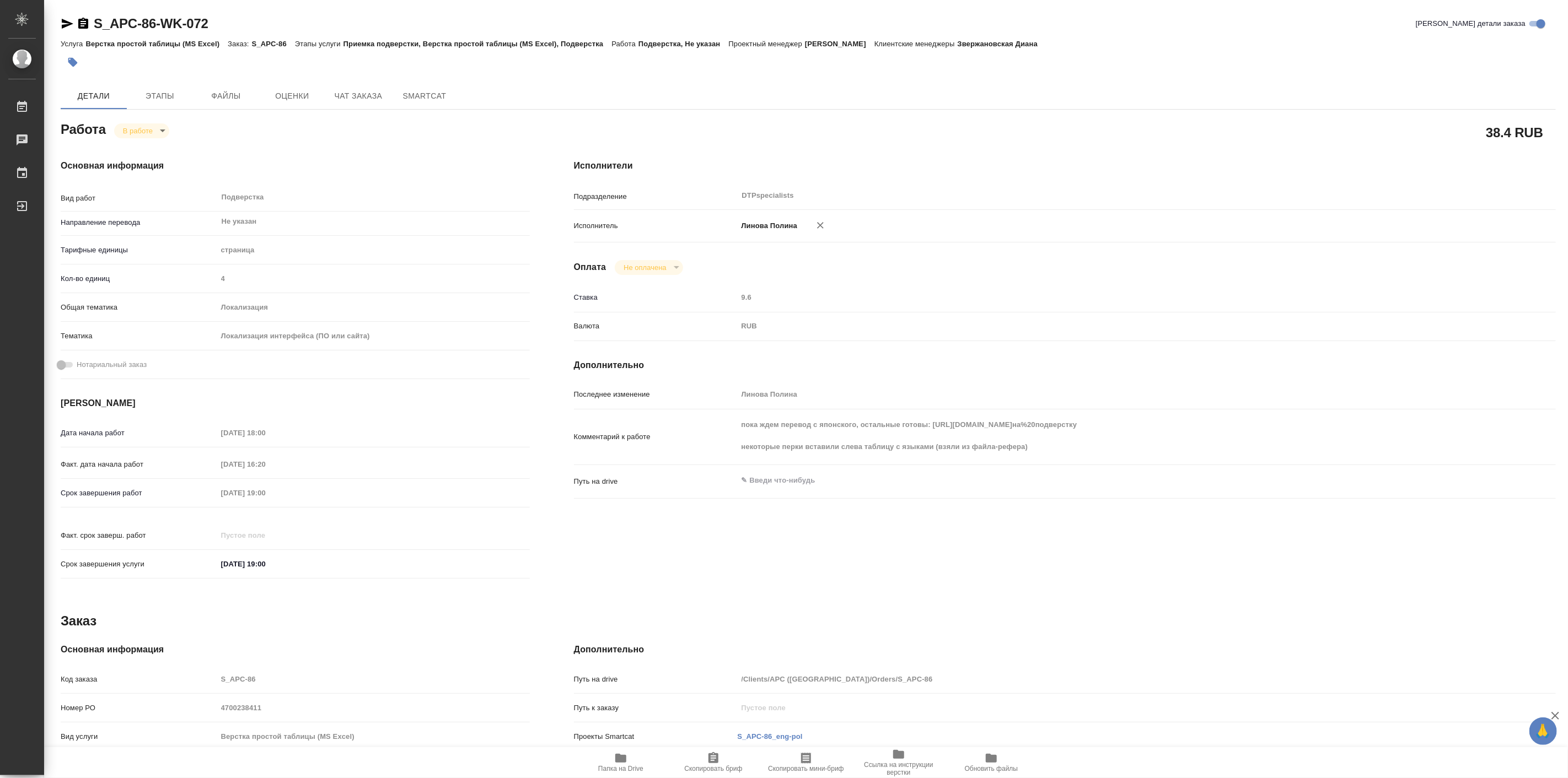
type textarea "x"
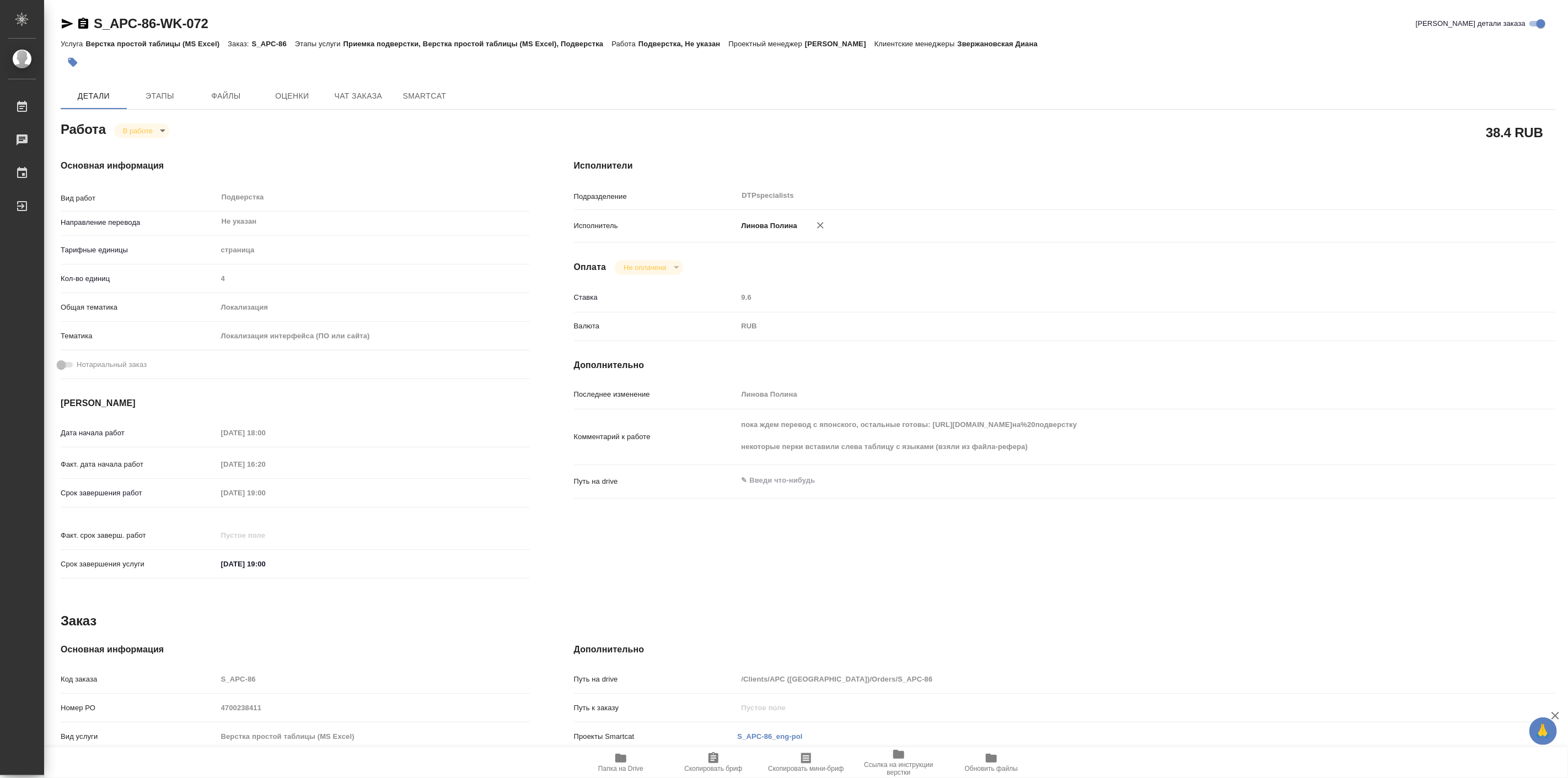
type textarea "x"
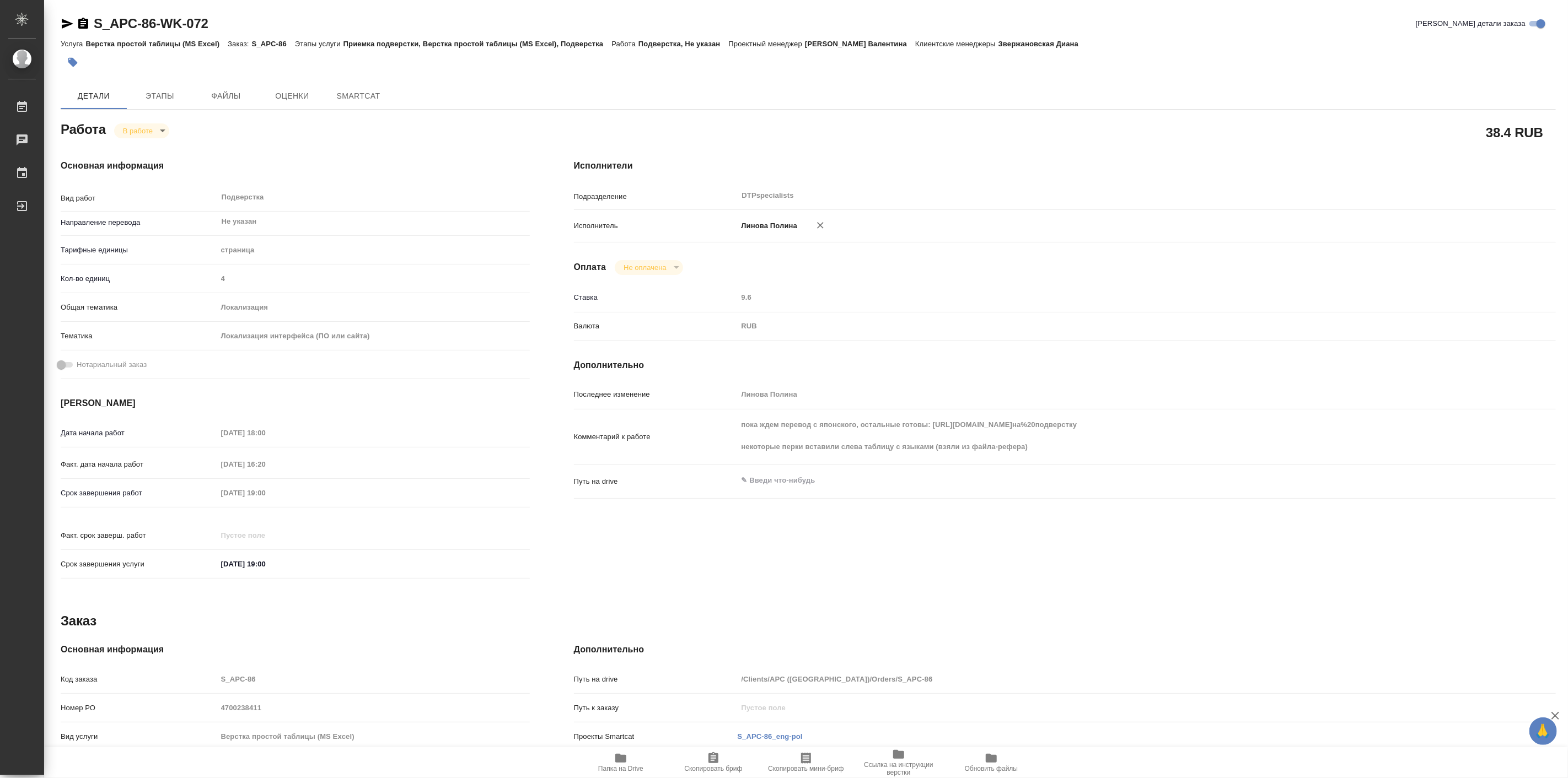
type textarea "x"
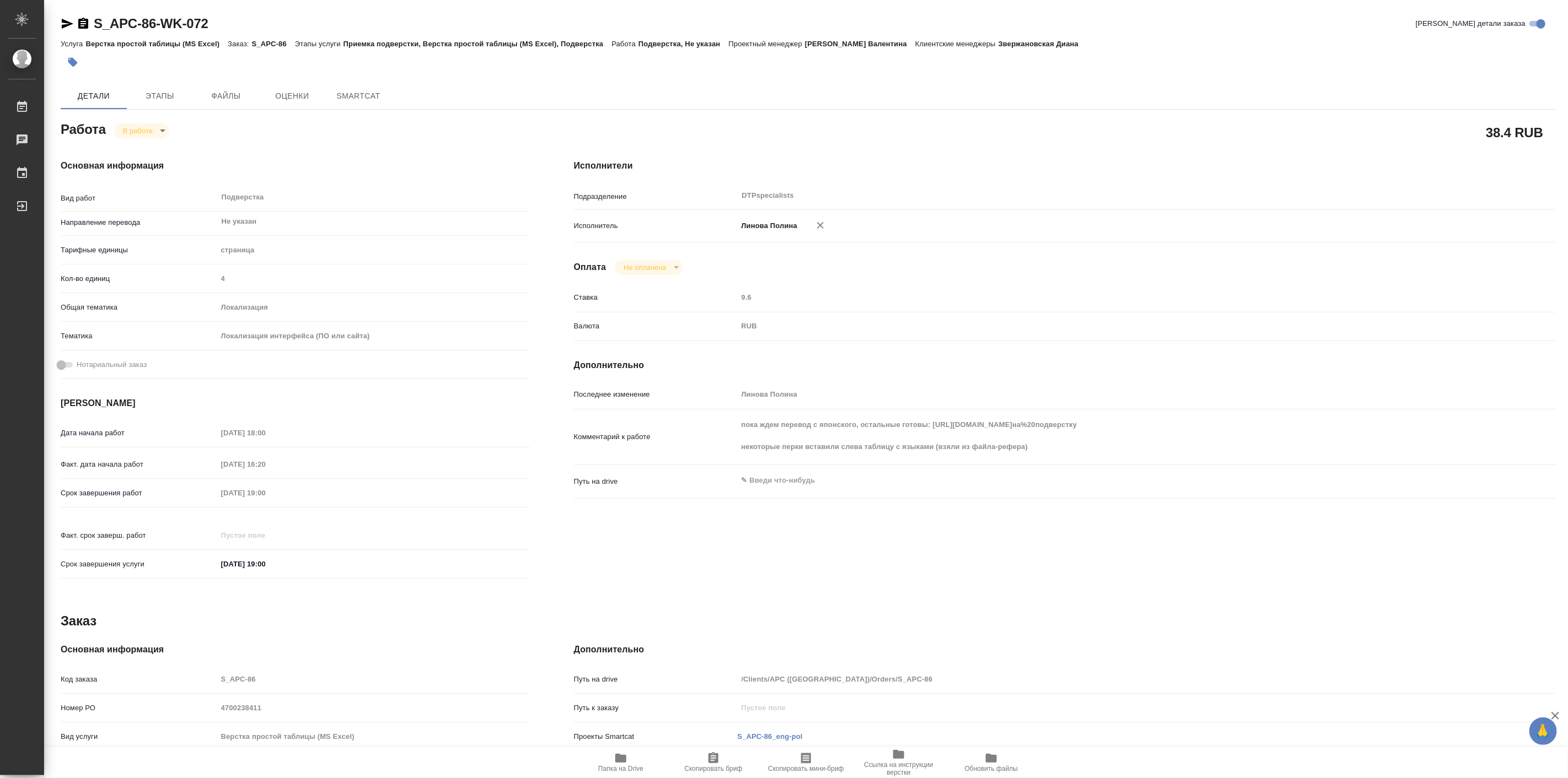
type textarea "x"
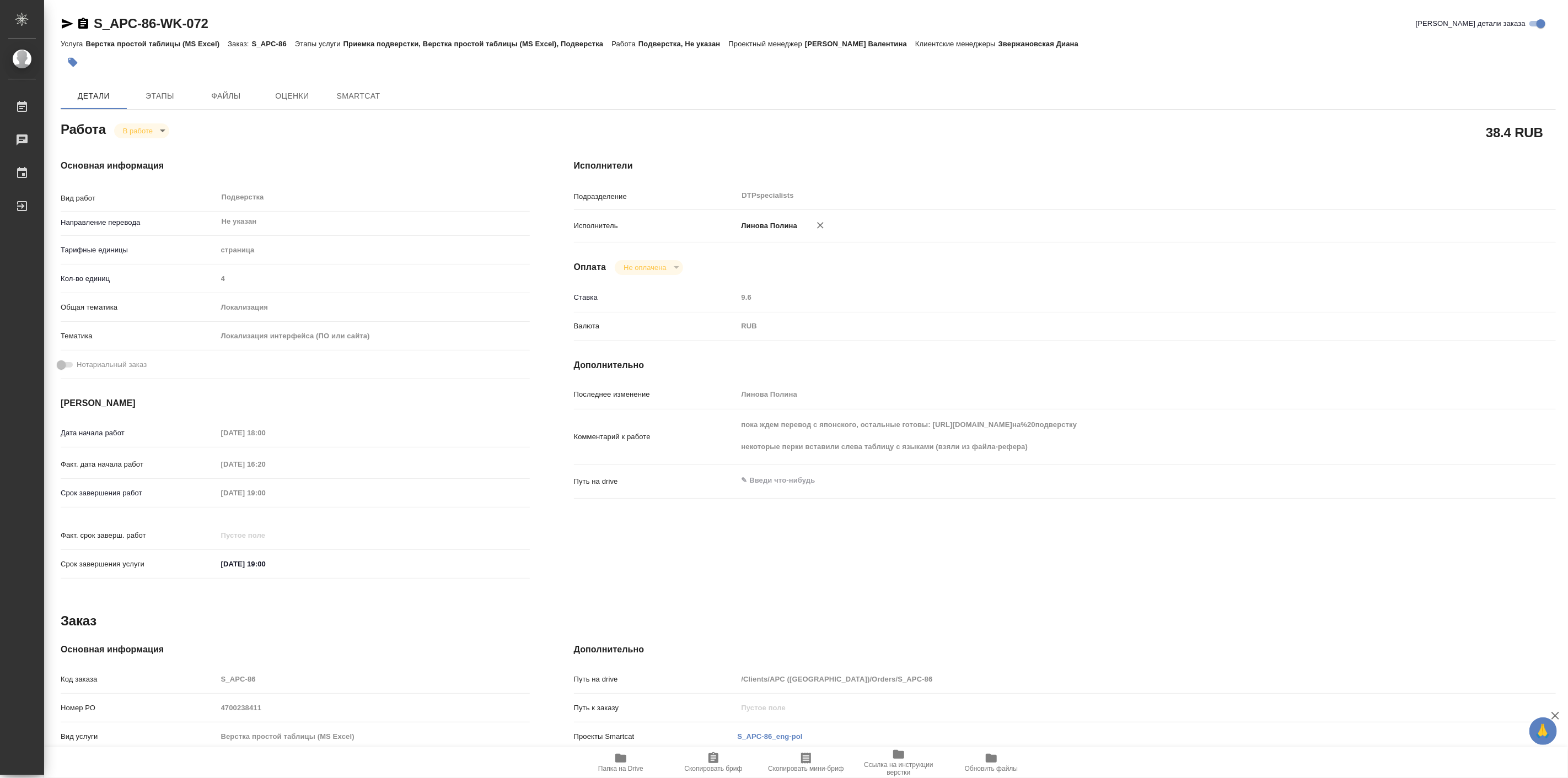
type textarea "x"
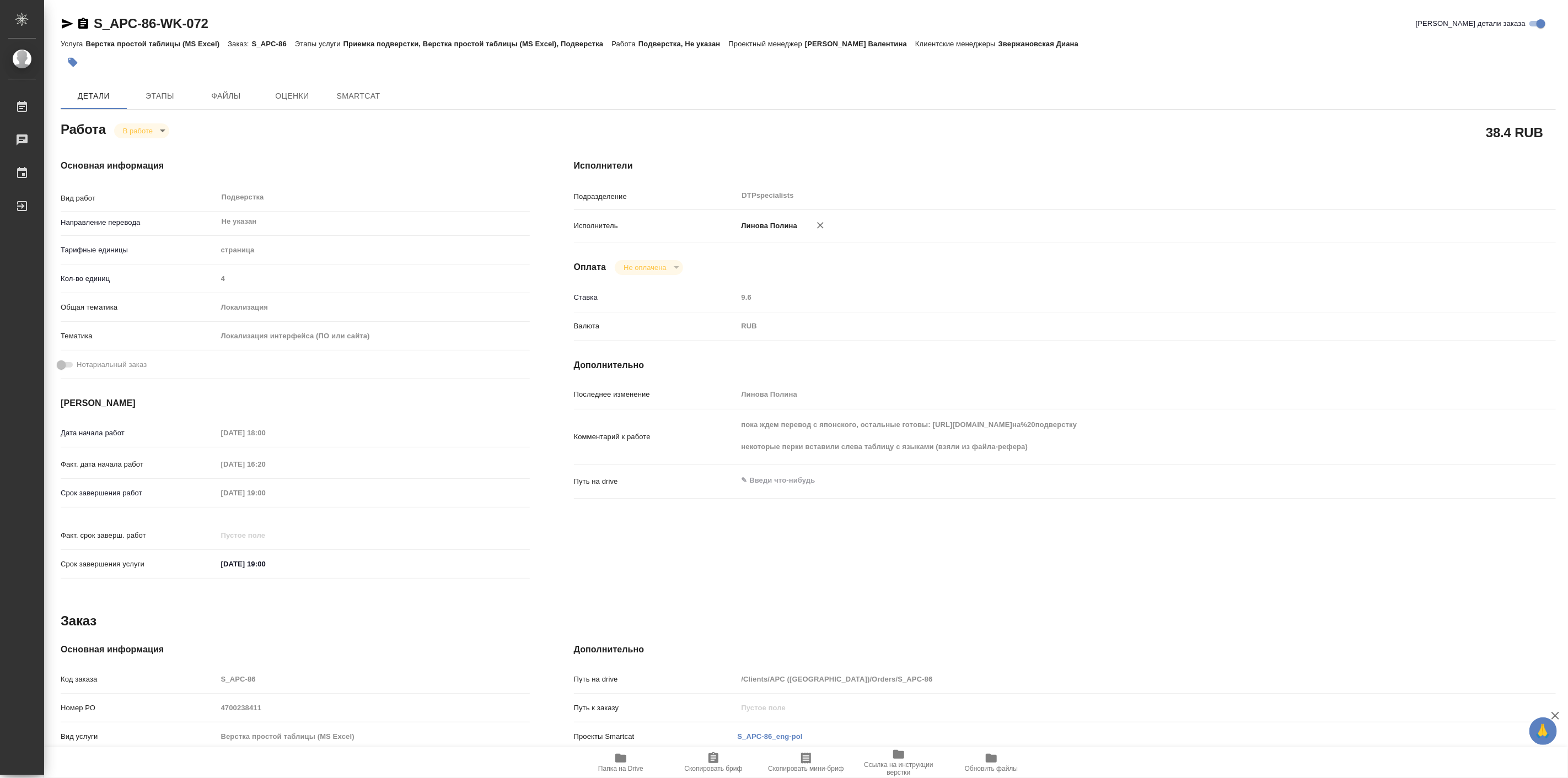
type textarea "x"
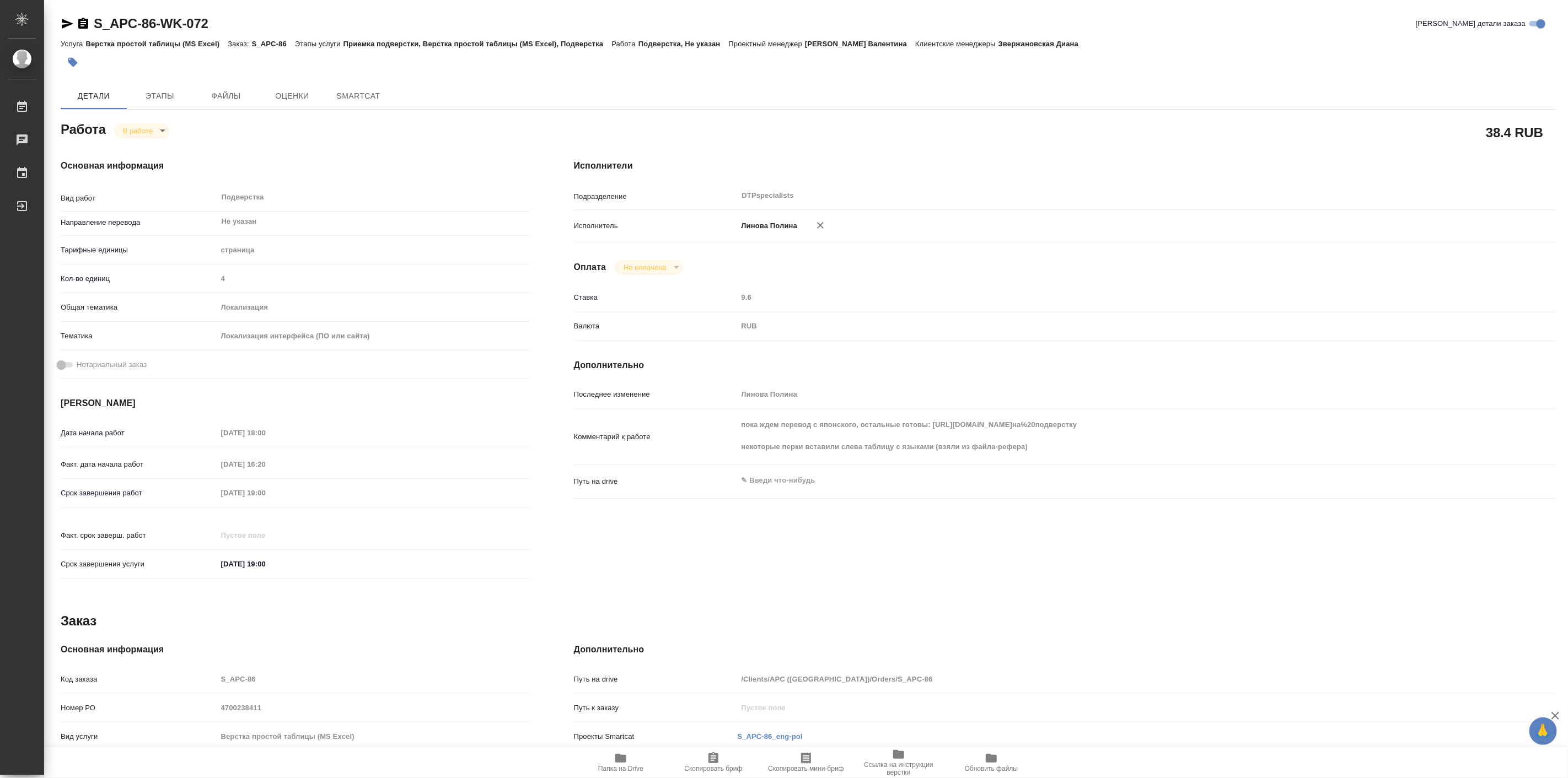
type textarea "x"
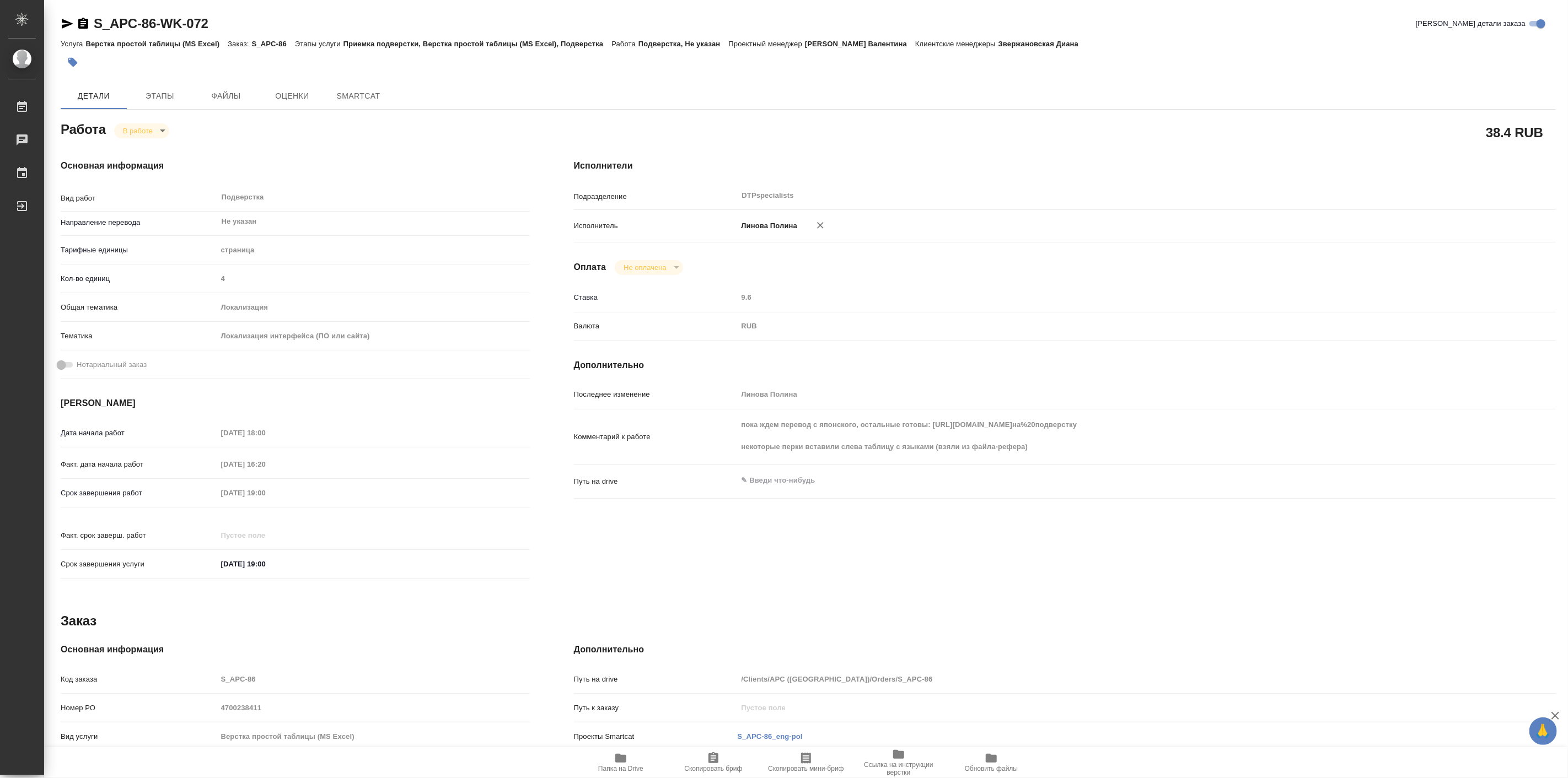
type textarea "x"
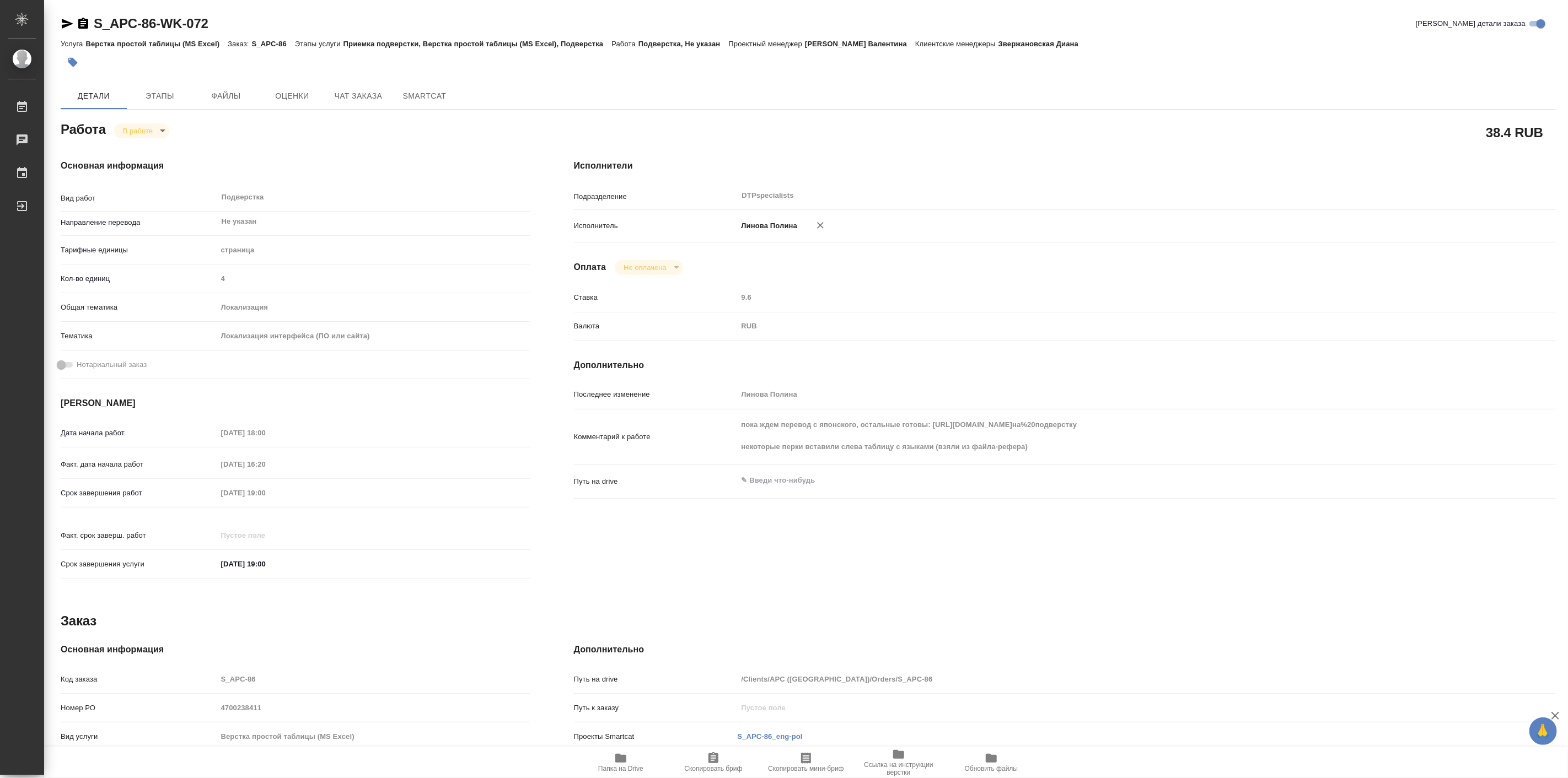
type textarea "x"
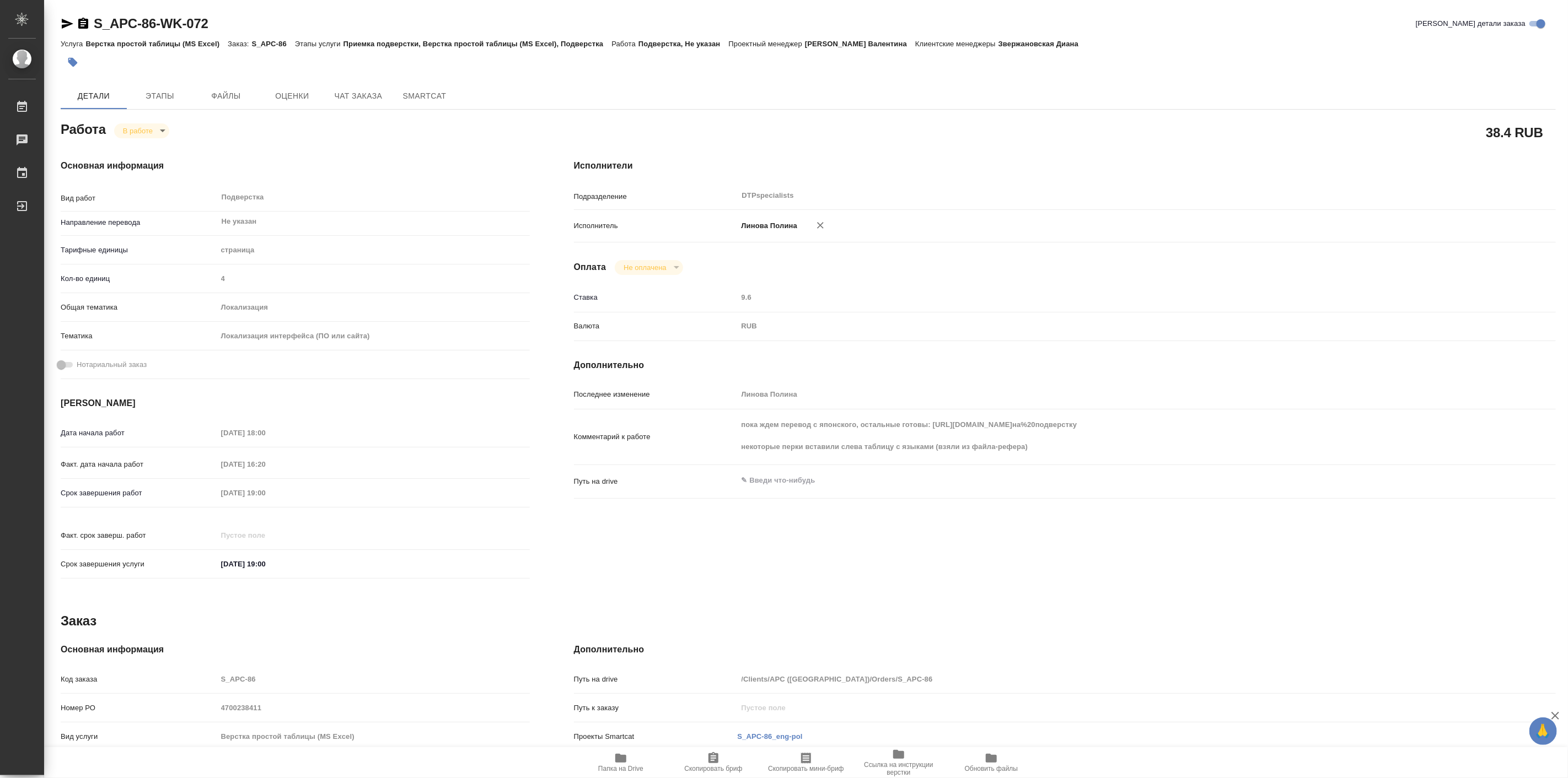
type textarea "x"
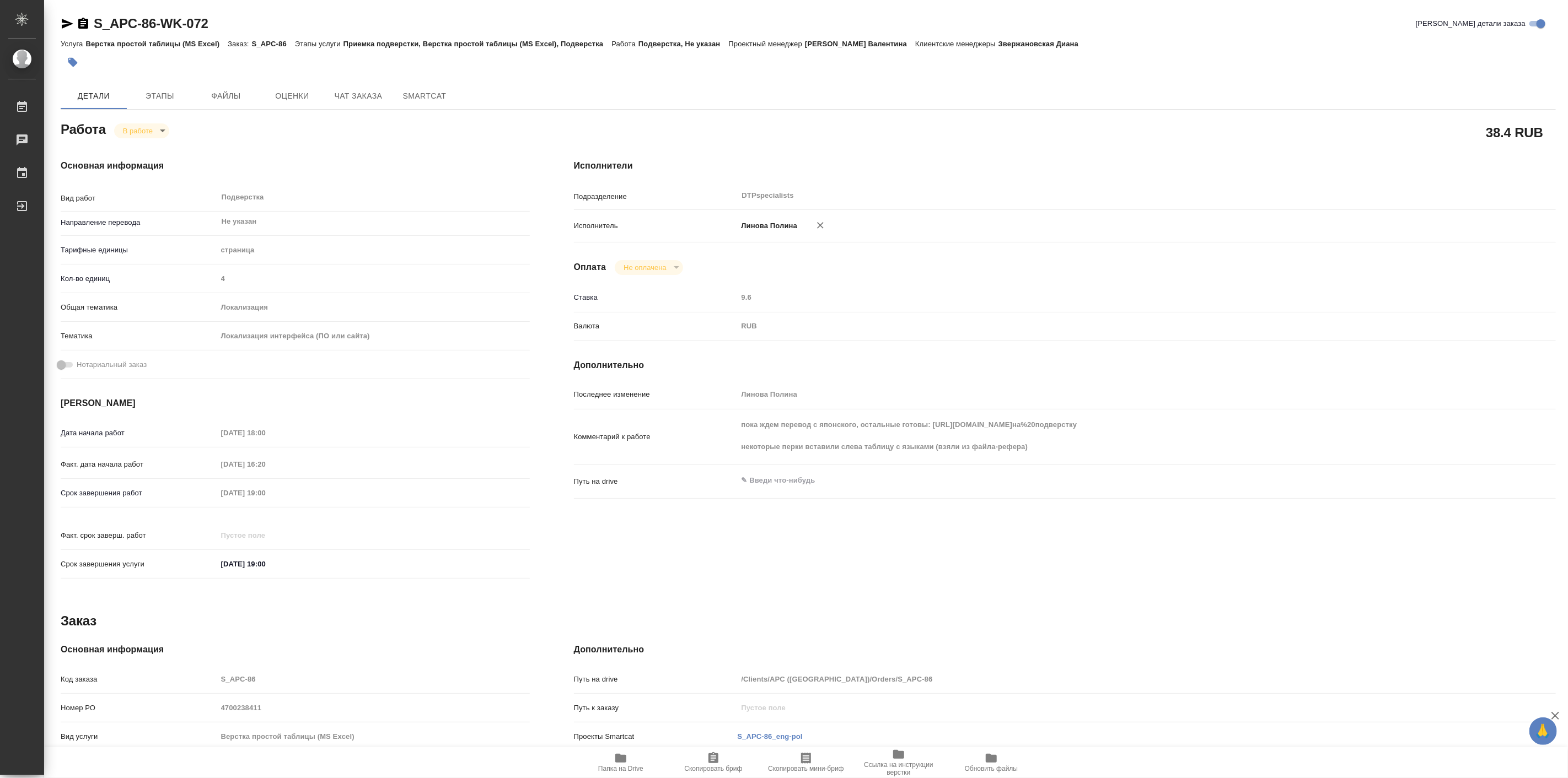
type textarea "x"
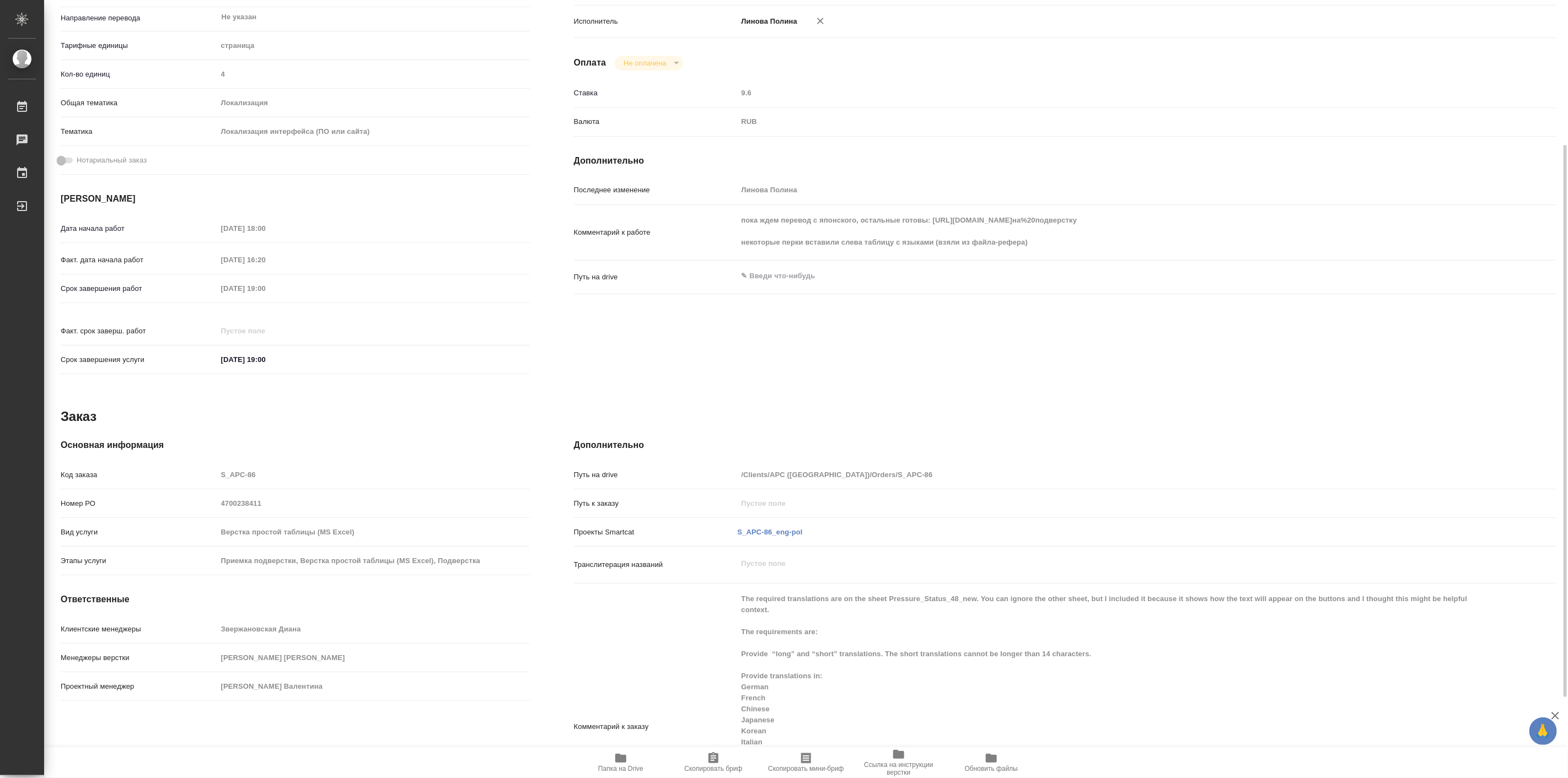
scroll to position [306, 0]
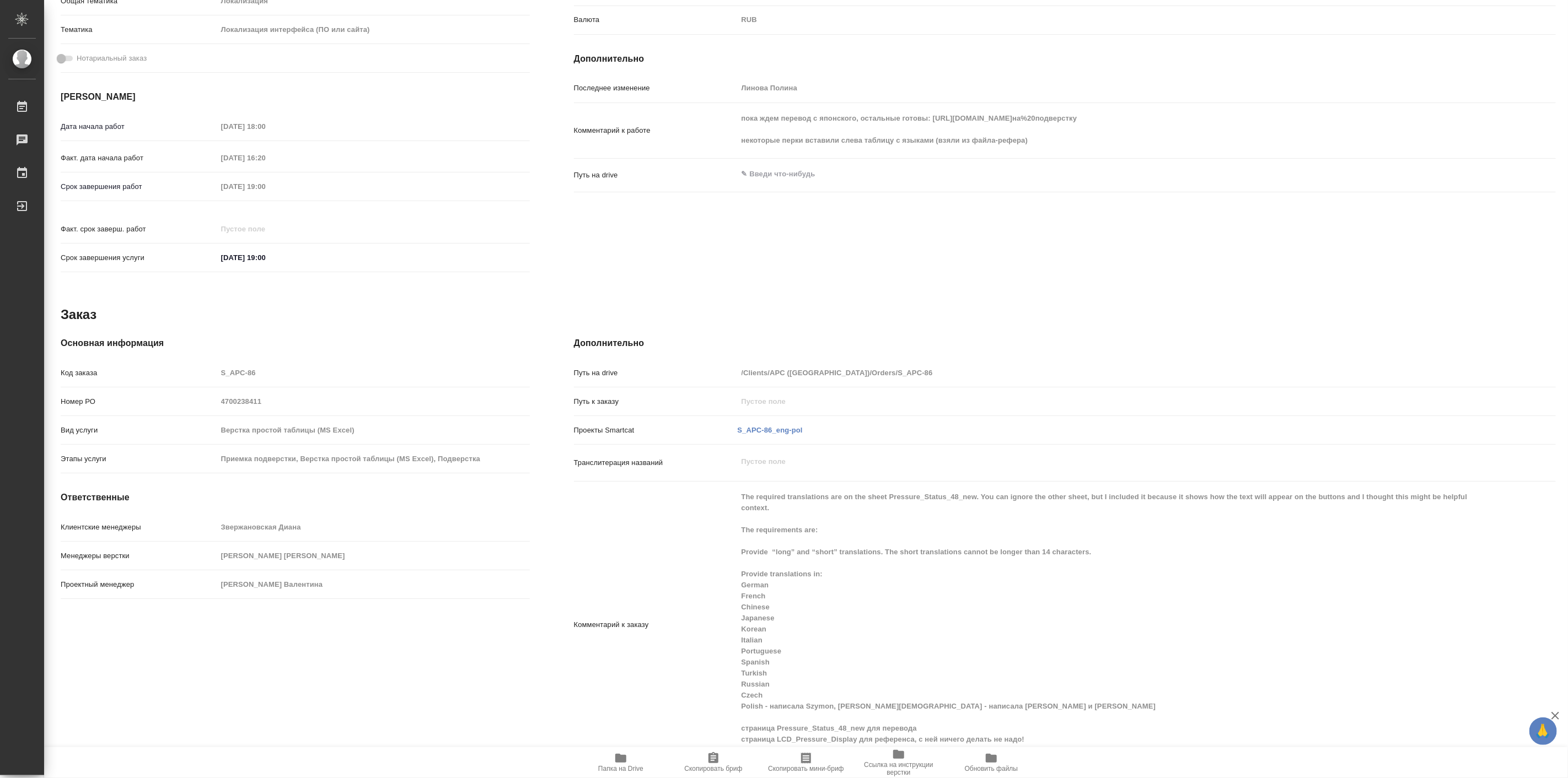
type textarea "x"
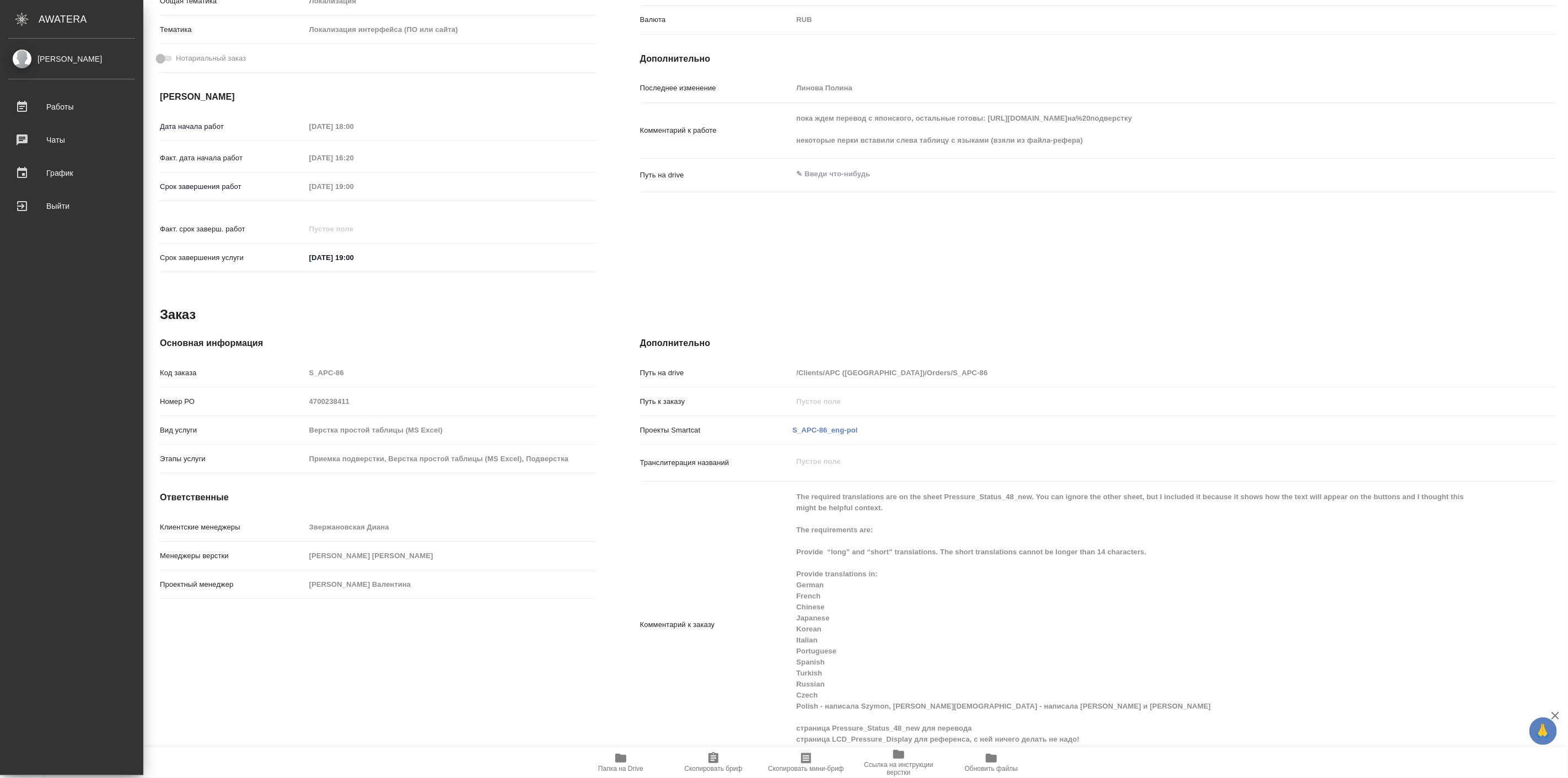
type textarea "x"
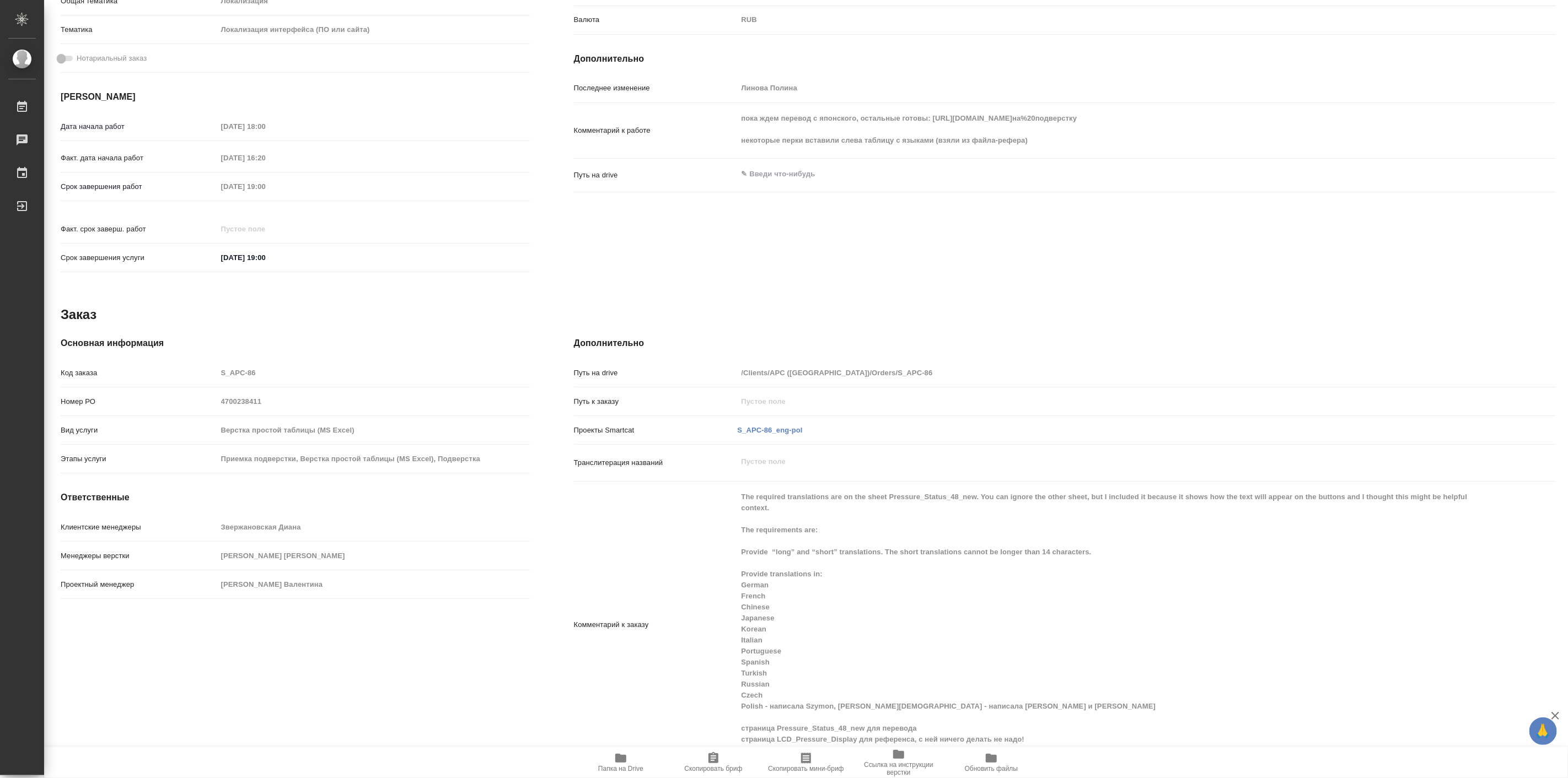
type textarea "x"
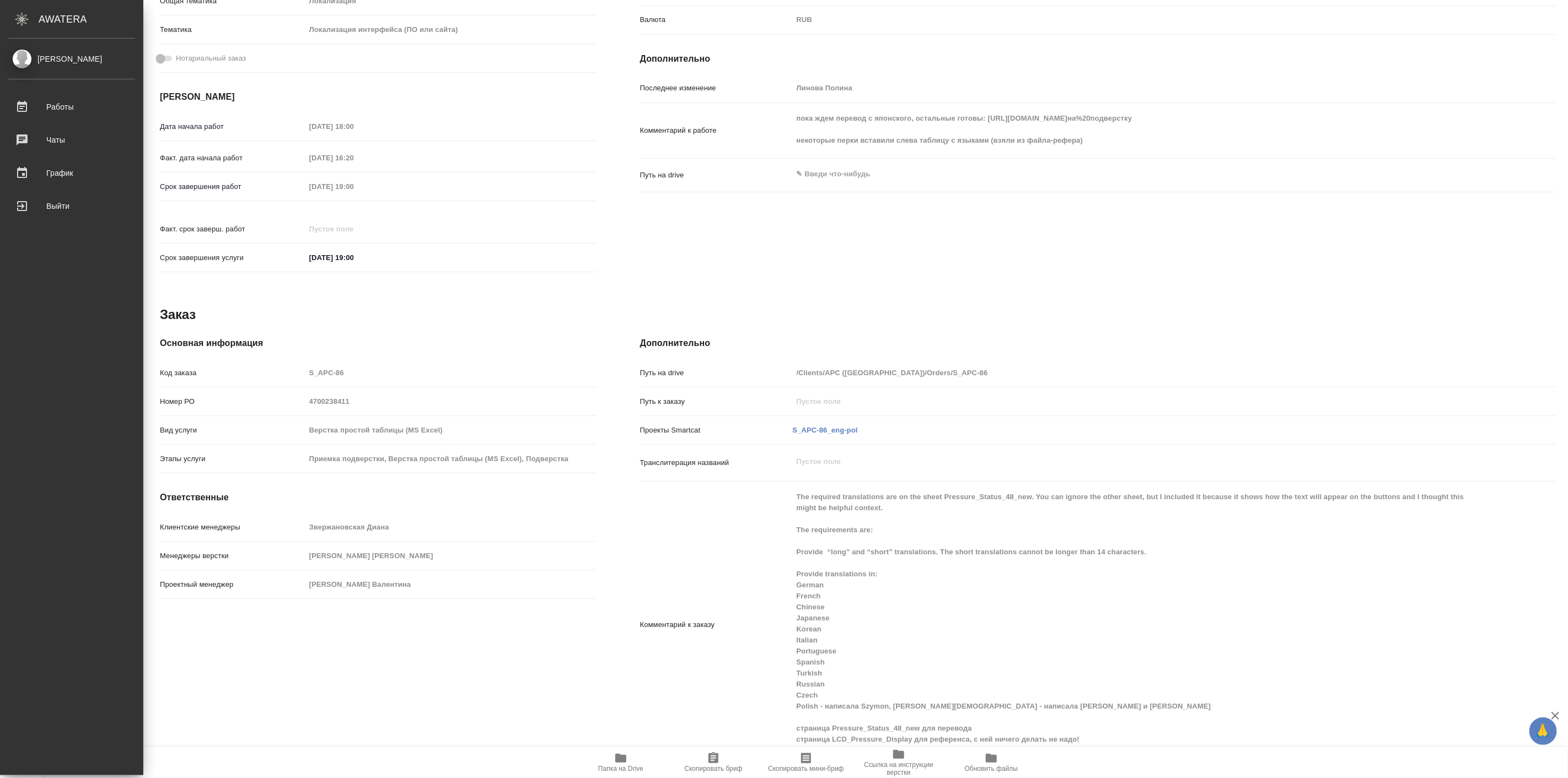
type textarea "x"
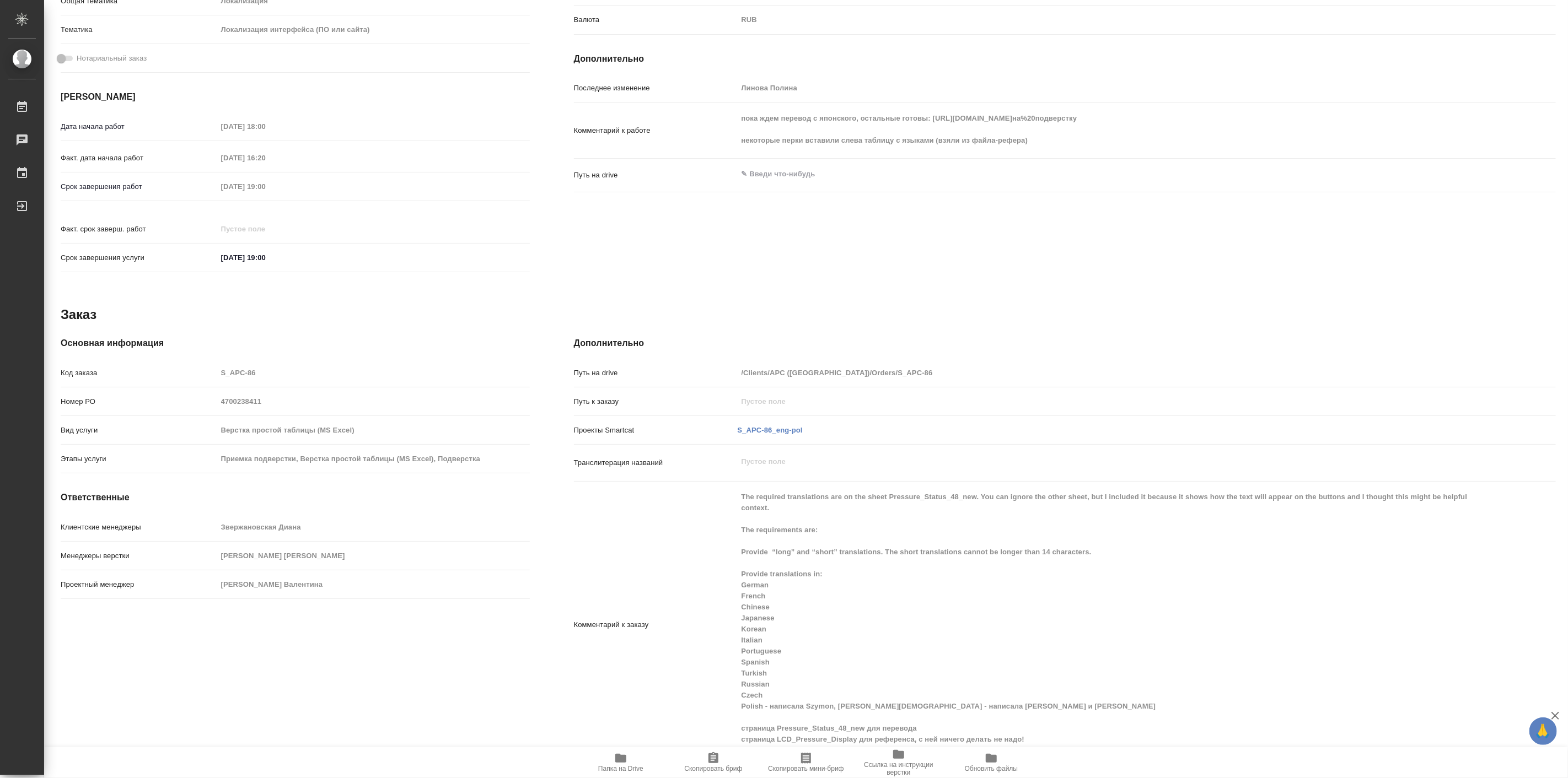
type textarea "x"
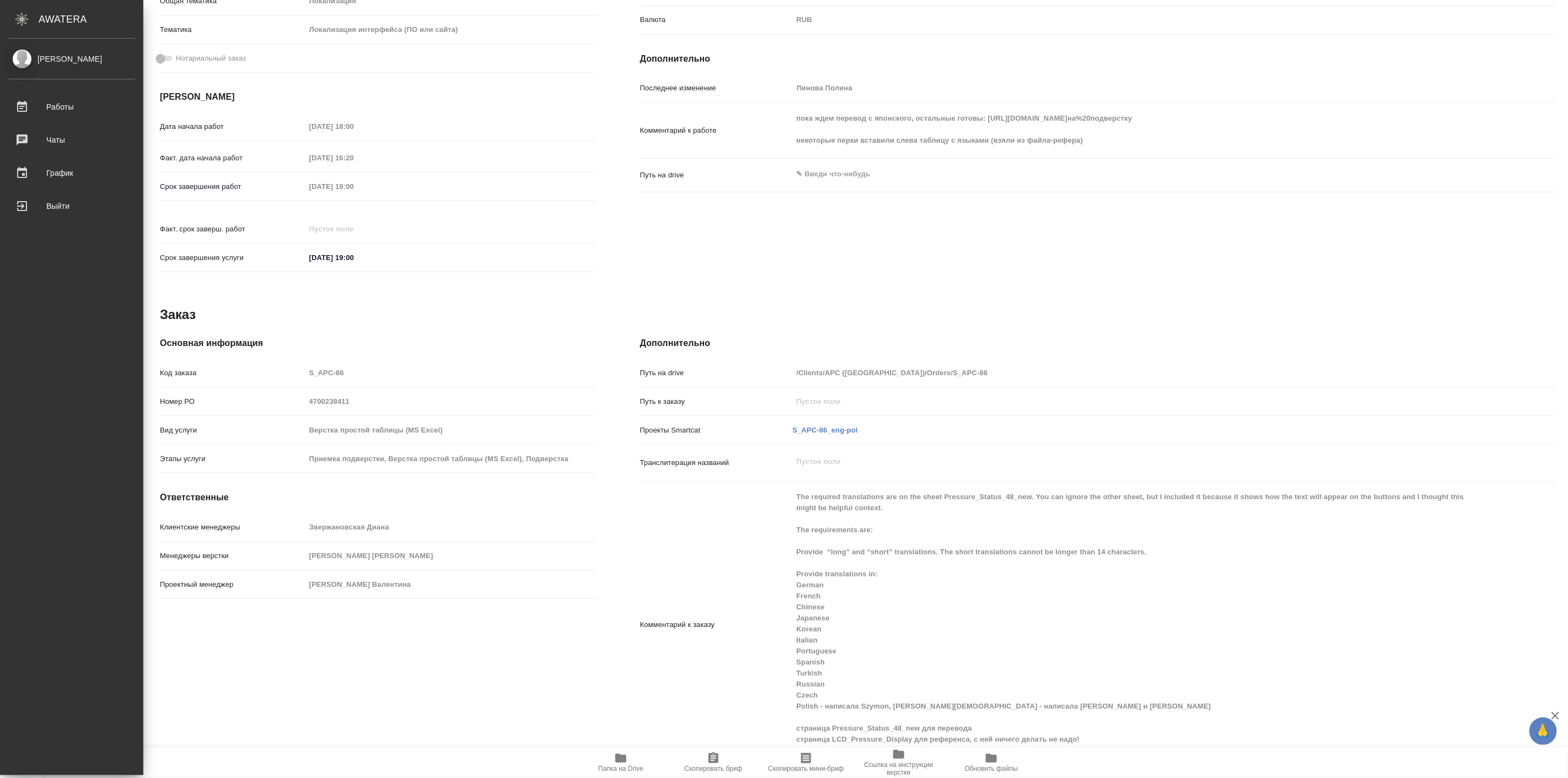
type textarea "x"
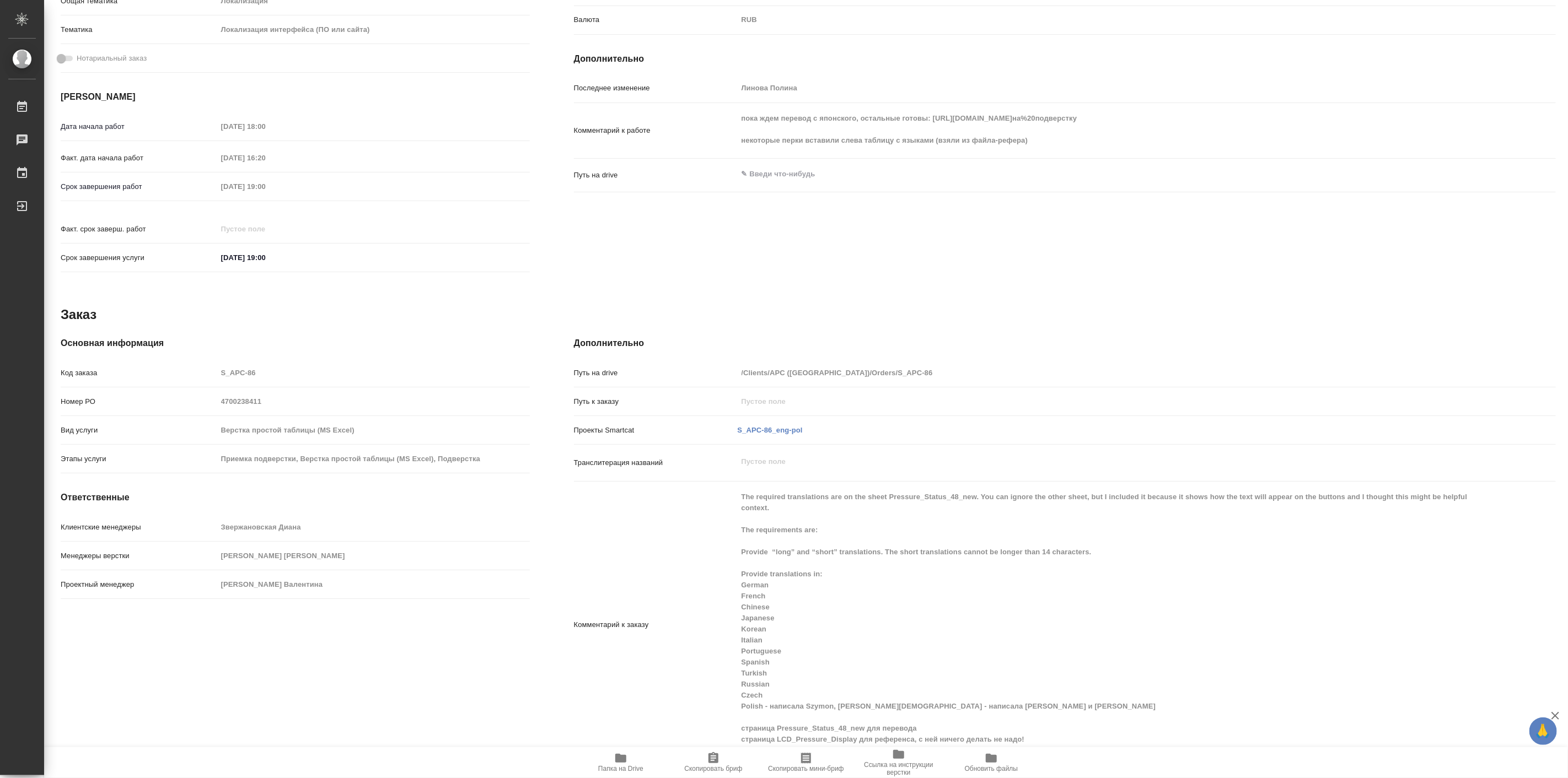
scroll to position [0, 0]
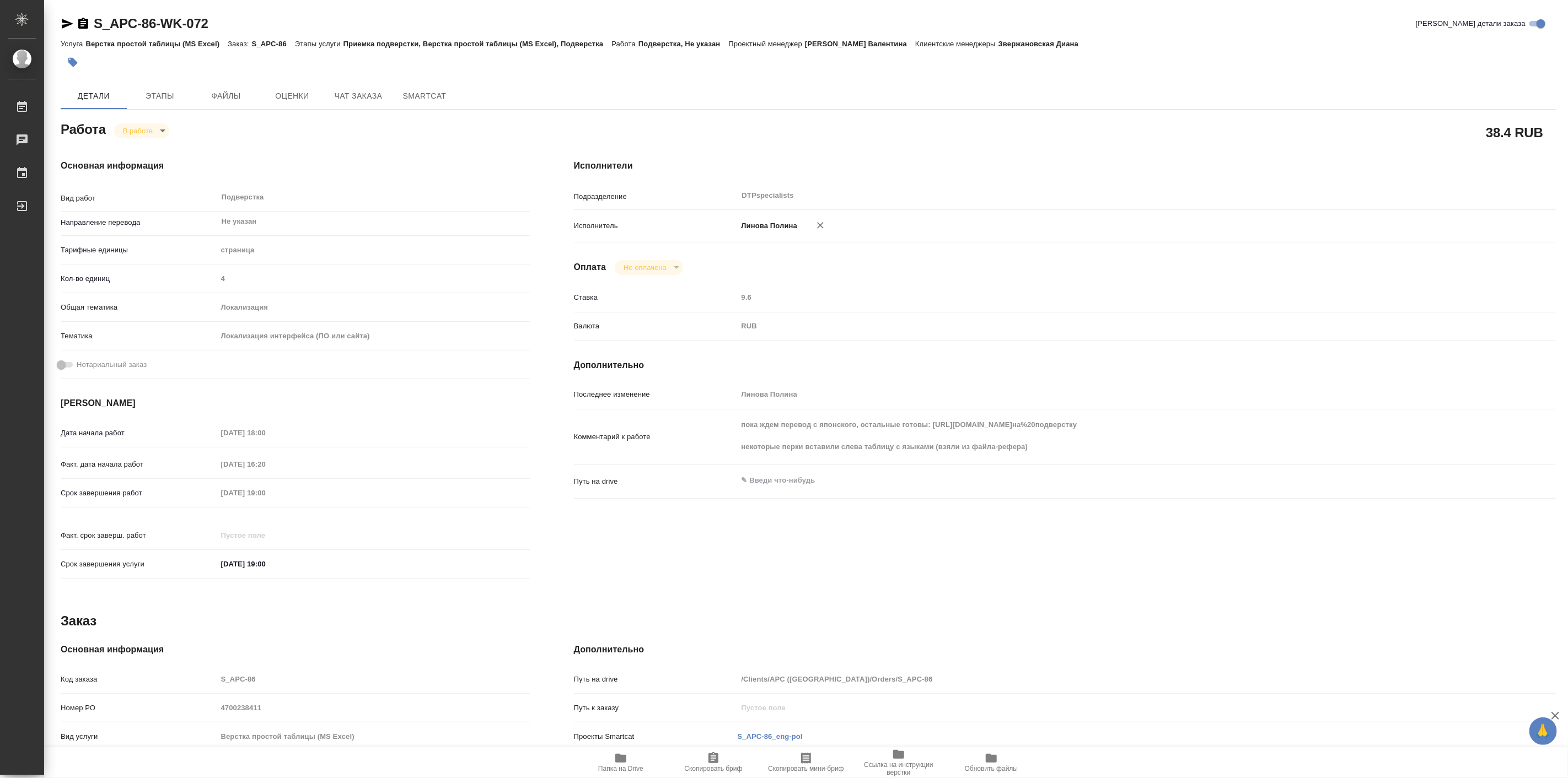
click at [64, 28] on icon "button" at bounding box center [67, 24] width 13 height 13
type textarea "x"
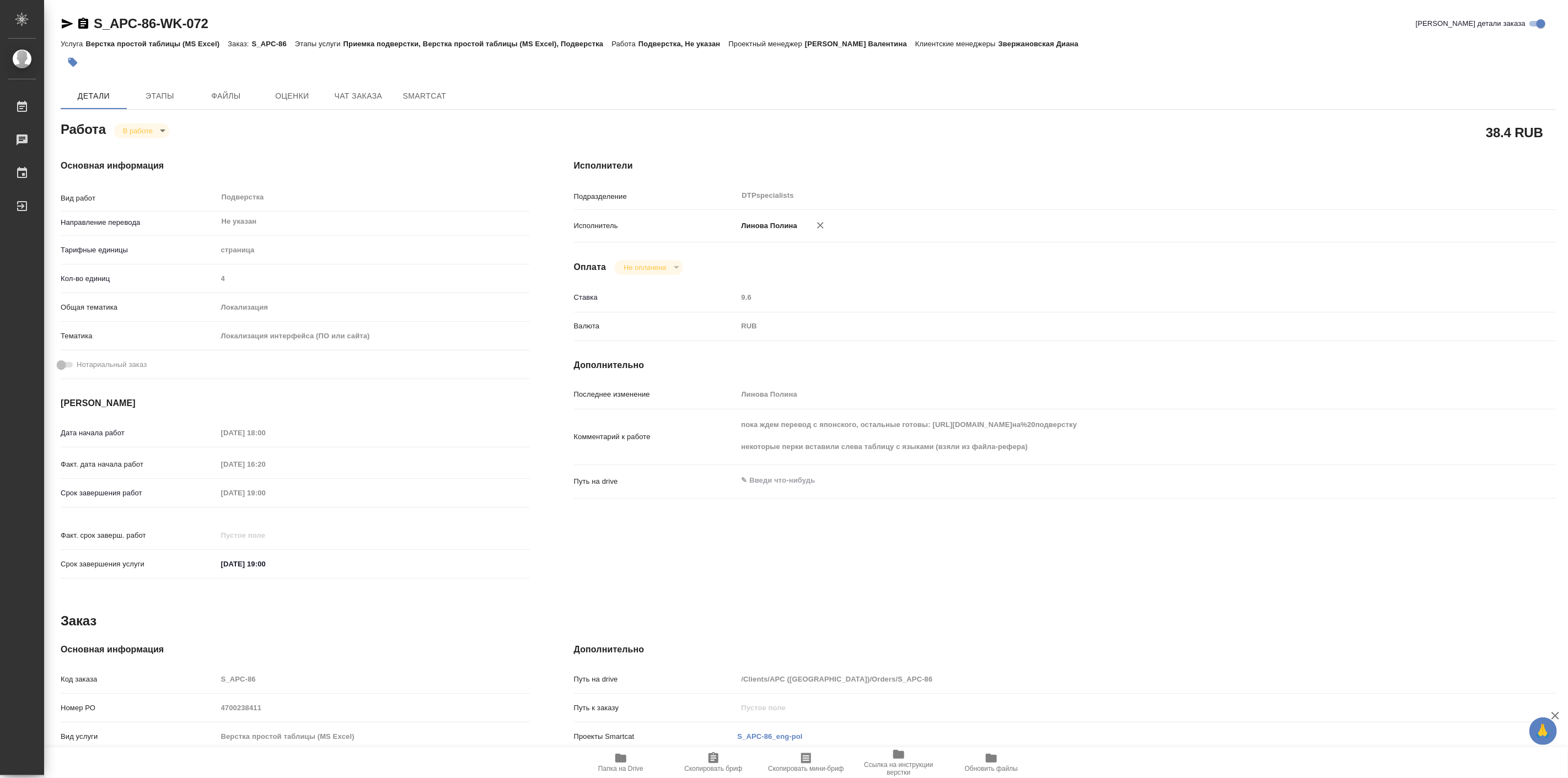
type textarea "x"
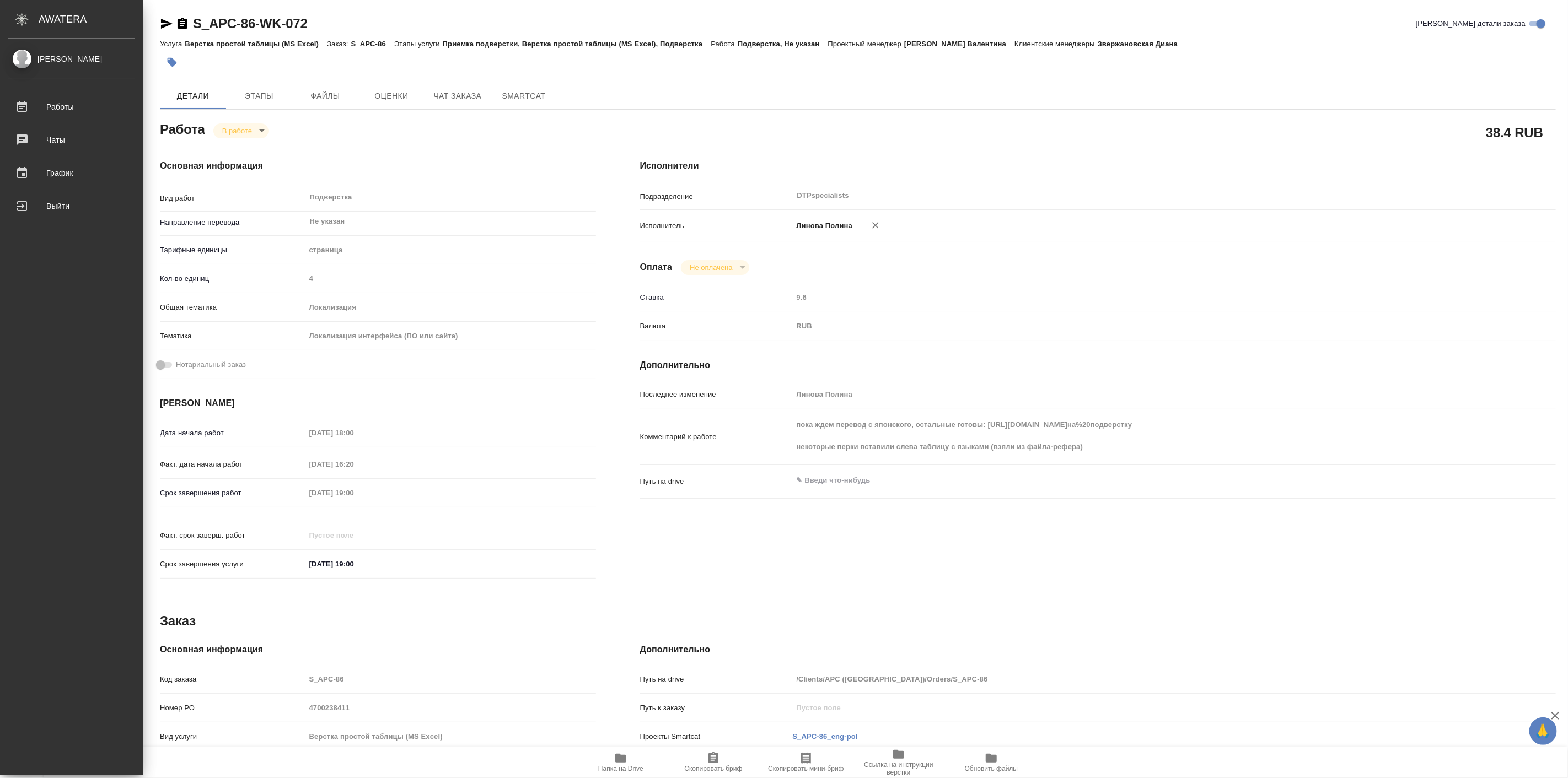
type textarea "x"
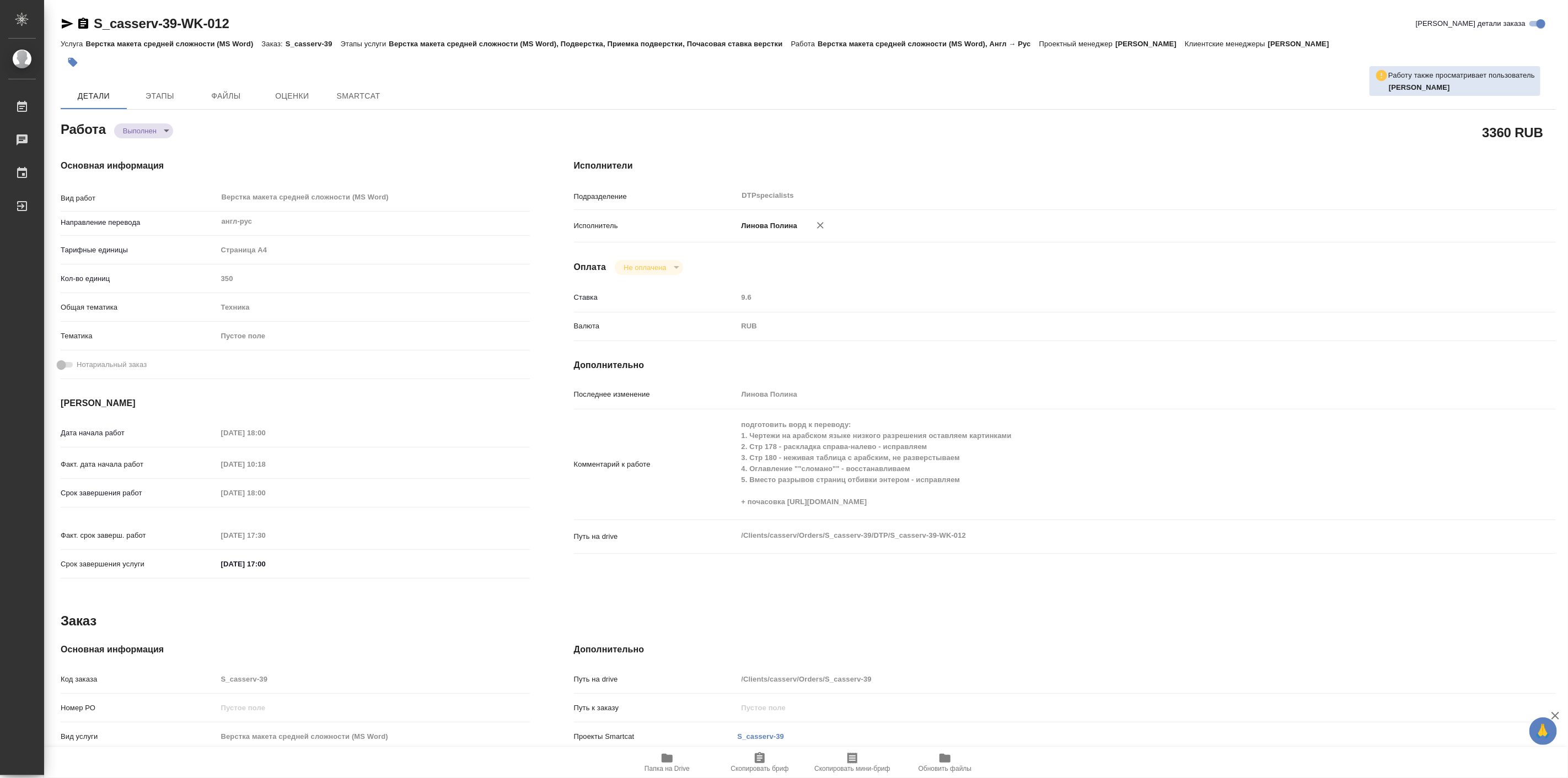
type textarea "x"
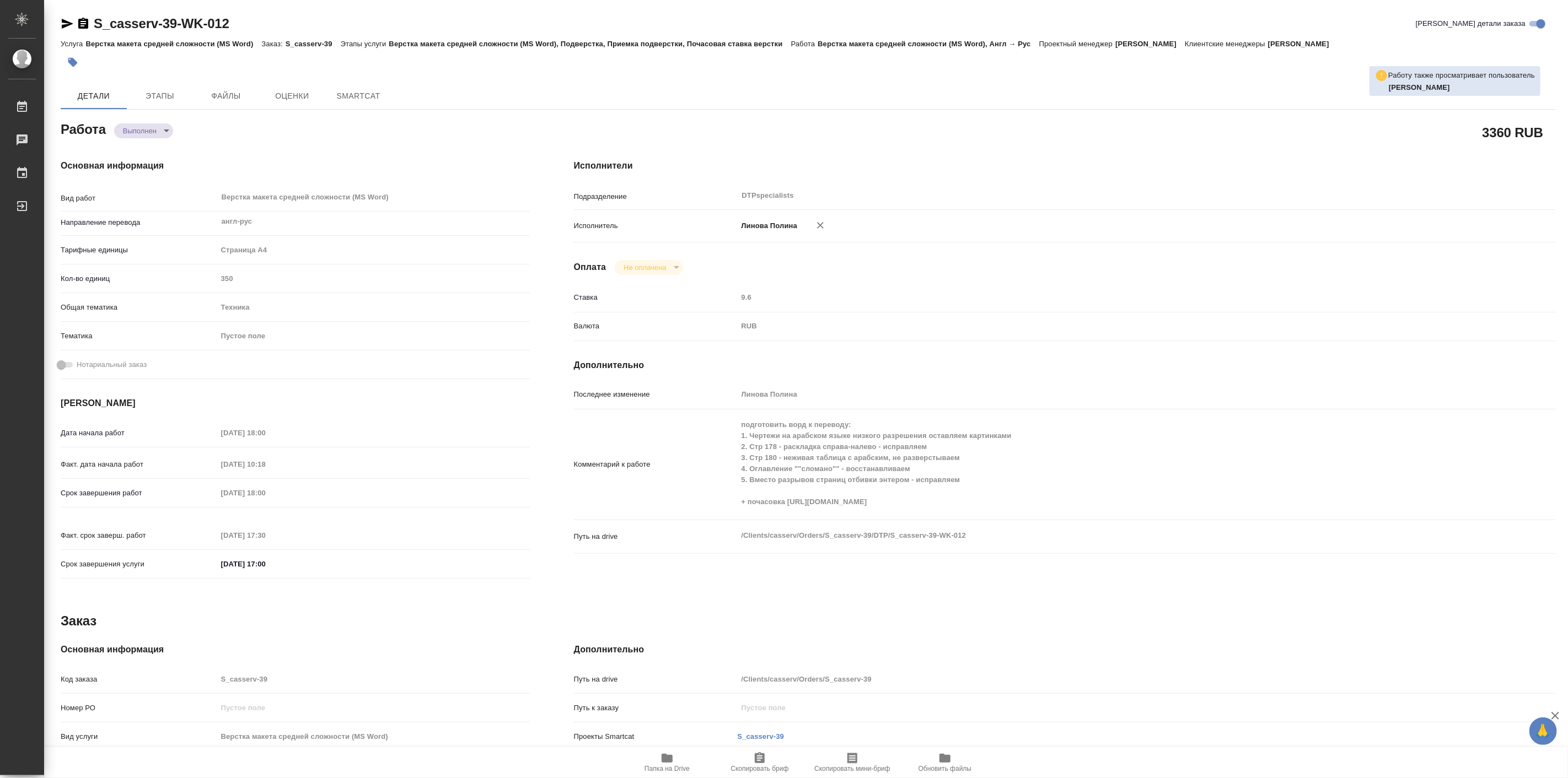
type textarea "x"
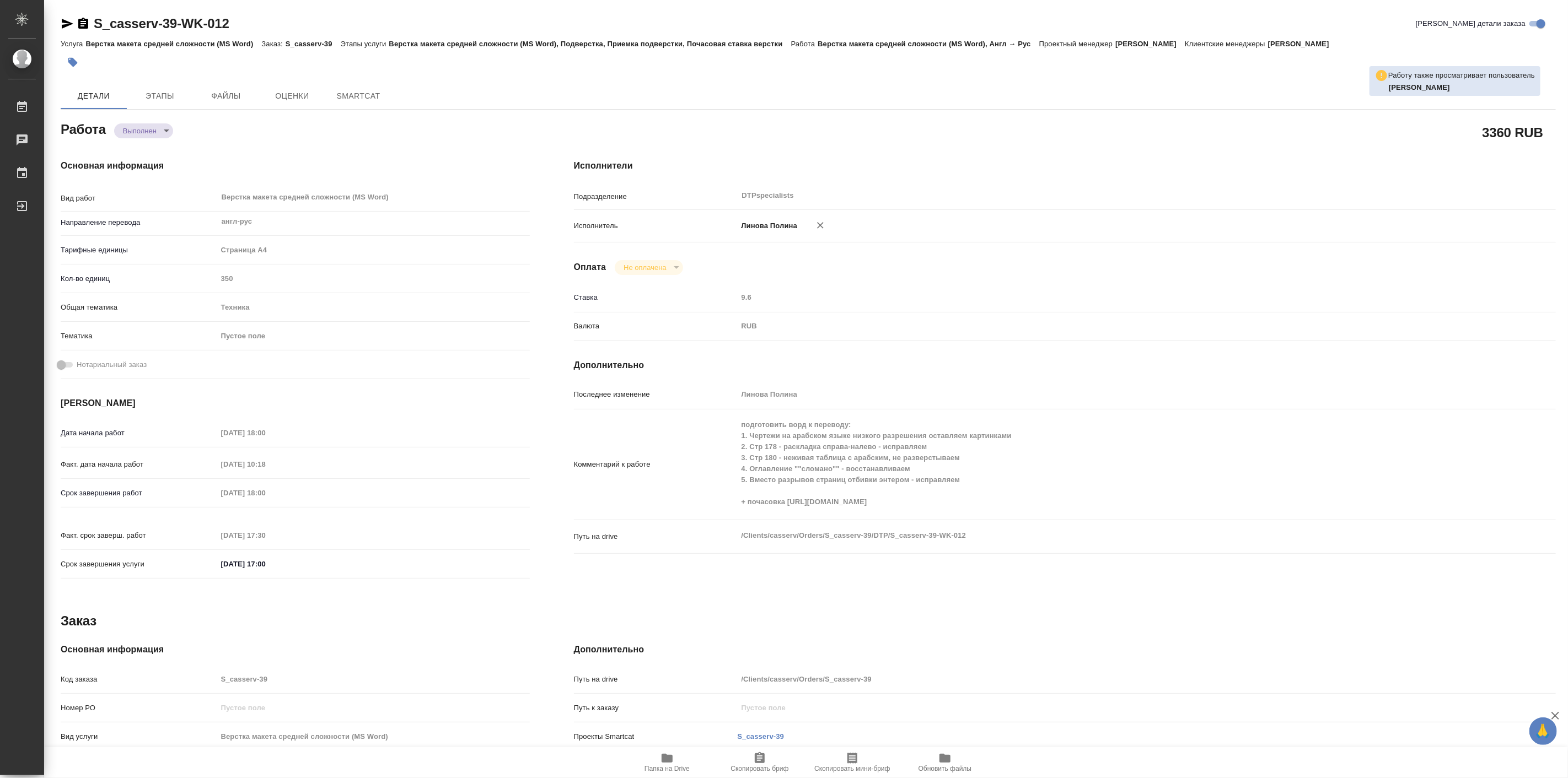
type textarea "x"
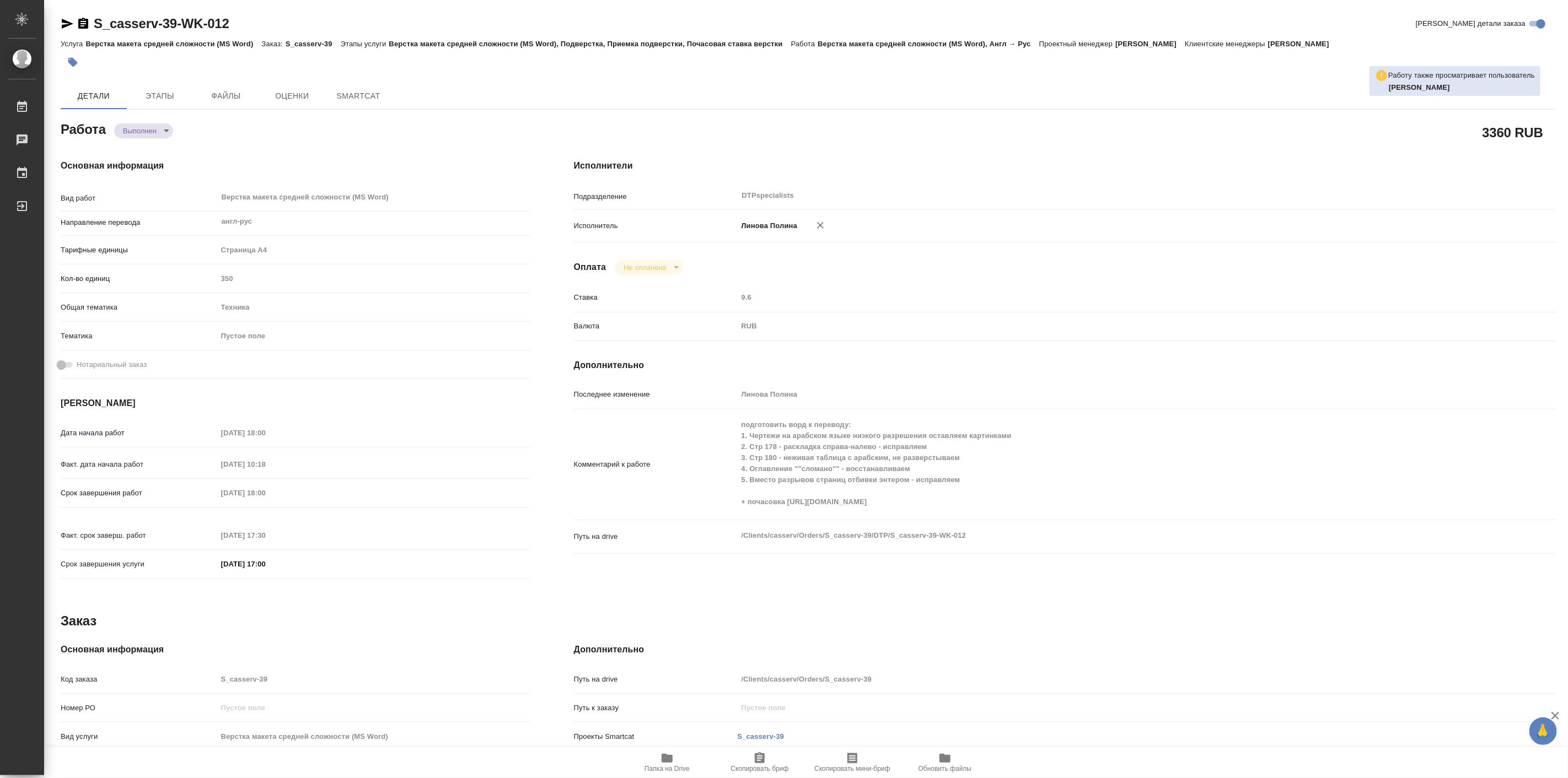
type textarea "x"
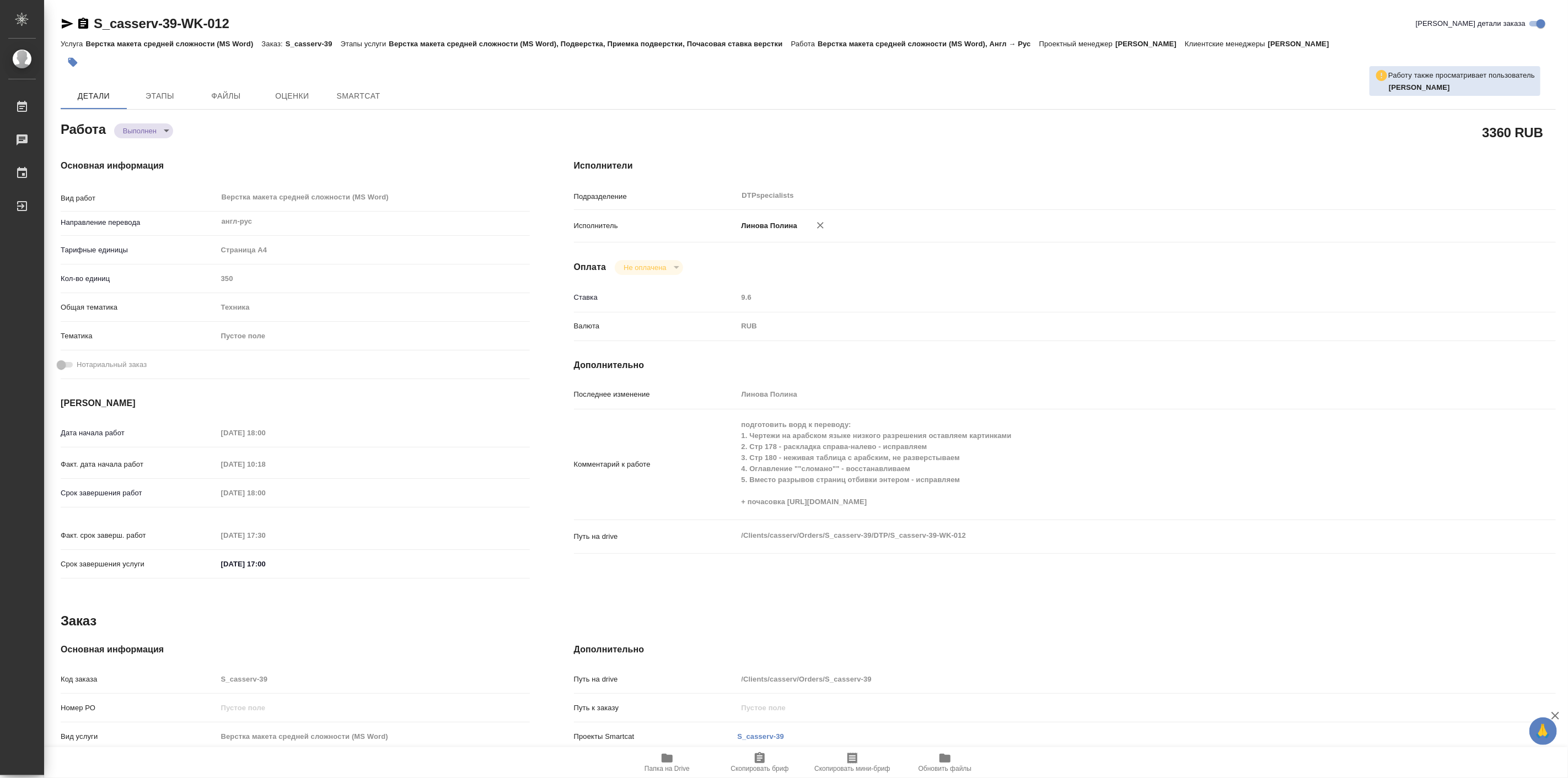
type textarea "x"
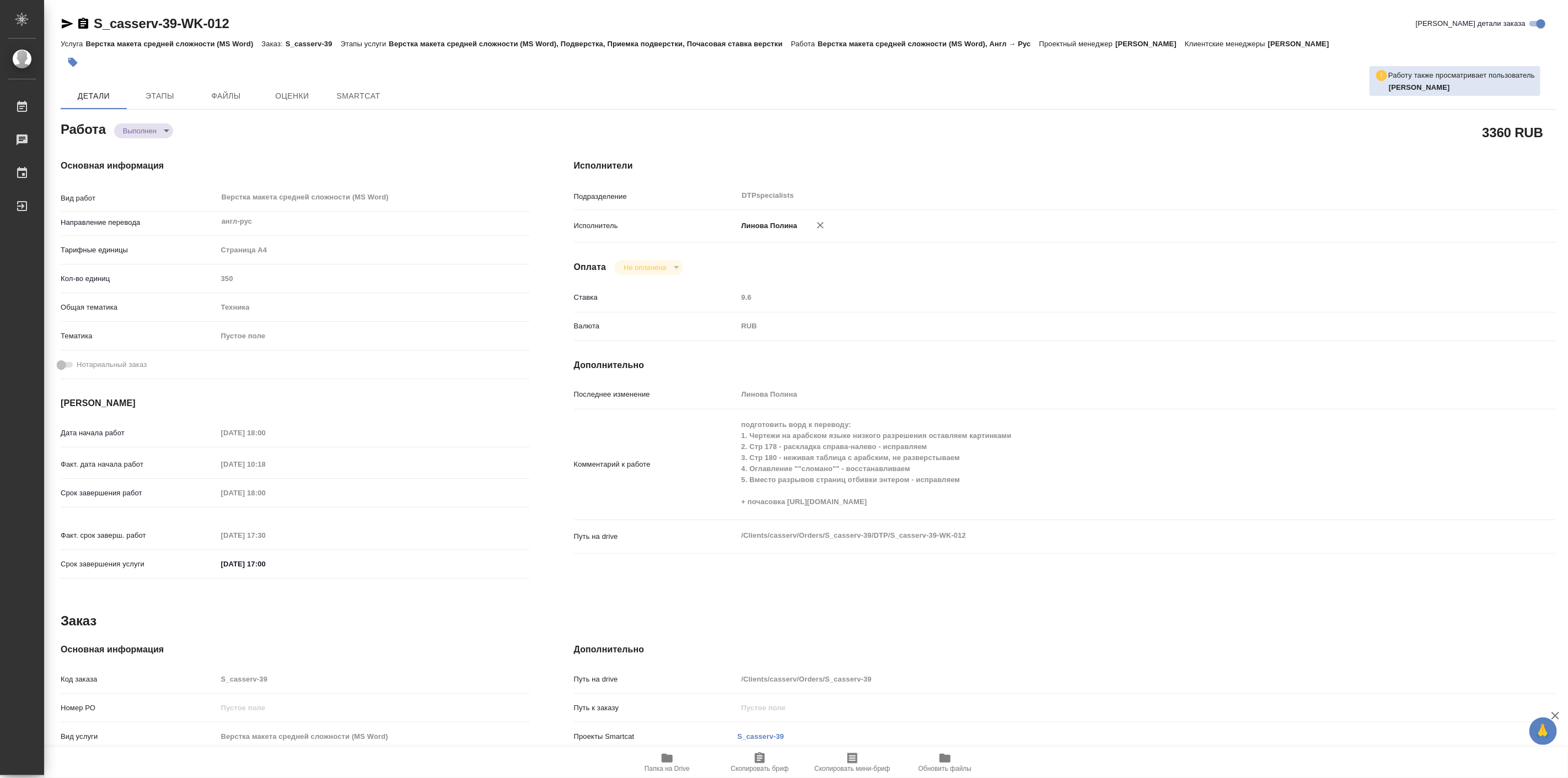
type textarea "x"
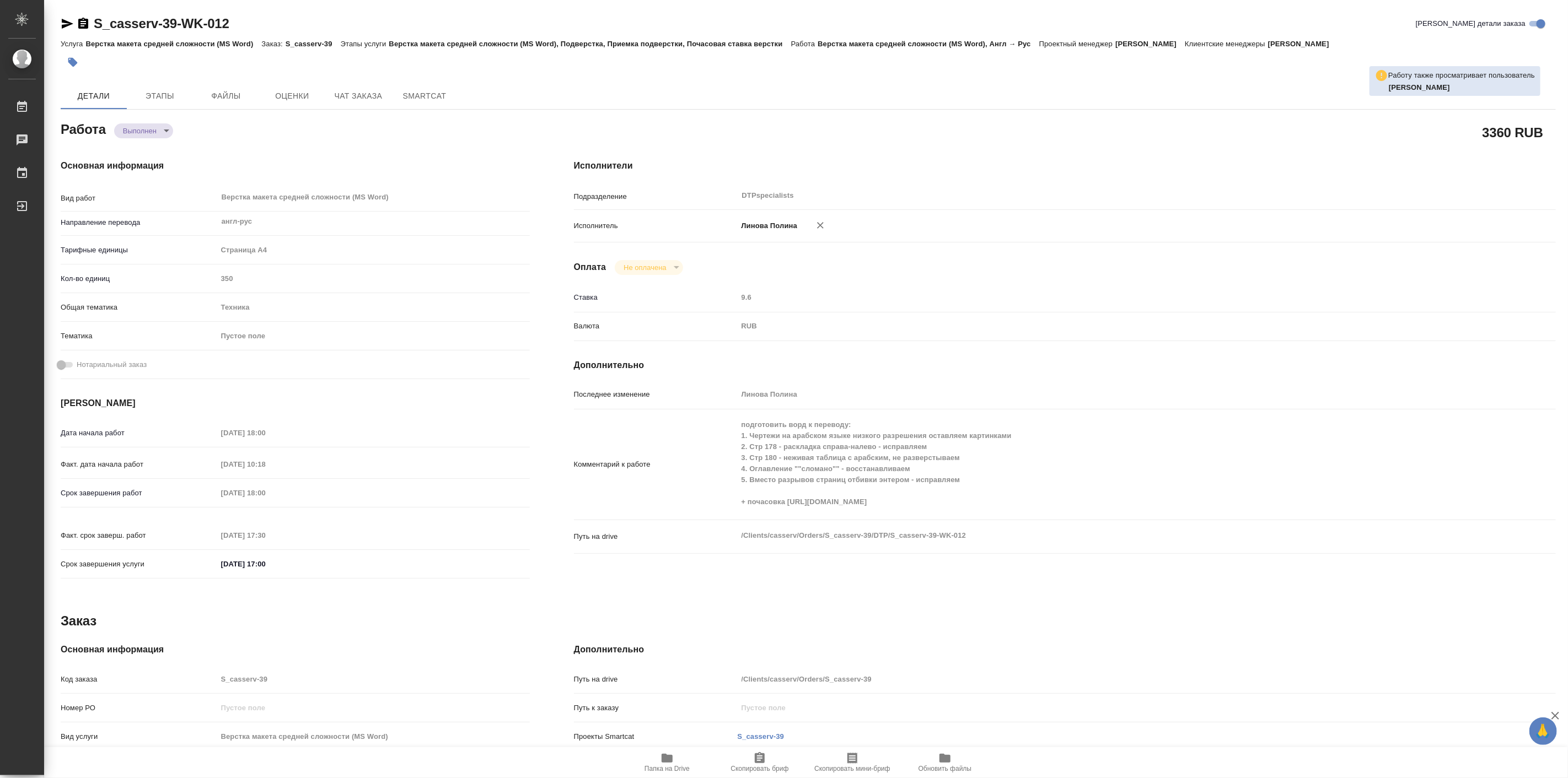
type textarea "x"
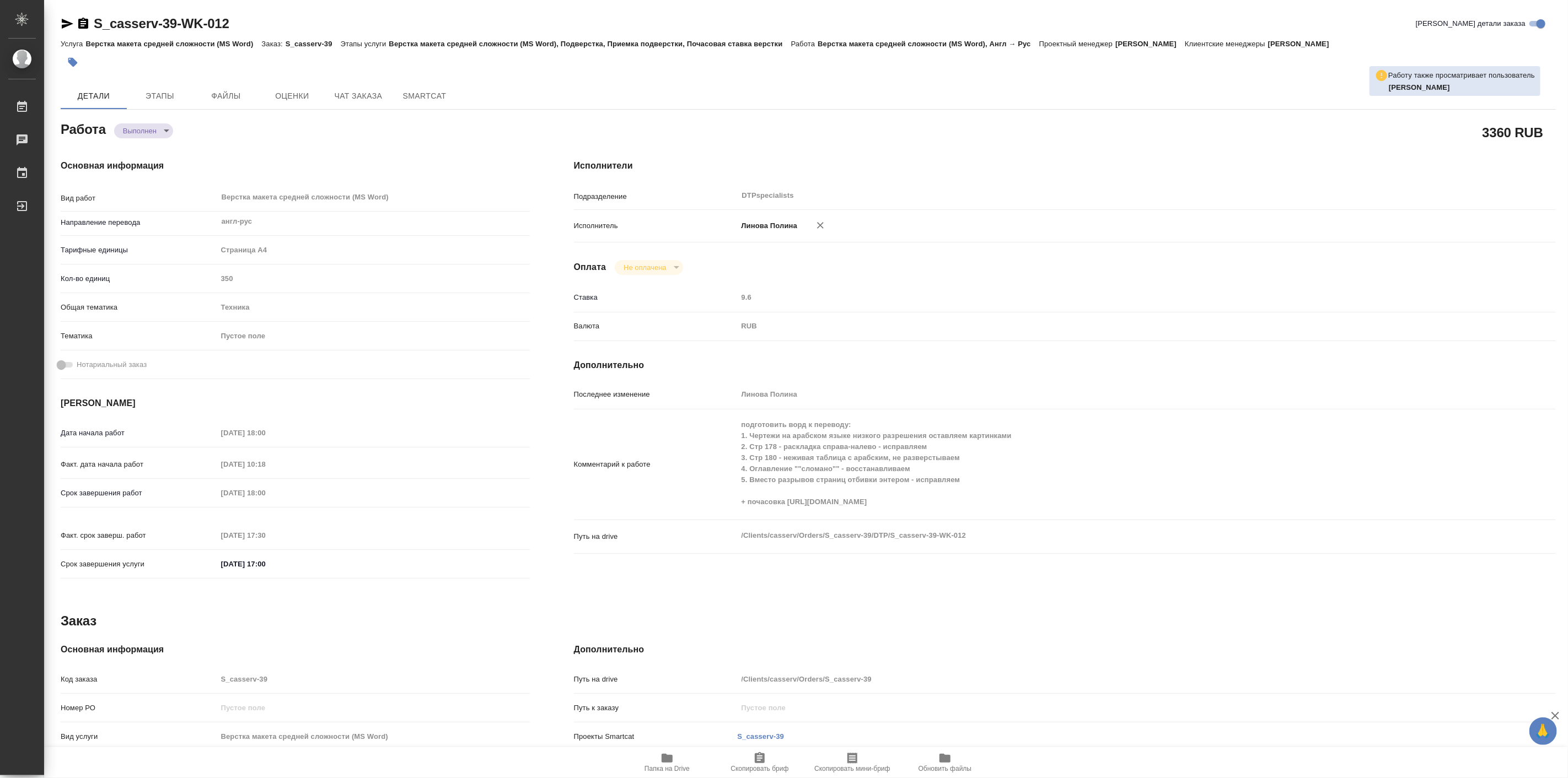
click at [644, 747] on button "Папка на Drive" at bounding box center [667, 762] width 92 height 31
type textarea "x"
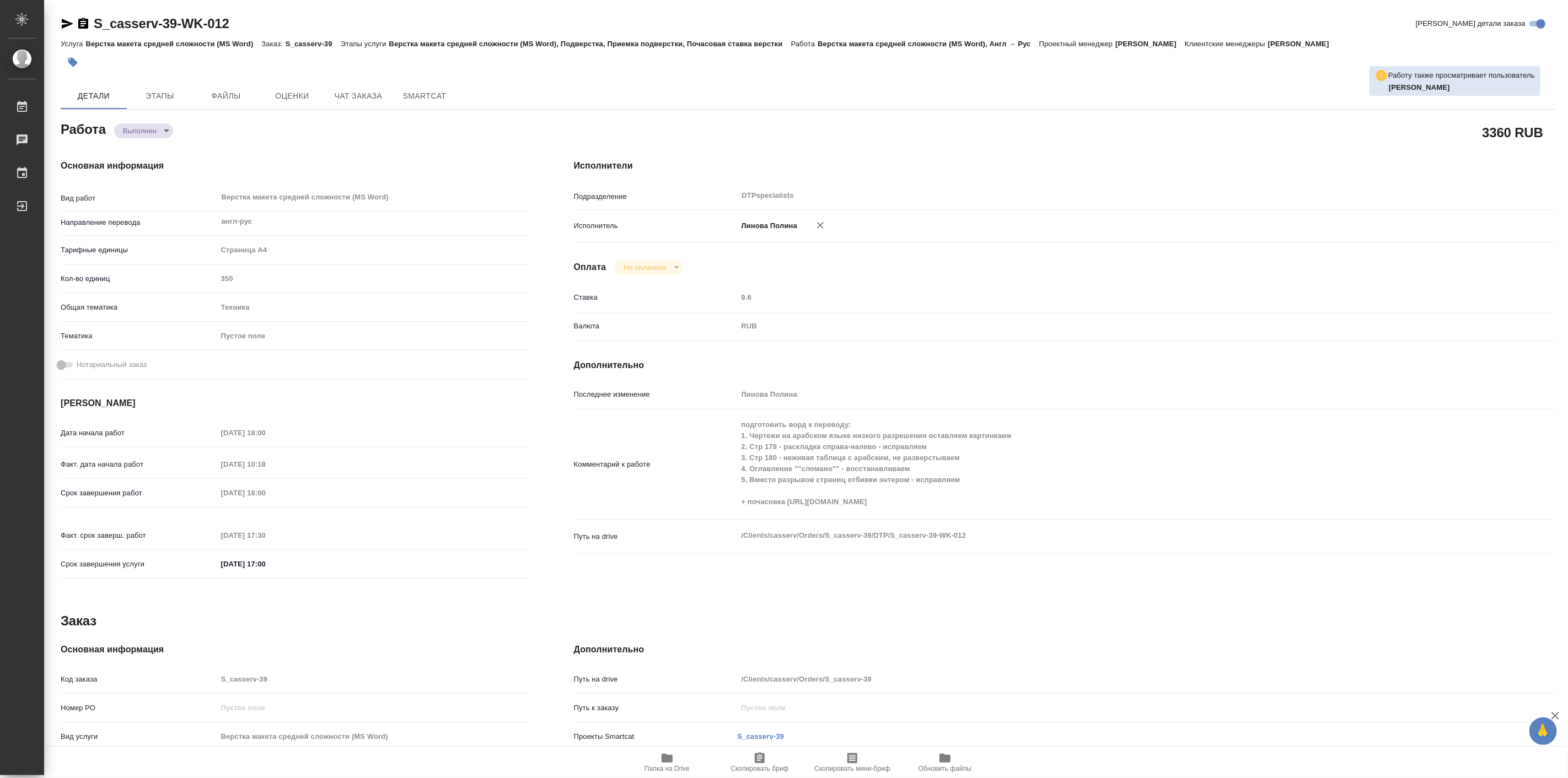
type textarea "x"
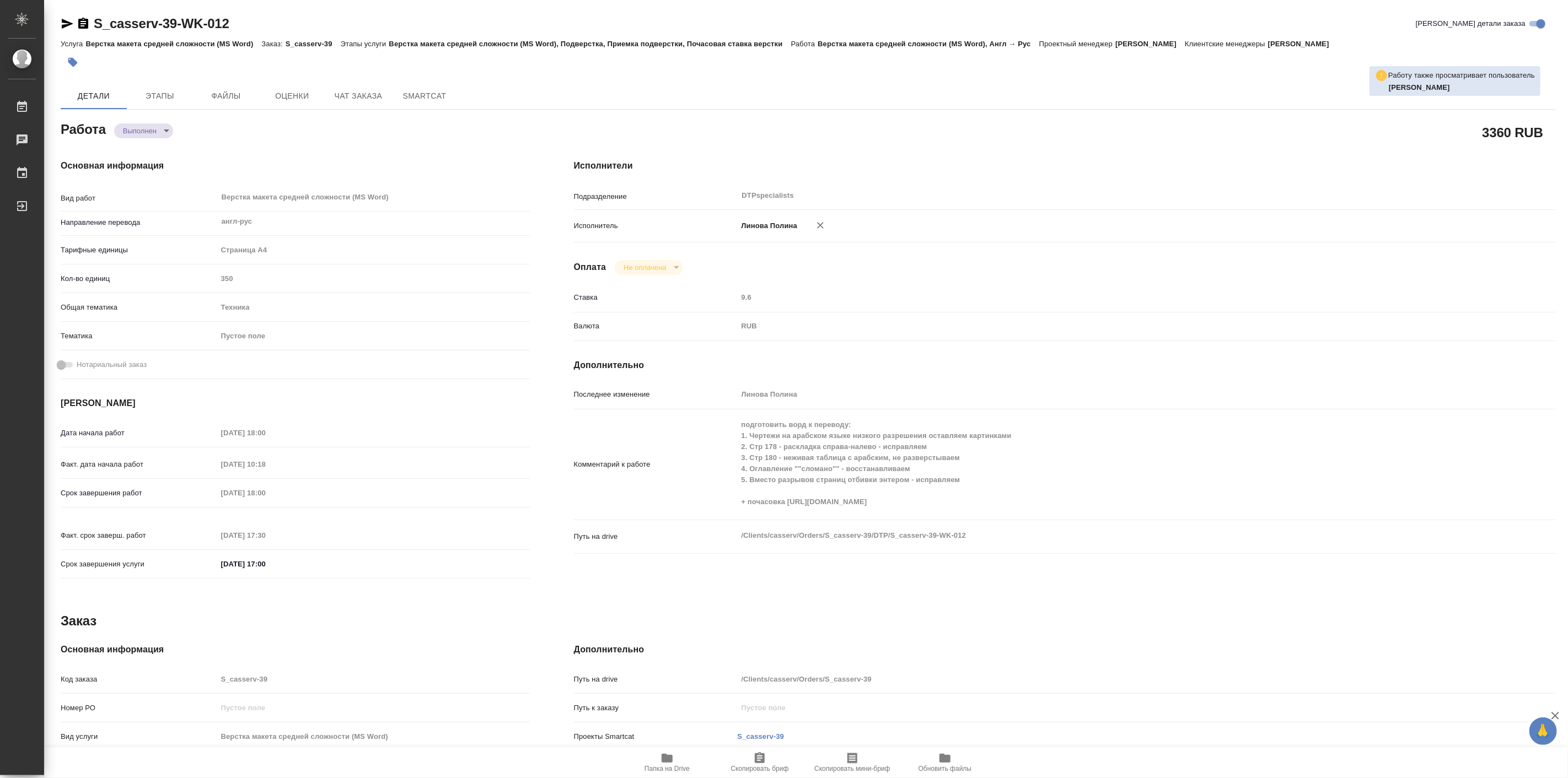
type textarea "x"
